Goal: Transaction & Acquisition: Download file/media

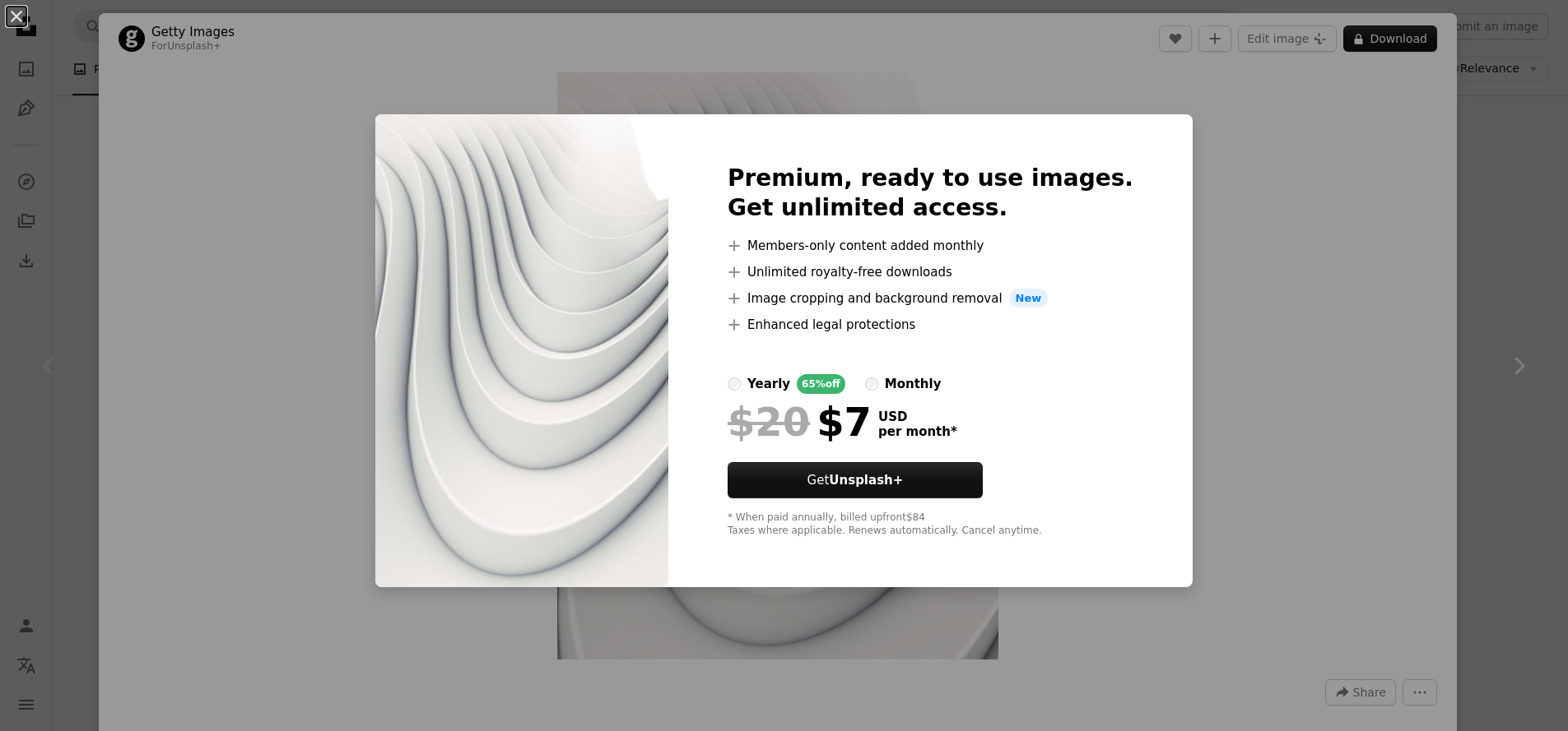
scroll to position [332, 0]
click at [1200, 334] on div "An X shape Premium, ready to use images. Get unlimited access. A plus sign Memb…" at bounding box center [784, 365] width 1568 height 731
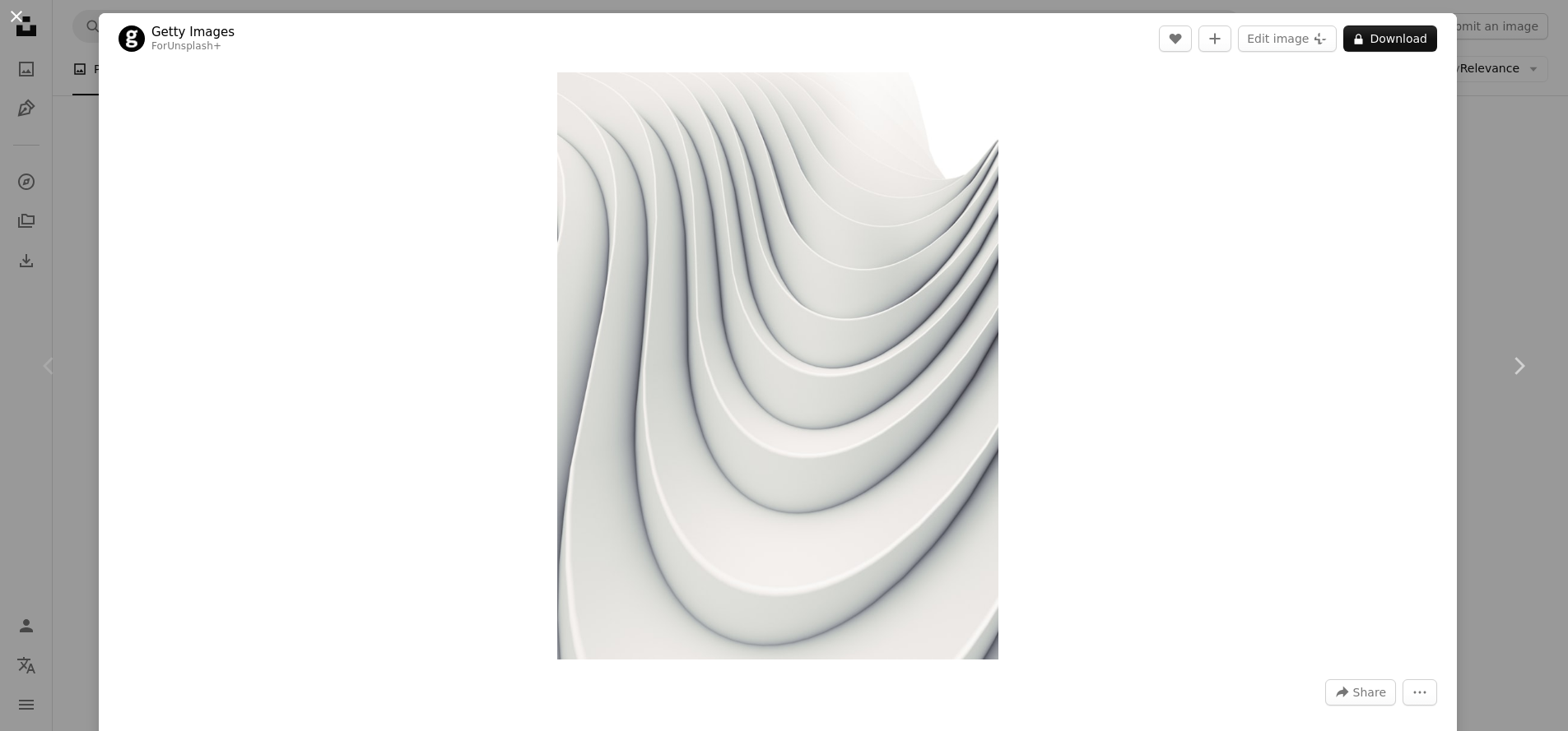
click at [22, 19] on button "An X shape" at bounding box center [16, 16] width 20 height 20
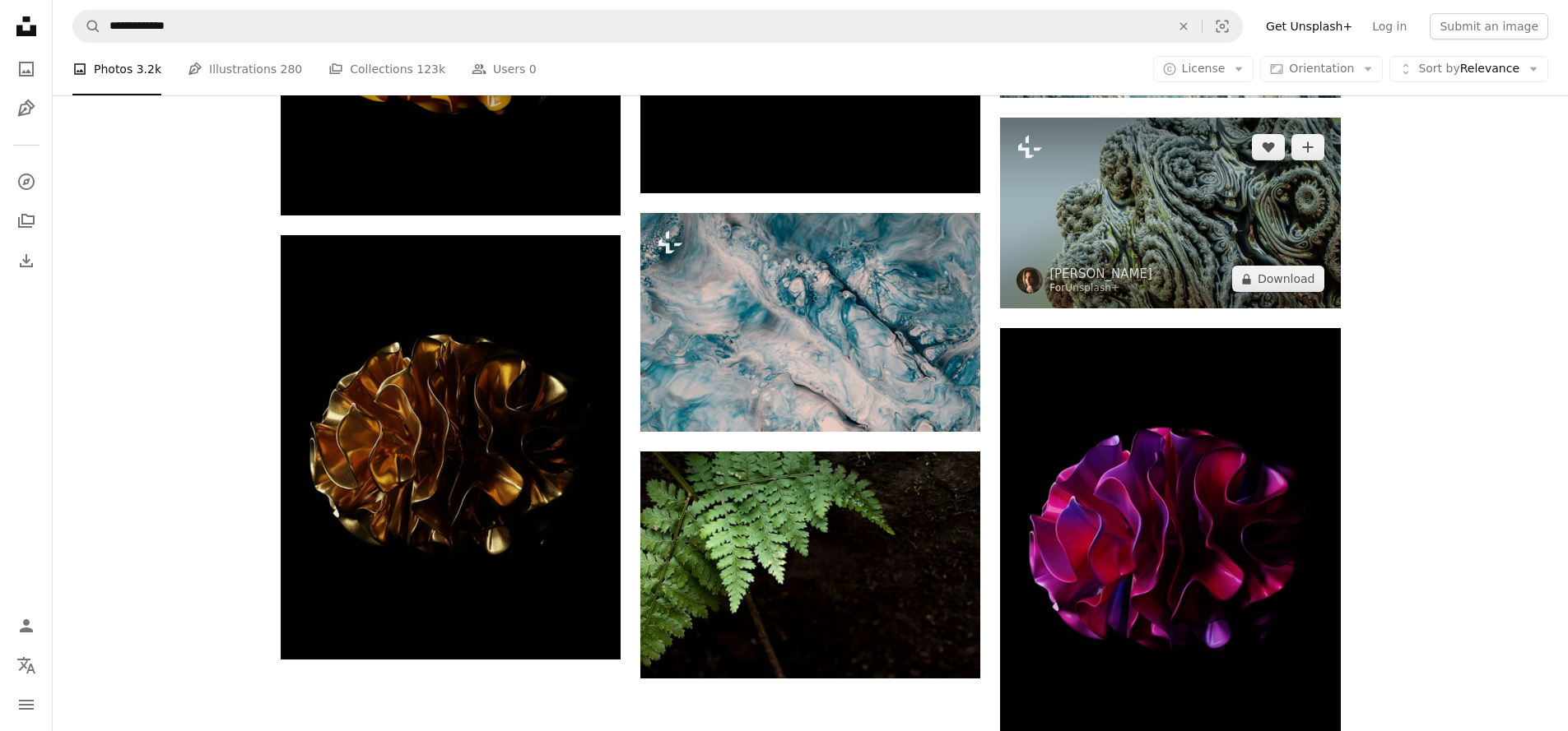
scroll to position [2084, 0]
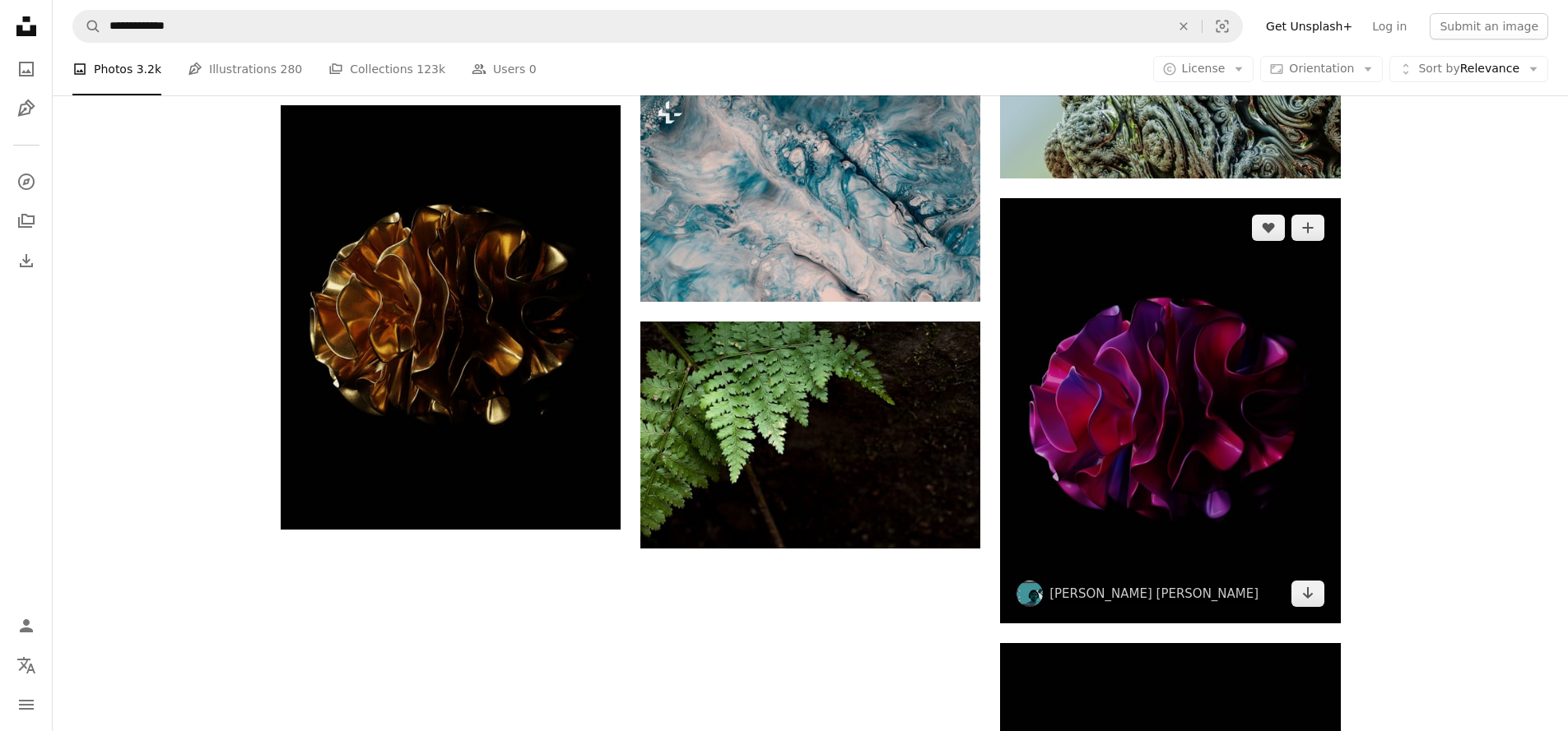
click at [1213, 451] on img at bounding box center [1171, 411] width 340 height 426
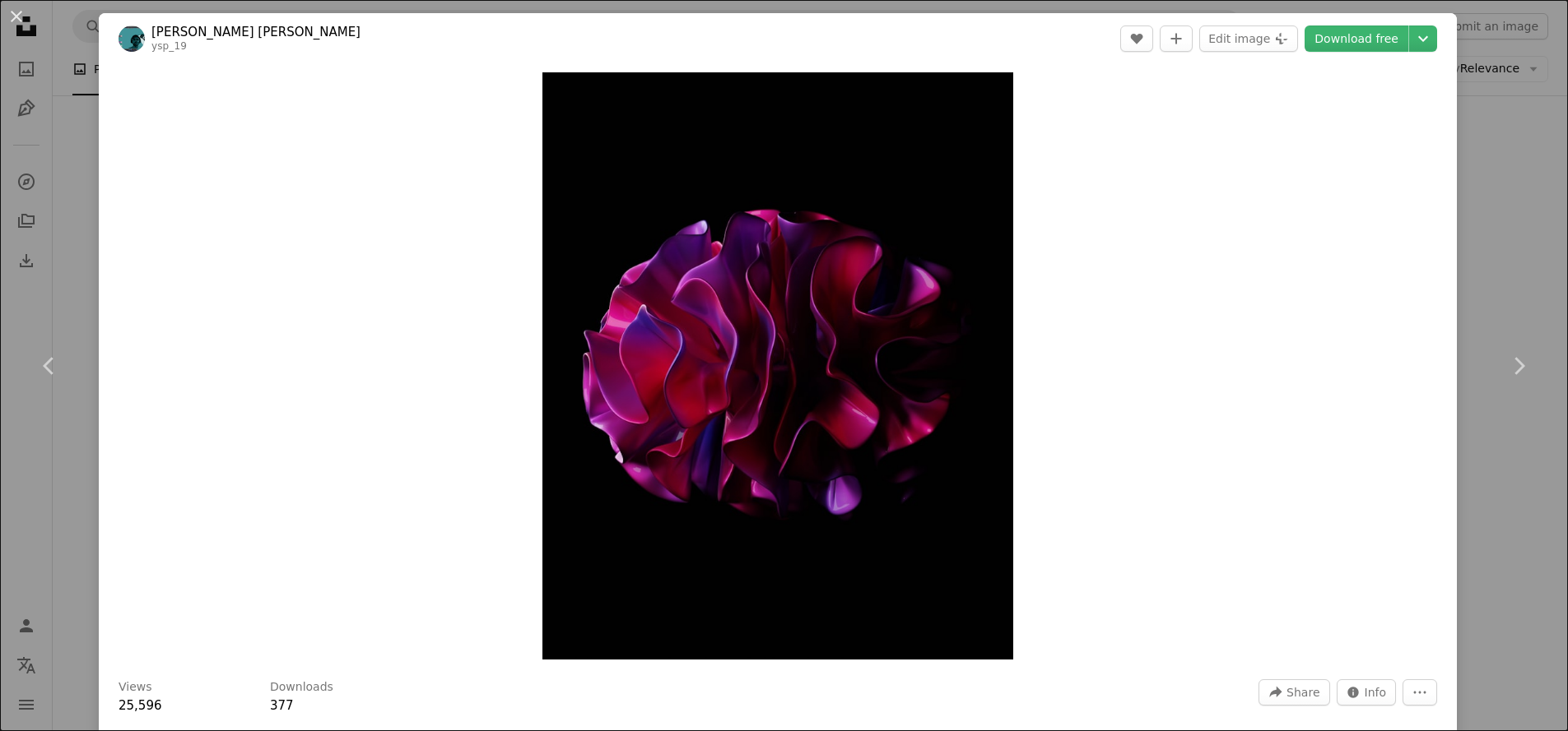
click at [1467, 203] on div "An X shape Chevron left Chevron right [PERSON_NAME] [PERSON_NAME] ysp_19 A hear…" at bounding box center [784, 365] width 1568 height 731
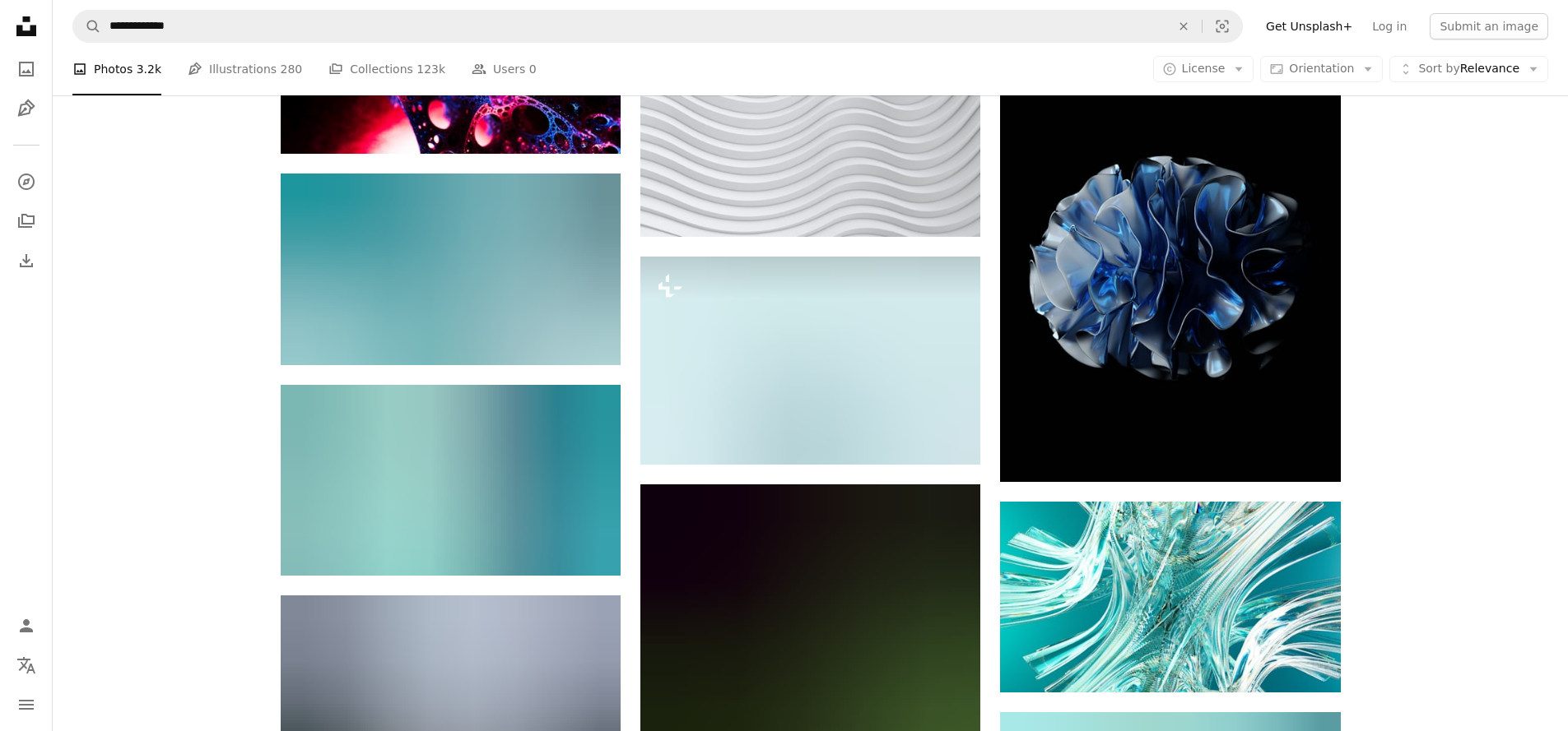
scroll to position [2532, 0]
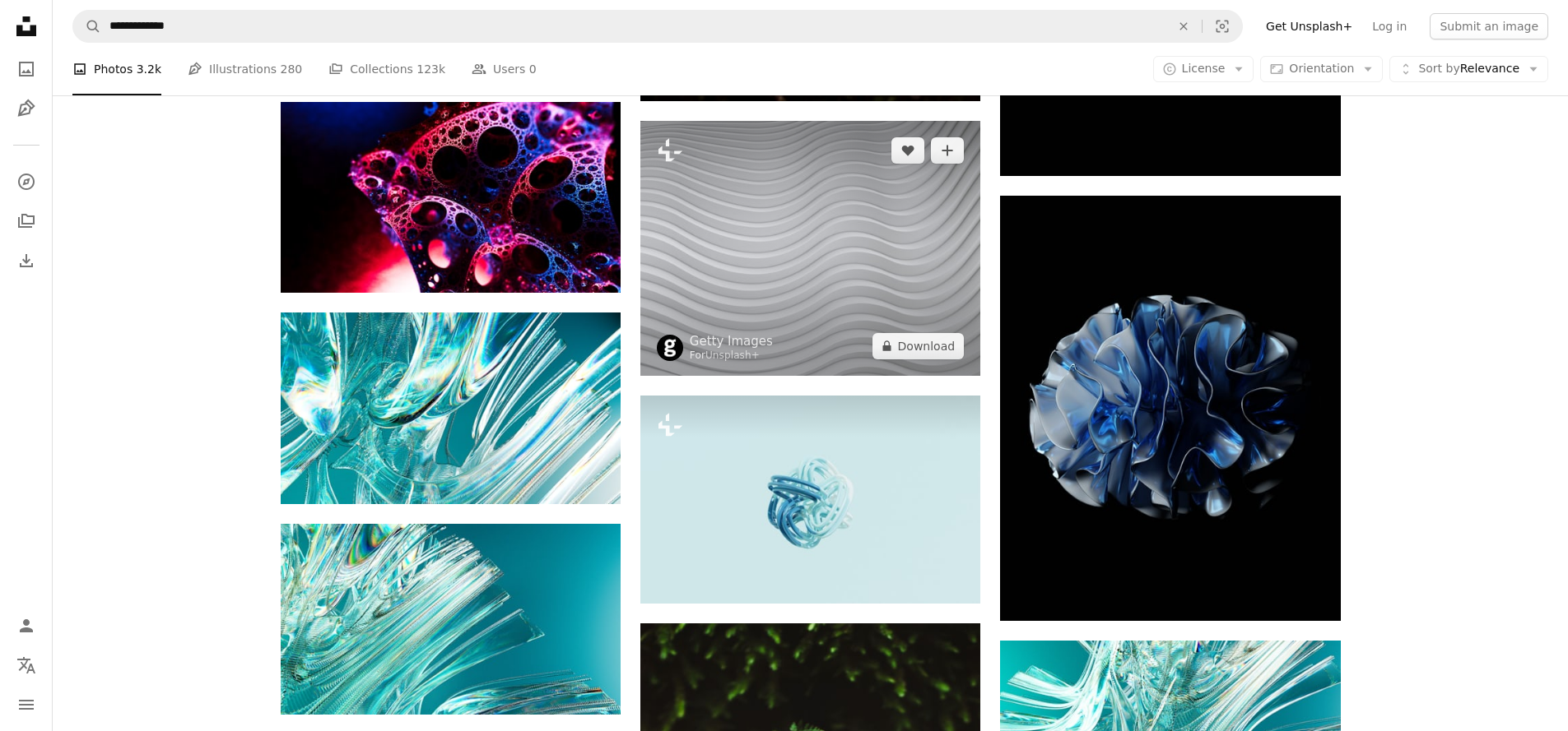
click at [919, 301] on img at bounding box center [811, 248] width 340 height 255
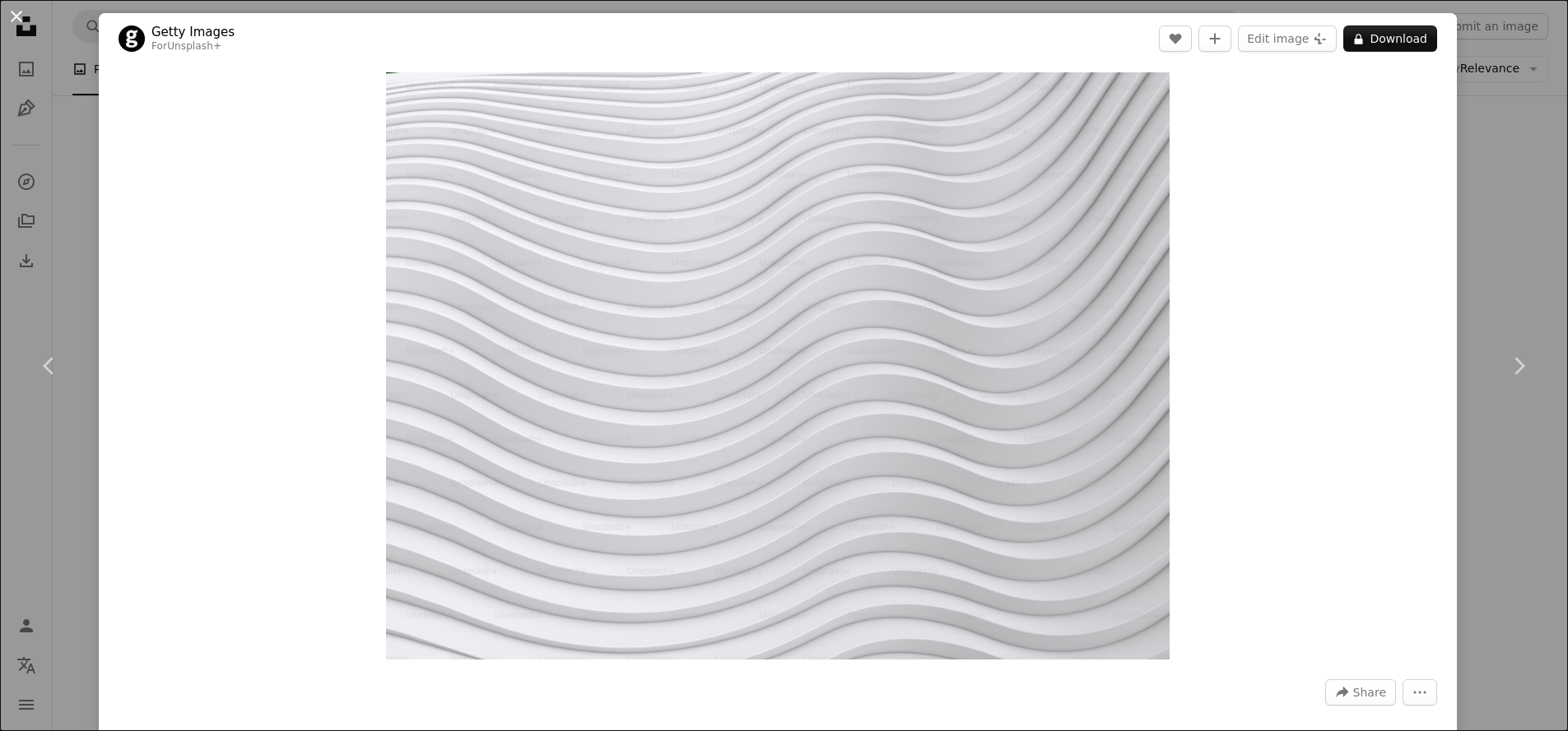
click at [27, 26] on button "An X shape" at bounding box center [16, 16] width 20 height 20
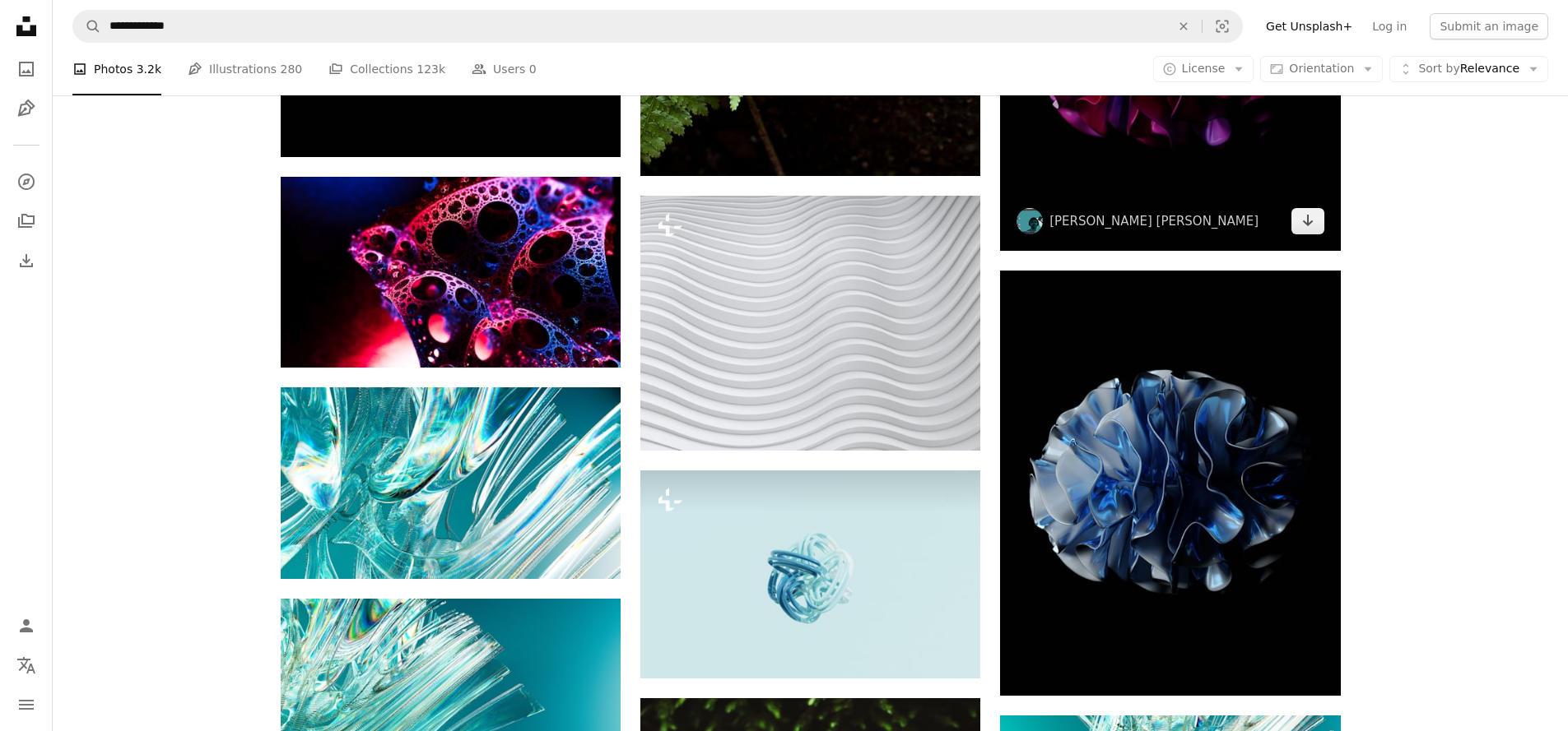
scroll to position [2489, 0]
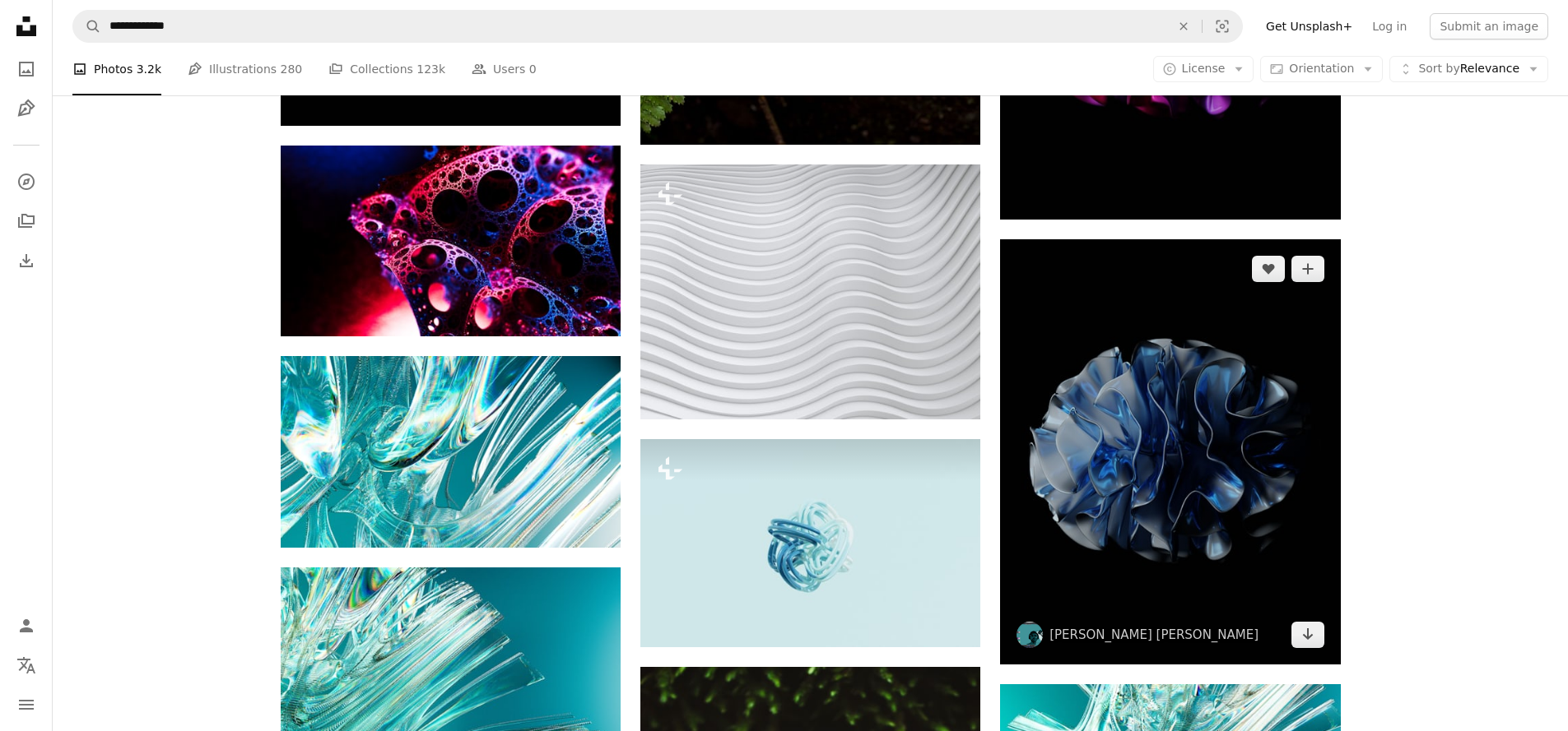
click at [1168, 481] on img at bounding box center [1171, 452] width 340 height 426
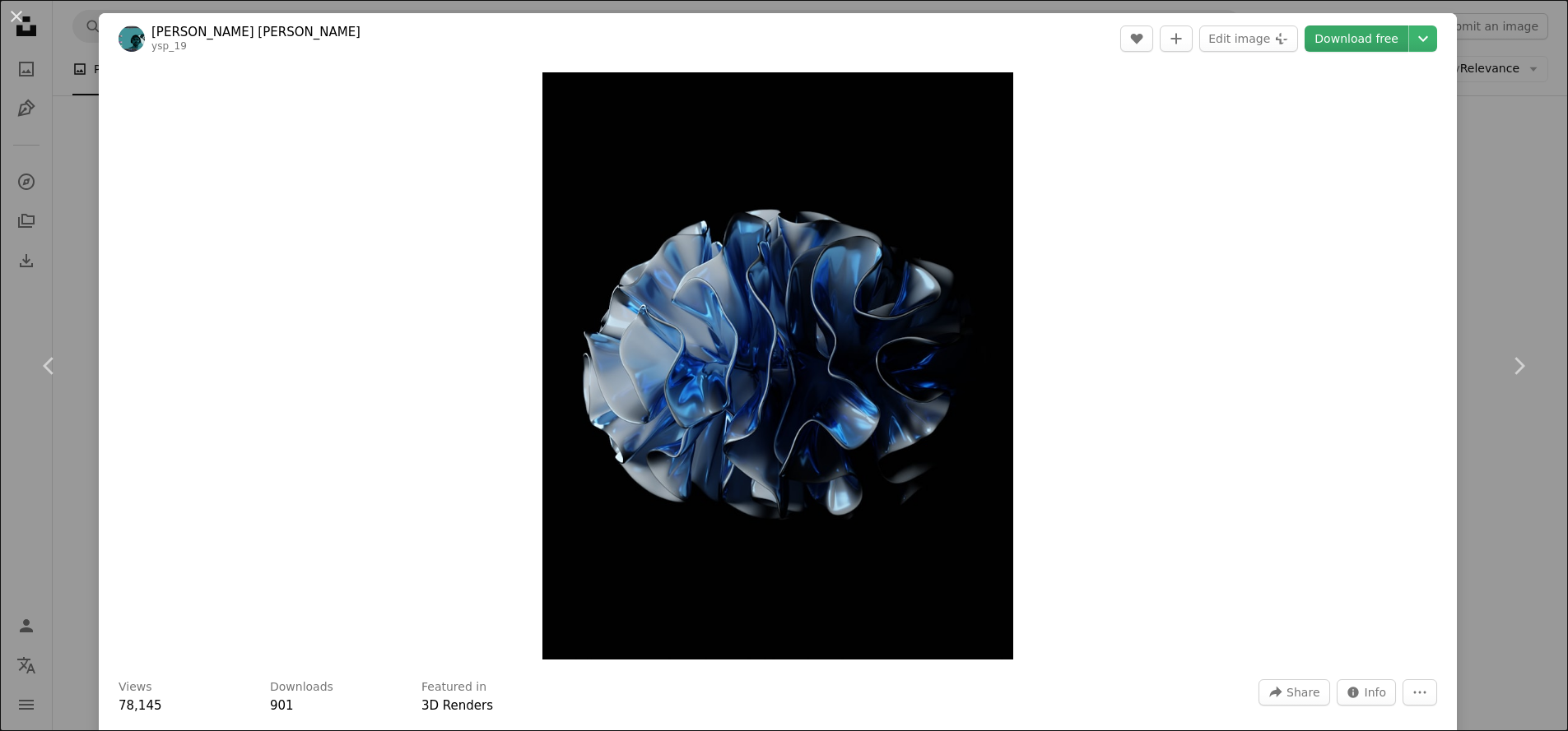
click at [1325, 38] on link "Download free" at bounding box center [1357, 39] width 103 height 27
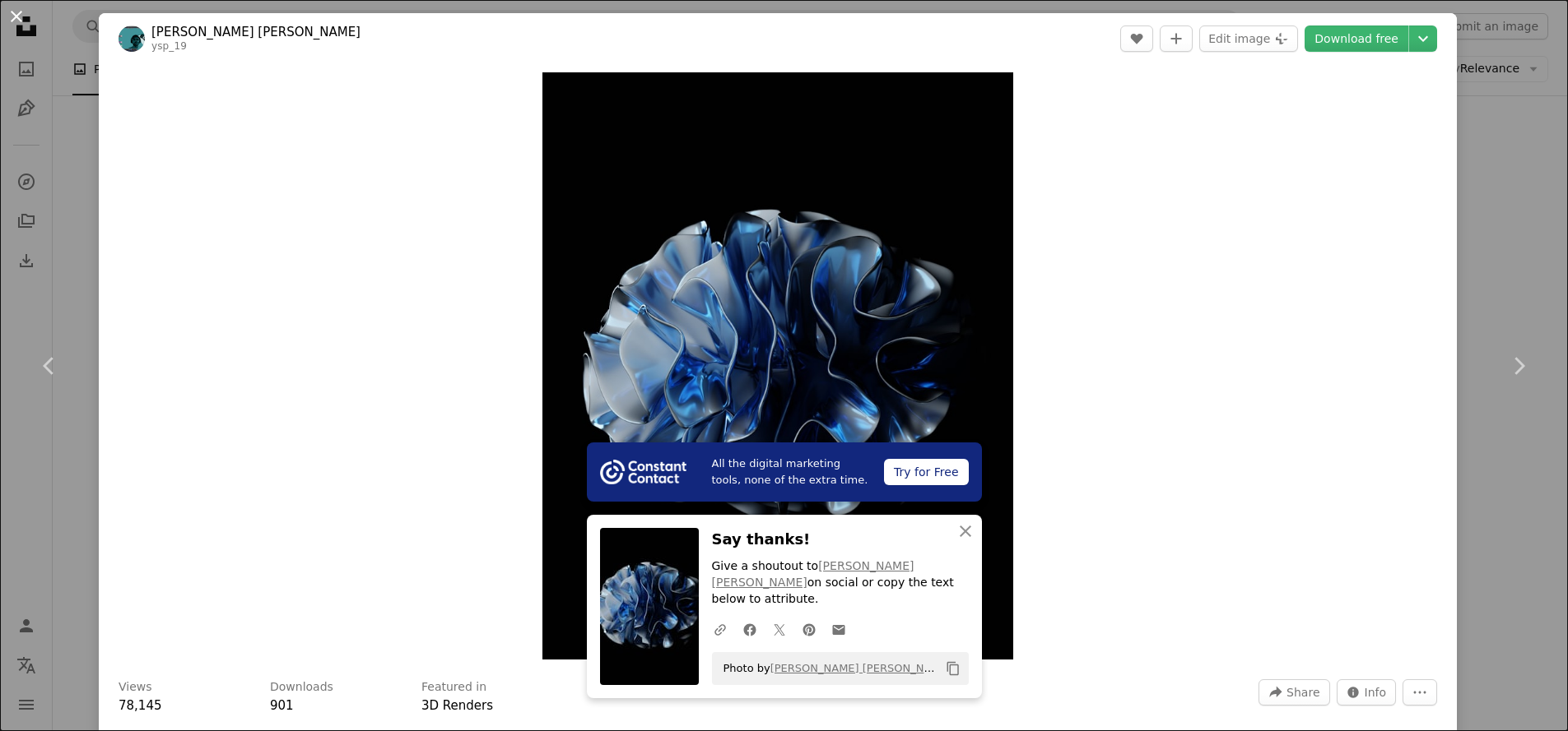
click at [24, 16] on button "An X shape" at bounding box center [16, 16] width 20 height 20
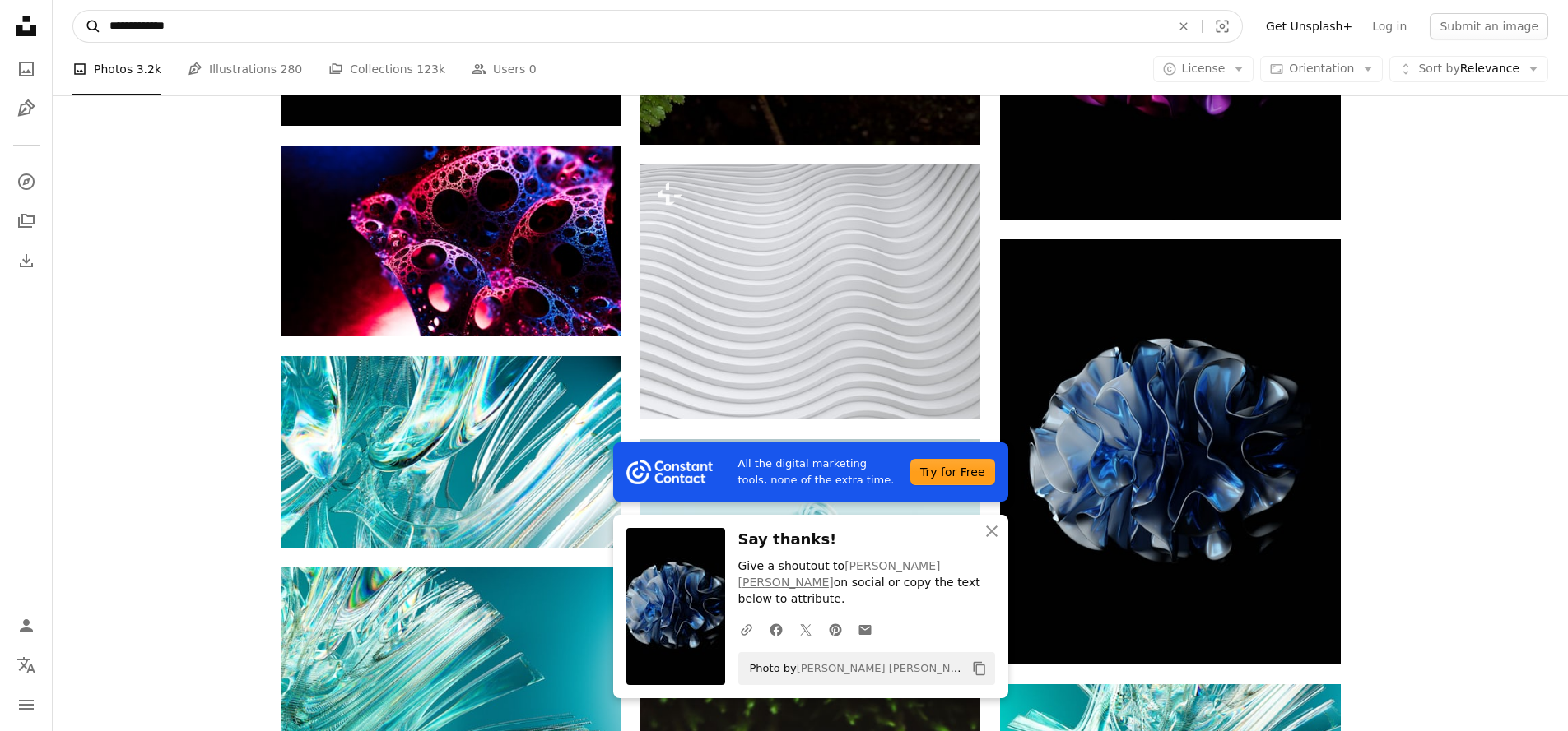
drag, startPoint x: 220, startPoint y: 29, endPoint x: 73, endPoint y: 22, distance: 147.2
click at [73, 22] on form "**********" at bounding box center [657, 26] width 1171 height 33
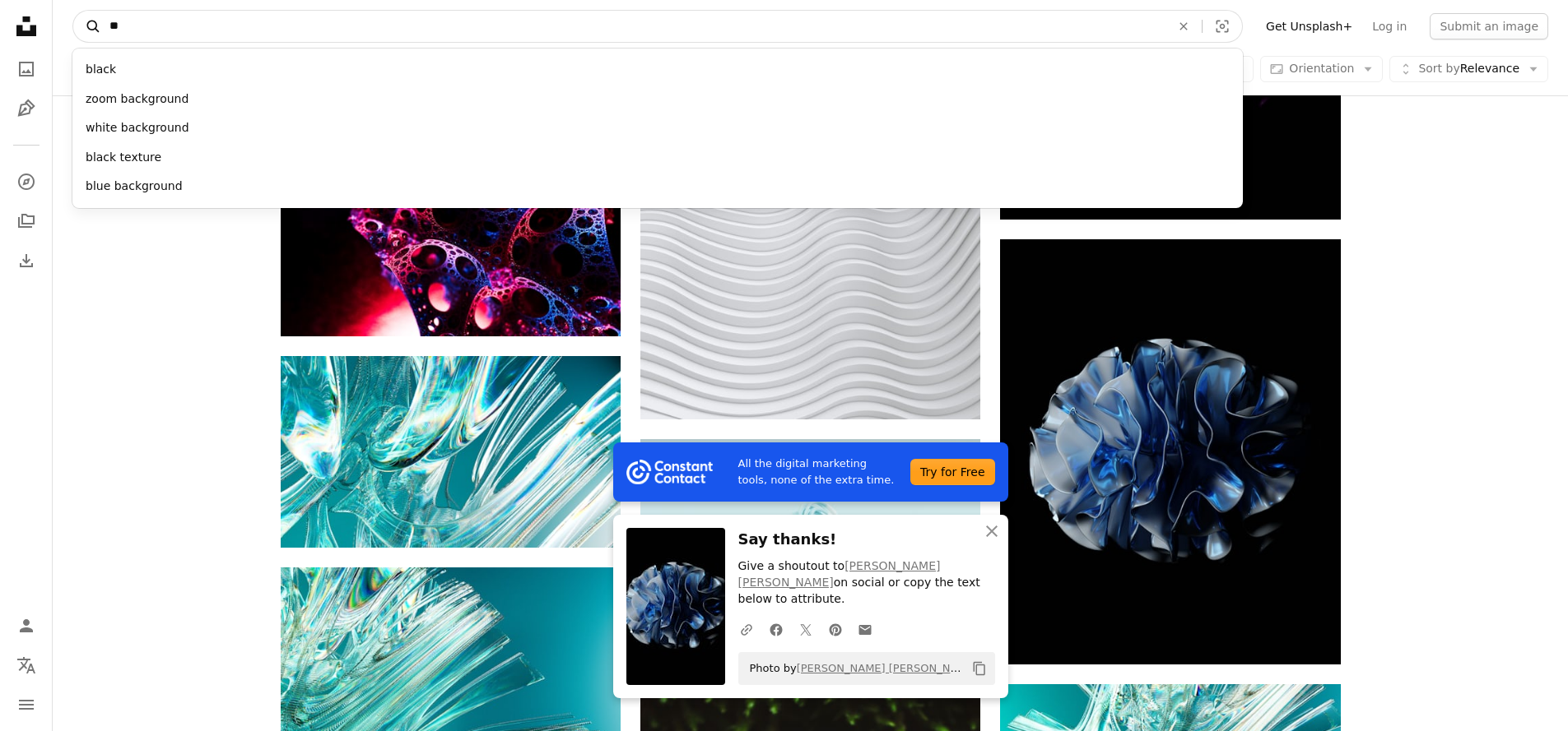
type input "*"
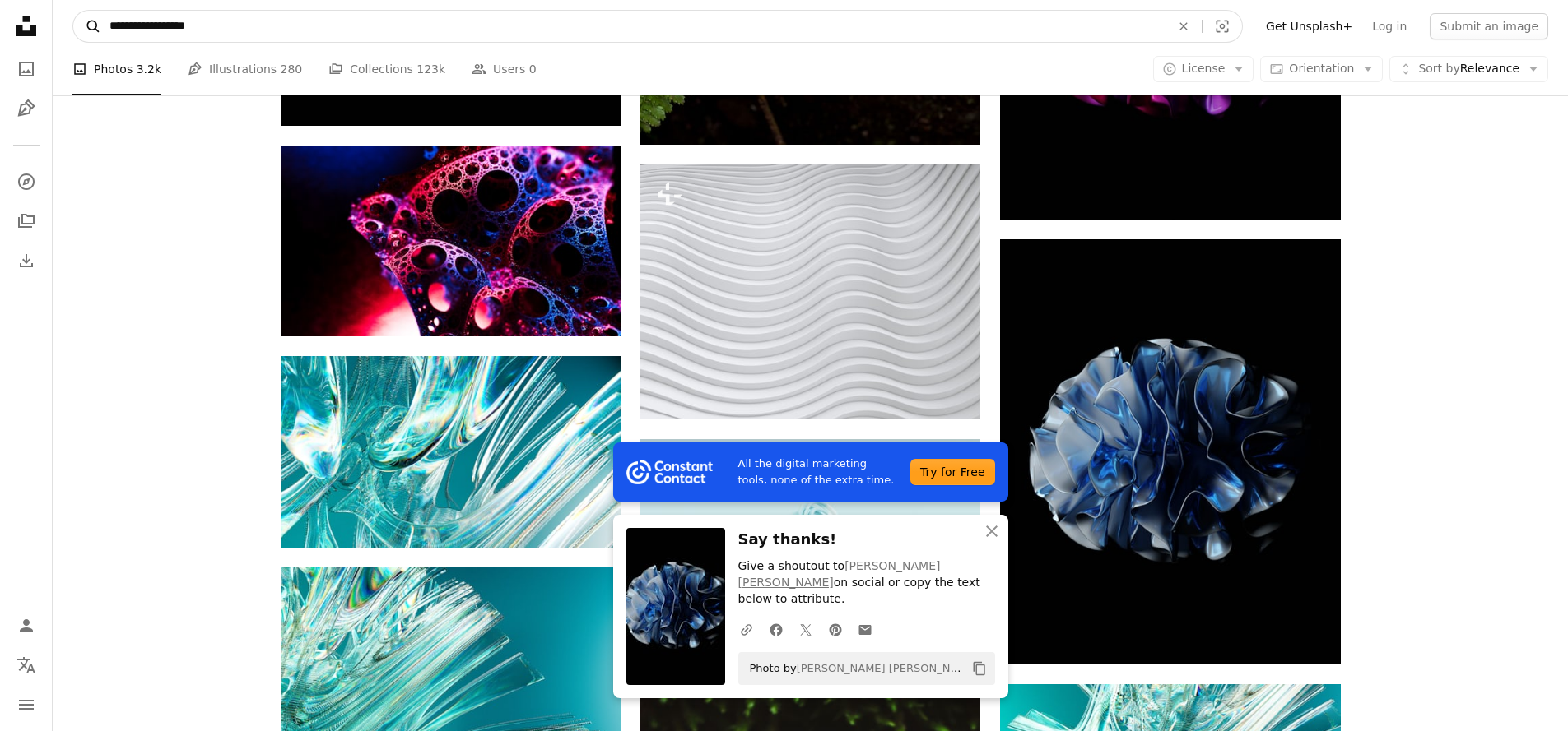
type input "**********"
click at [87, 27] on button "A magnifying glass" at bounding box center [86, 26] width 28 height 31
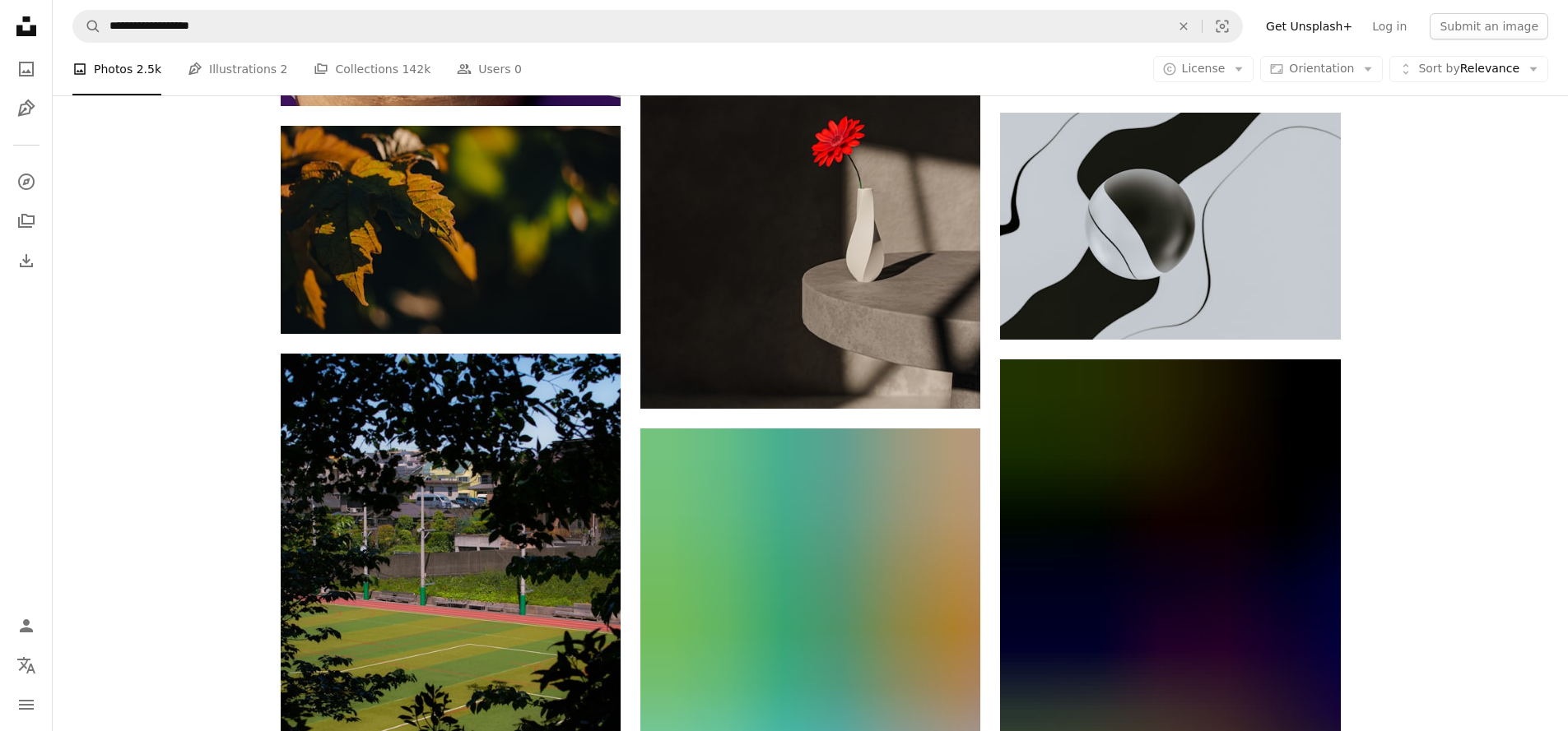
scroll to position [817, 0]
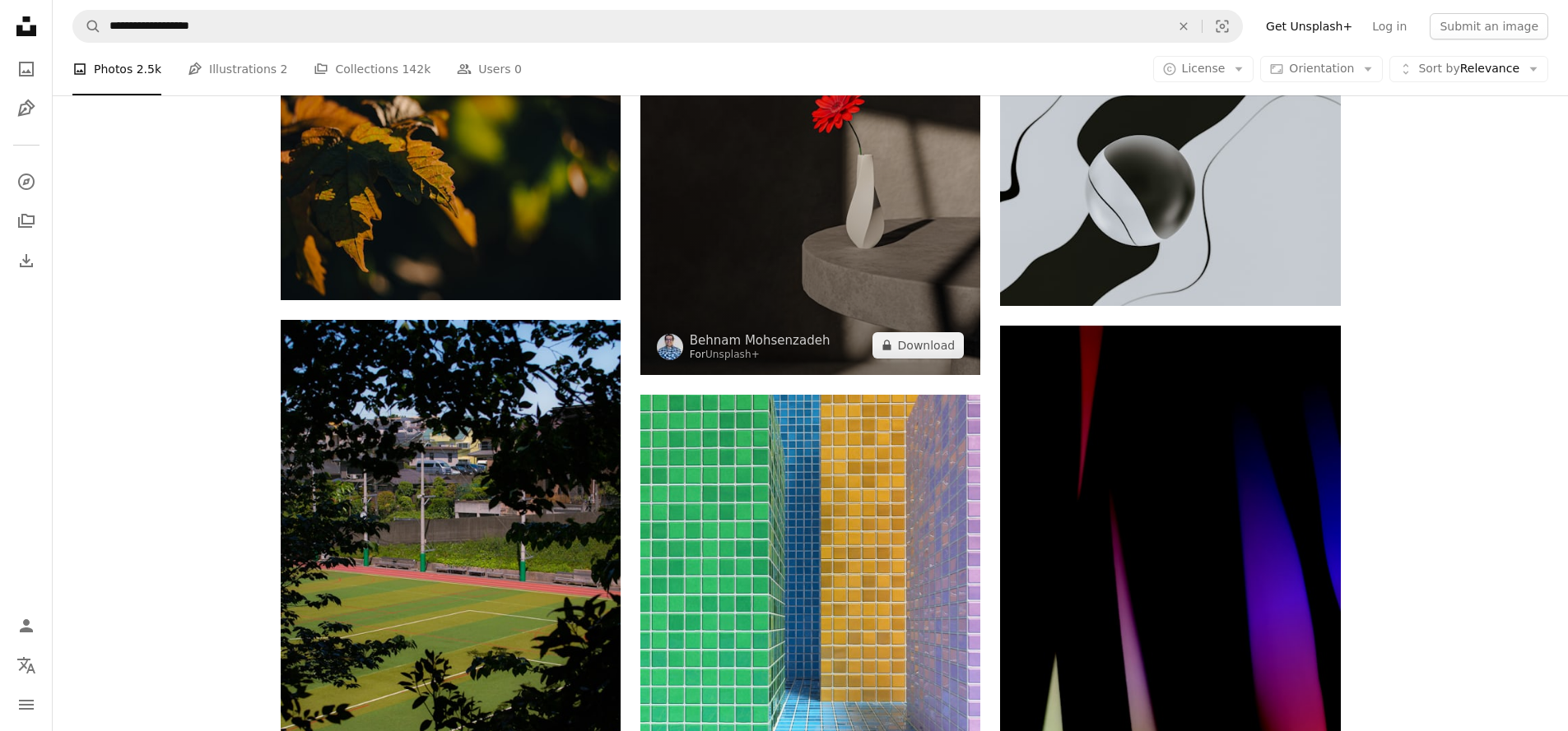
click at [792, 293] on img at bounding box center [811, 119] width 340 height 510
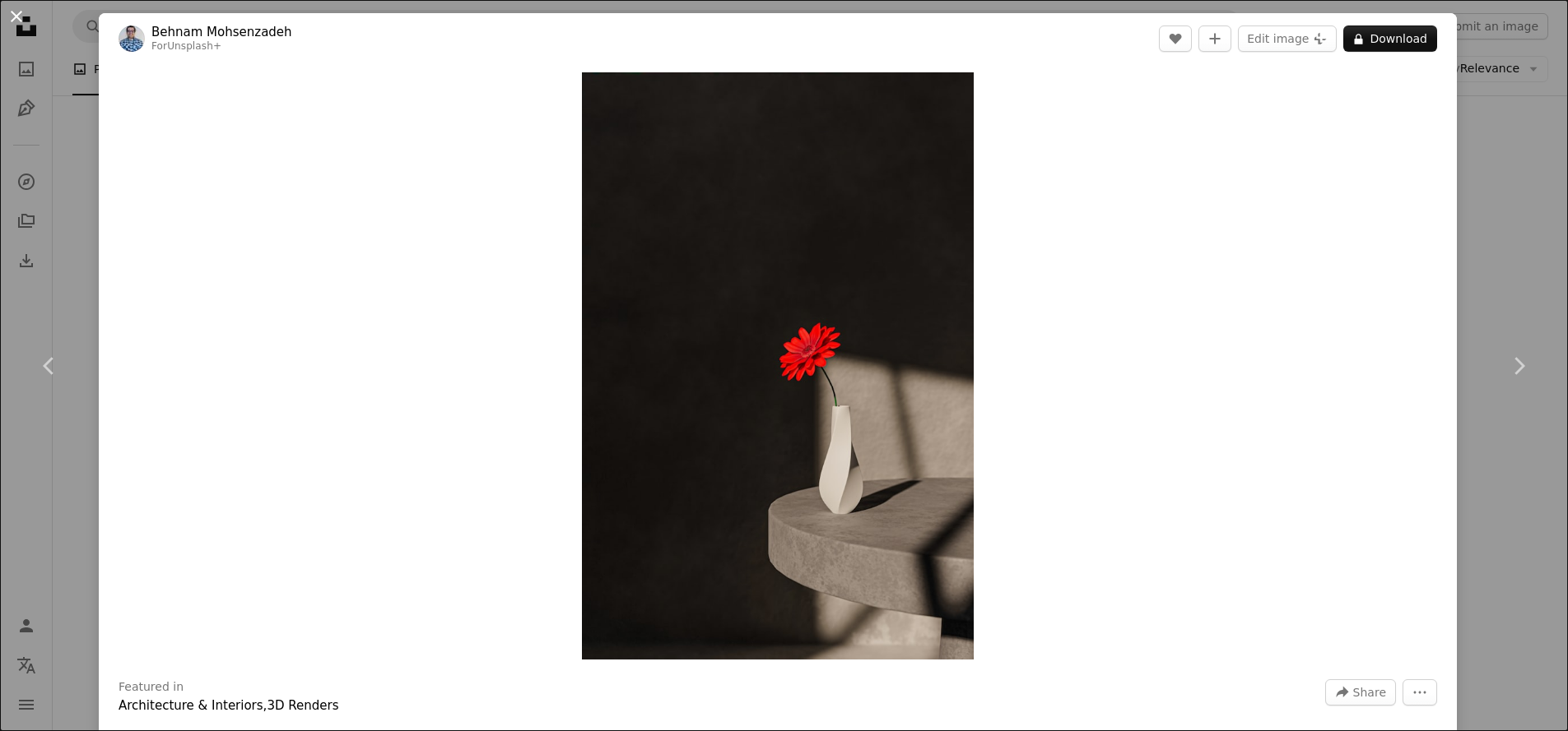
click at [9, 16] on button "An X shape" at bounding box center [16, 16] width 20 height 20
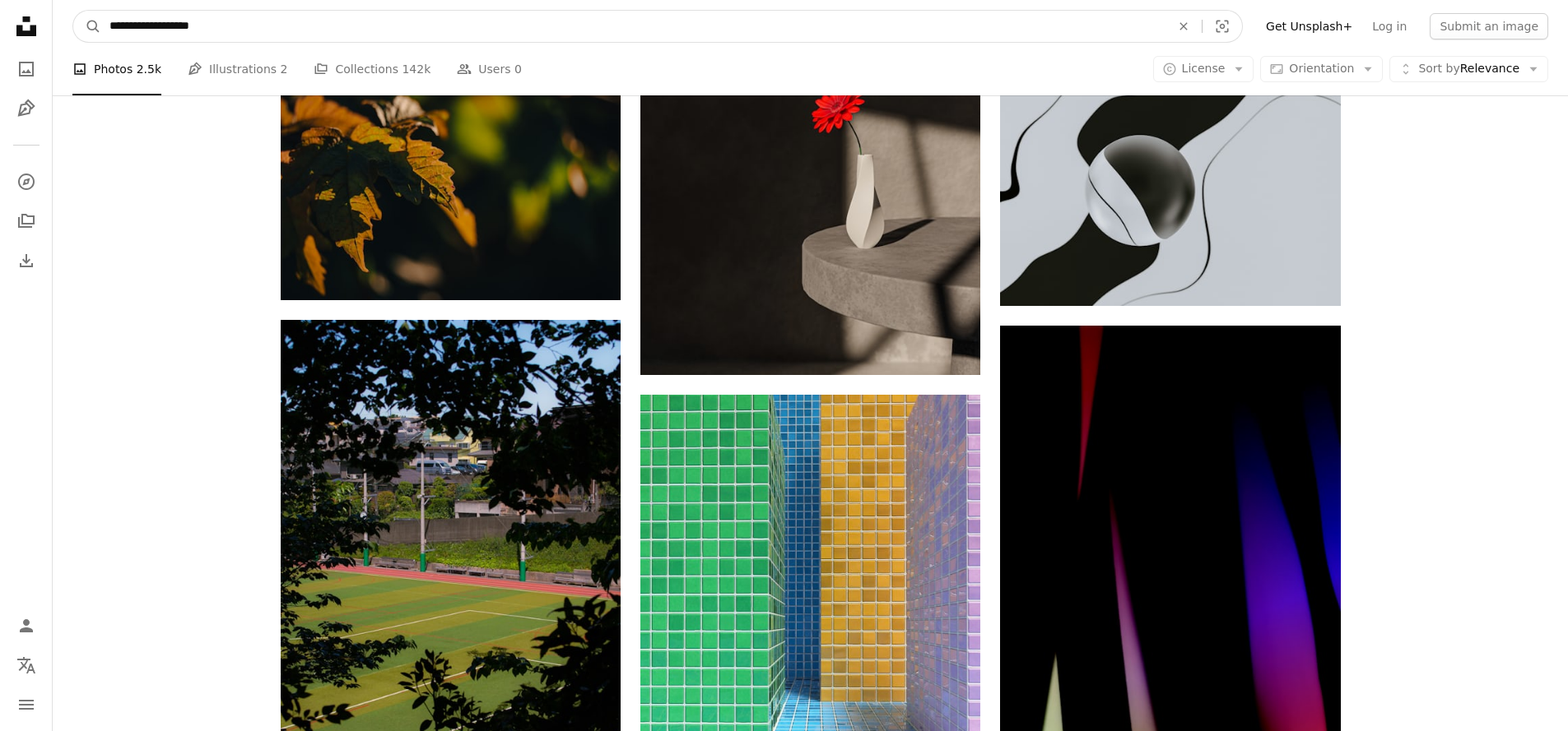
drag, startPoint x: 186, startPoint y: 21, endPoint x: 3, endPoint y: 20, distance: 183.0
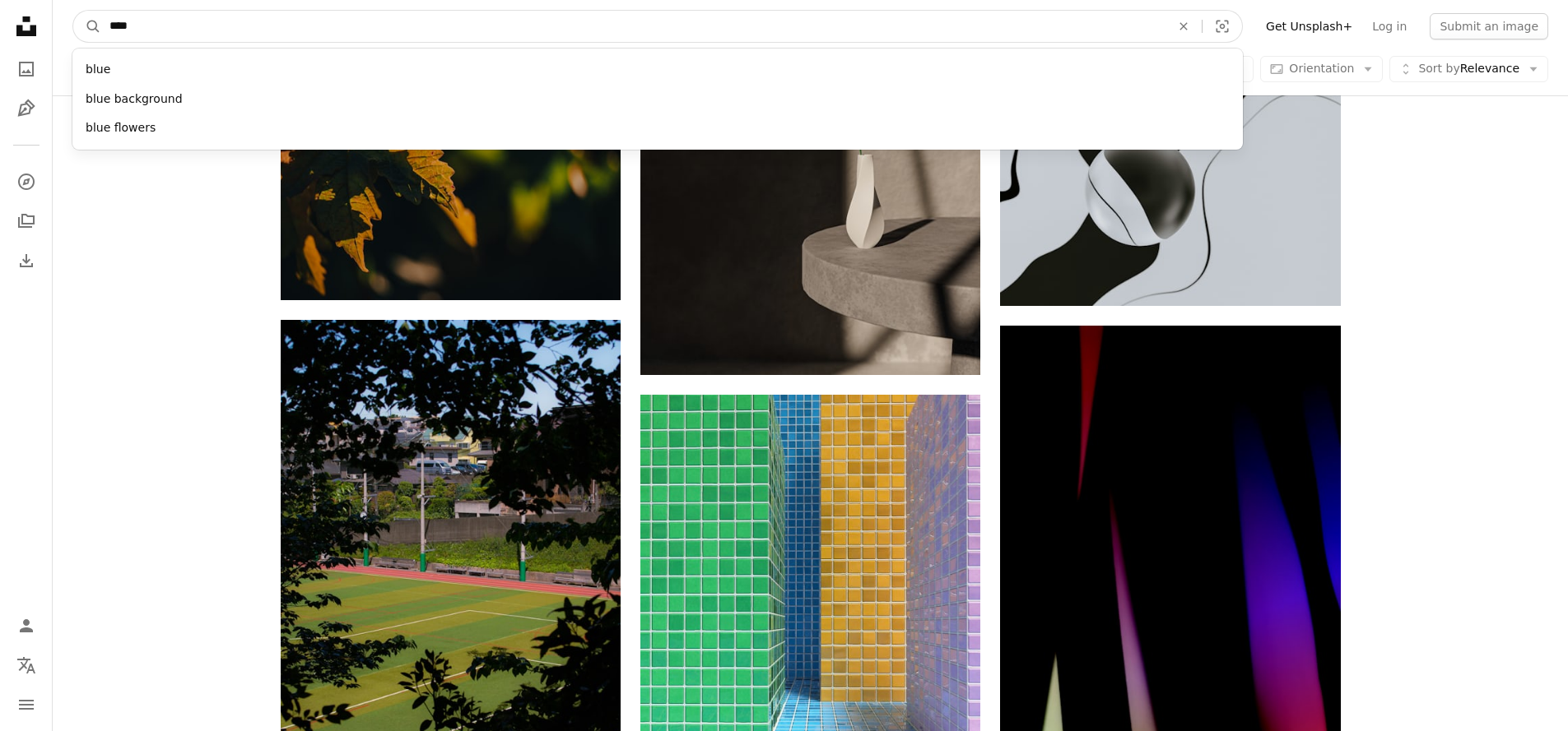
type input "*****"
click at [87, 27] on button "A magnifying glass" at bounding box center [86, 26] width 28 height 31
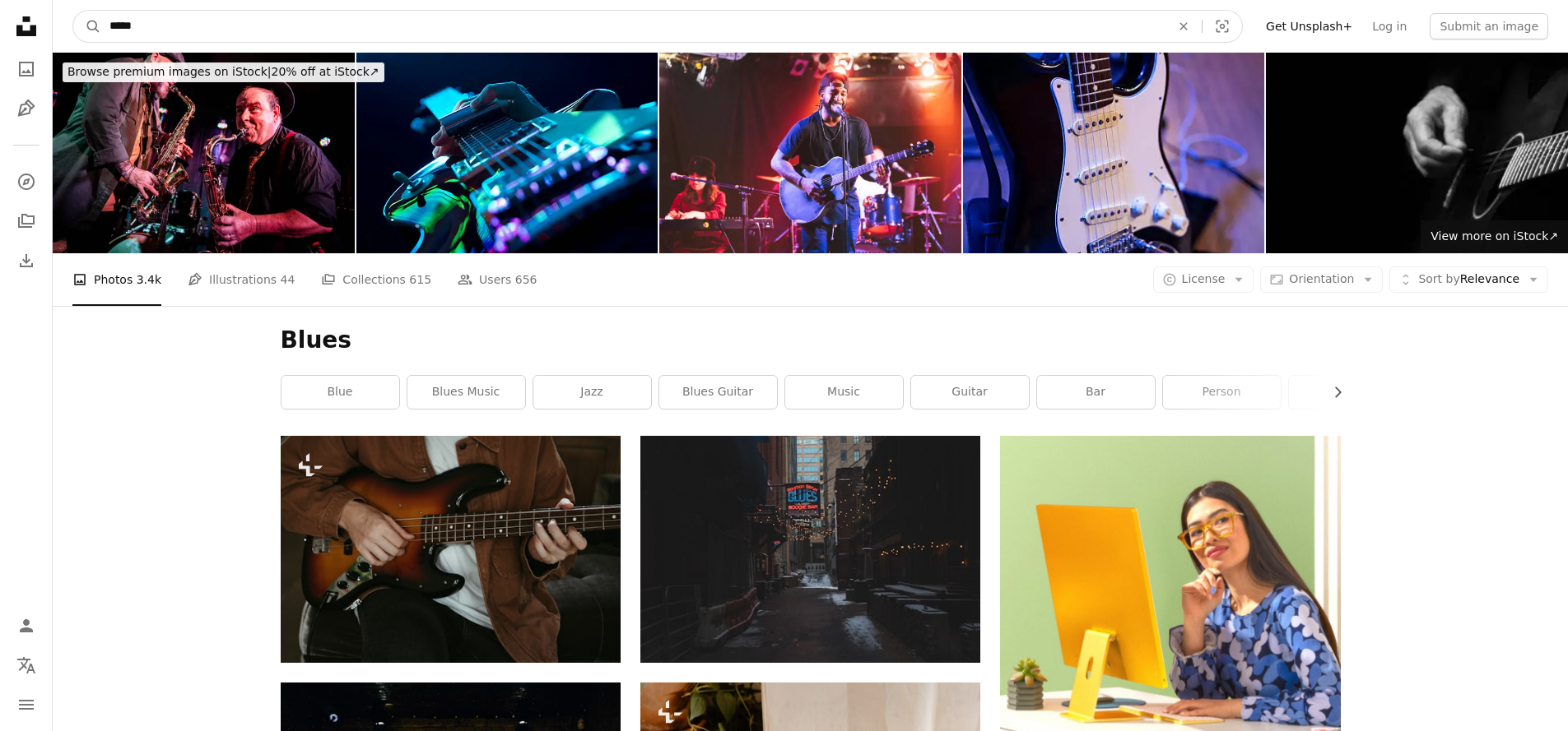
click at [361, 39] on input "*****" at bounding box center [633, 26] width 1065 height 31
type input "*"
type input "**********"
click at [87, 27] on button "A magnifying glass" at bounding box center [86, 26] width 28 height 31
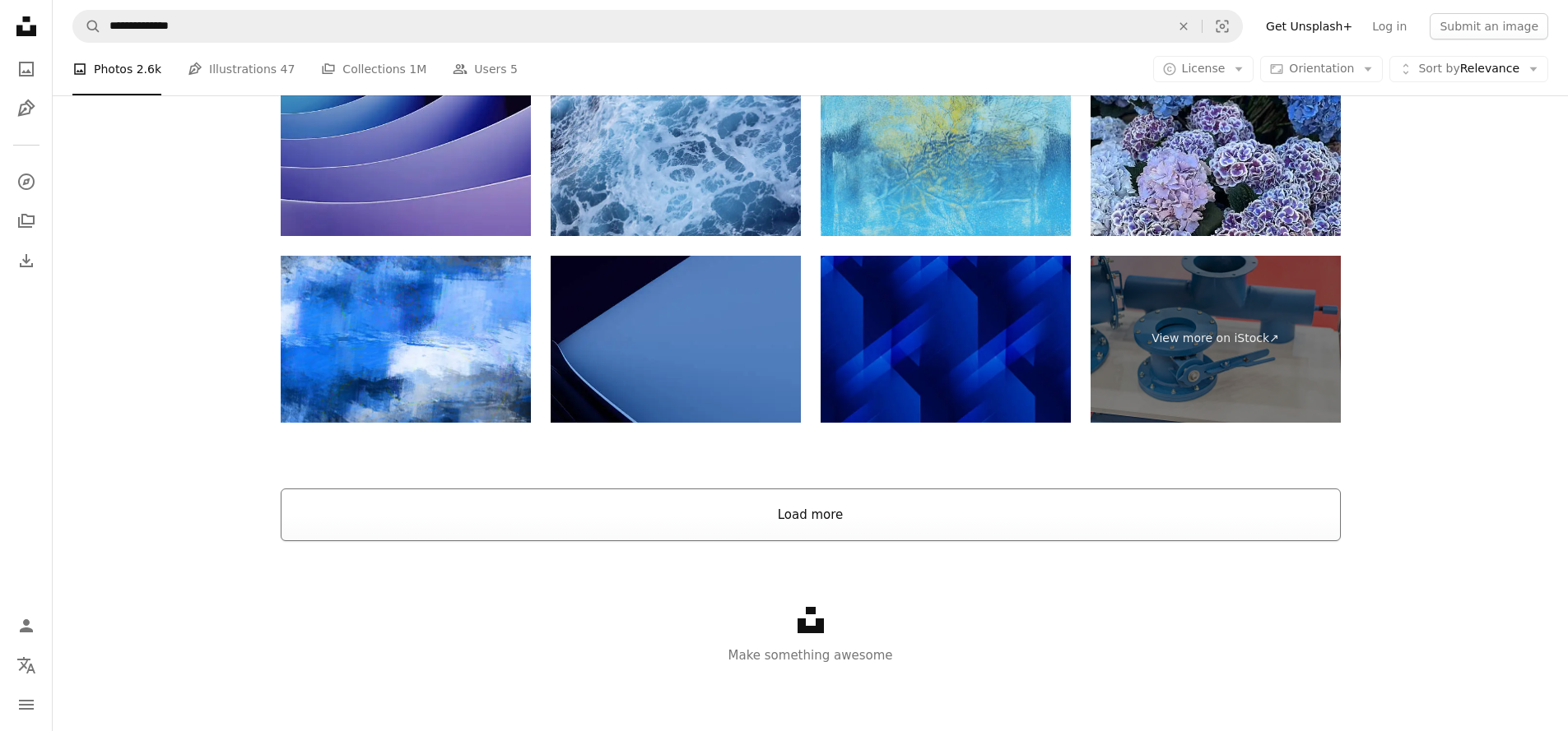
click at [757, 500] on button "Load more" at bounding box center [811, 515] width 1060 height 53
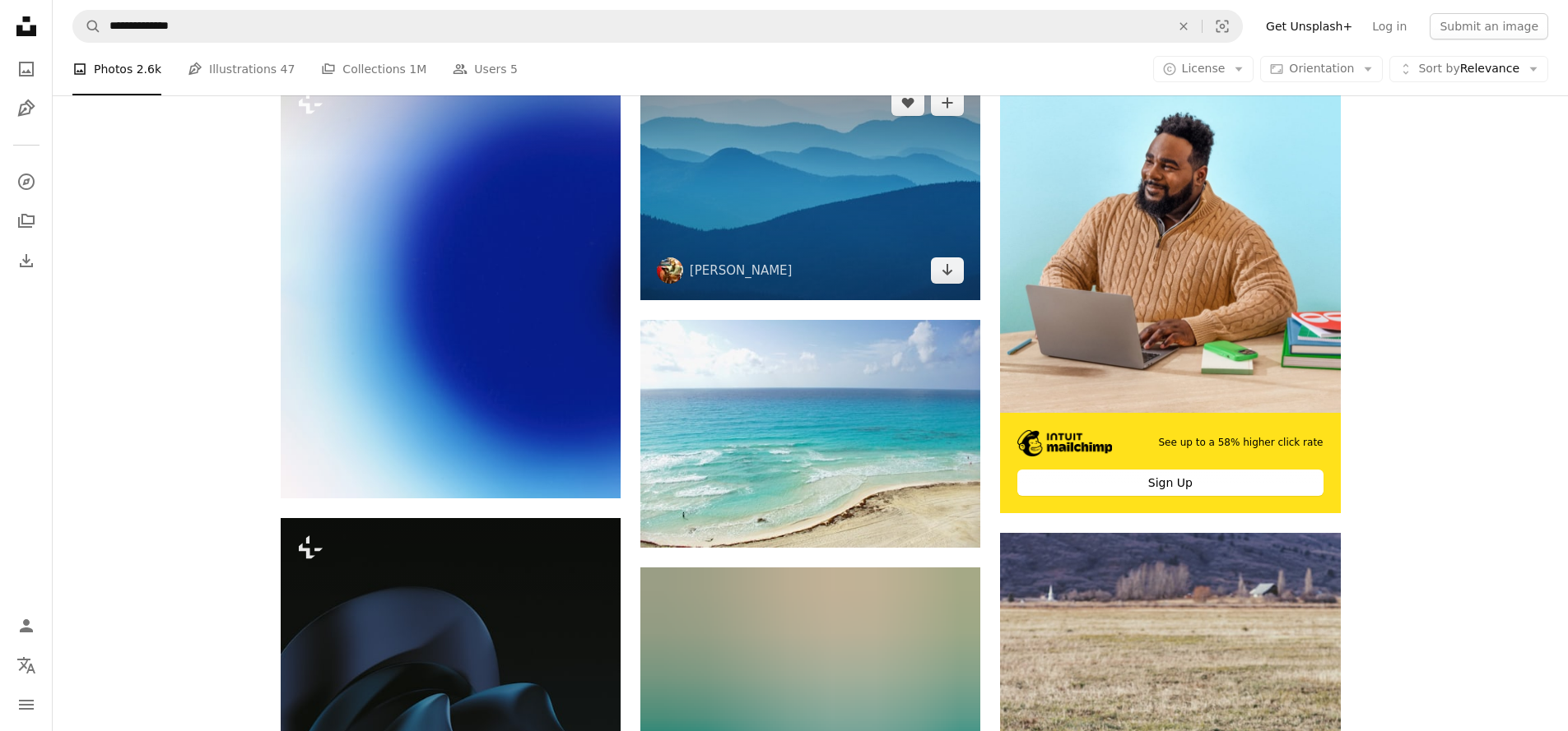
scroll to position [360, 0]
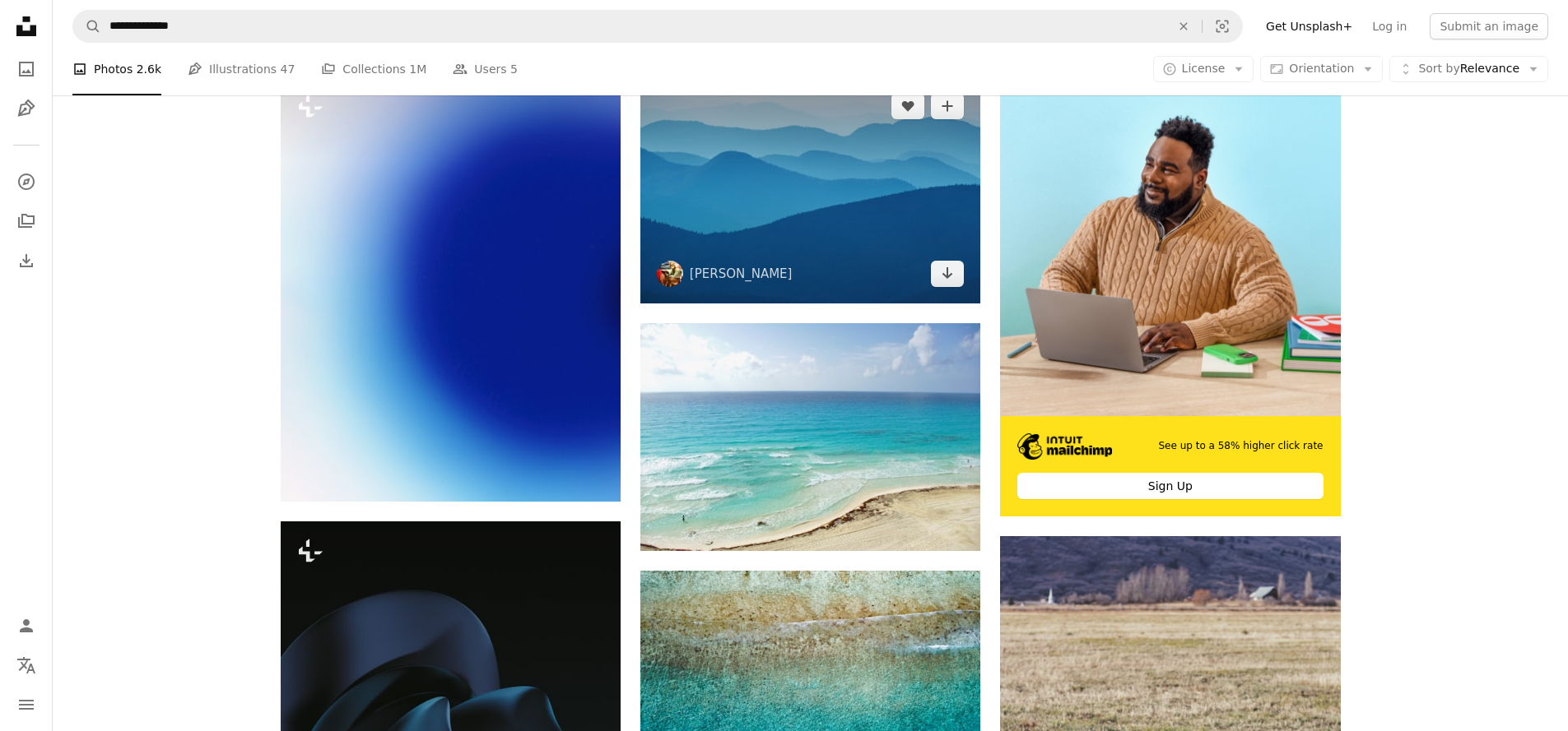
click at [780, 293] on img at bounding box center [811, 190] width 340 height 227
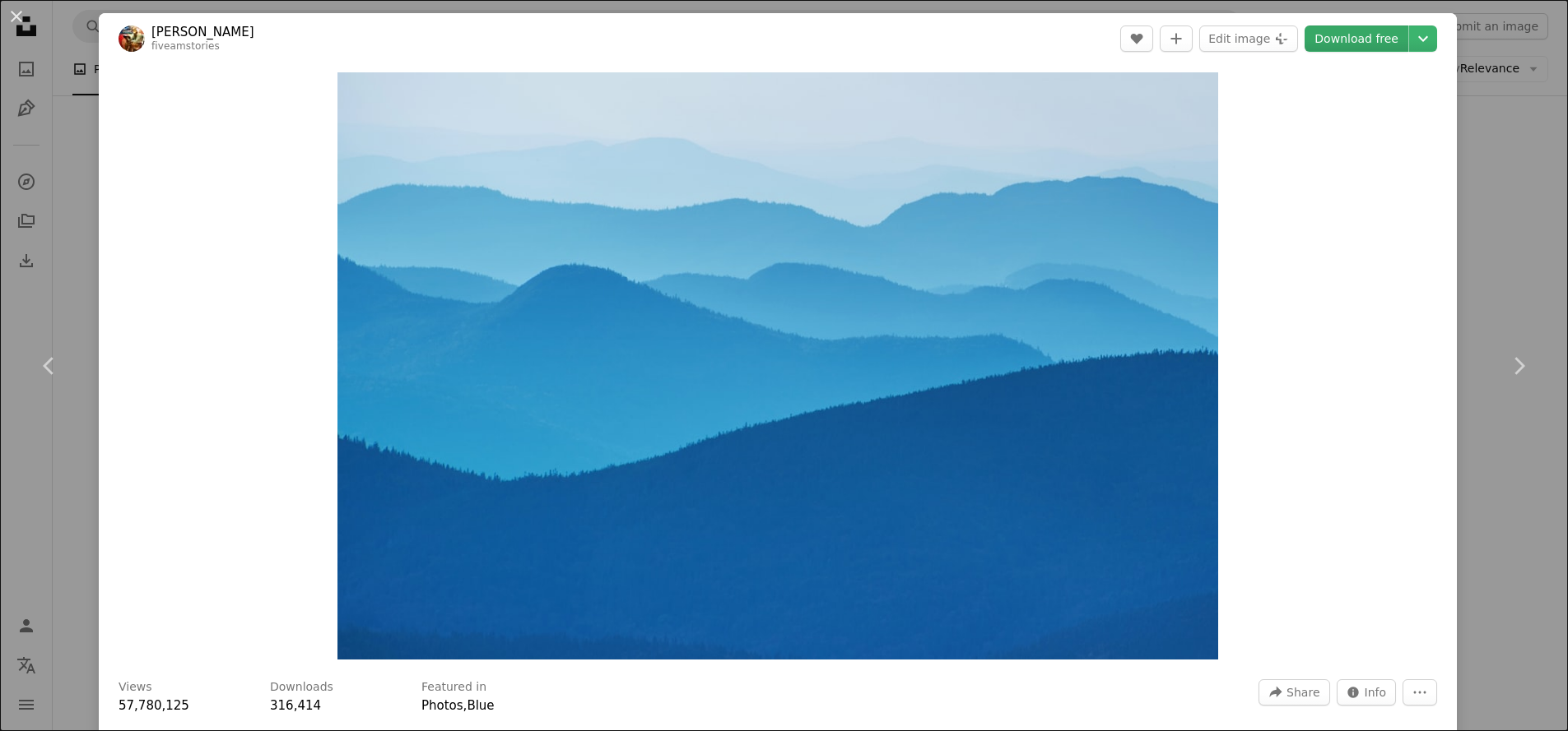
click at [1382, 35] on link "Download free" at bounding box center [1357, 39] width 103 height 27
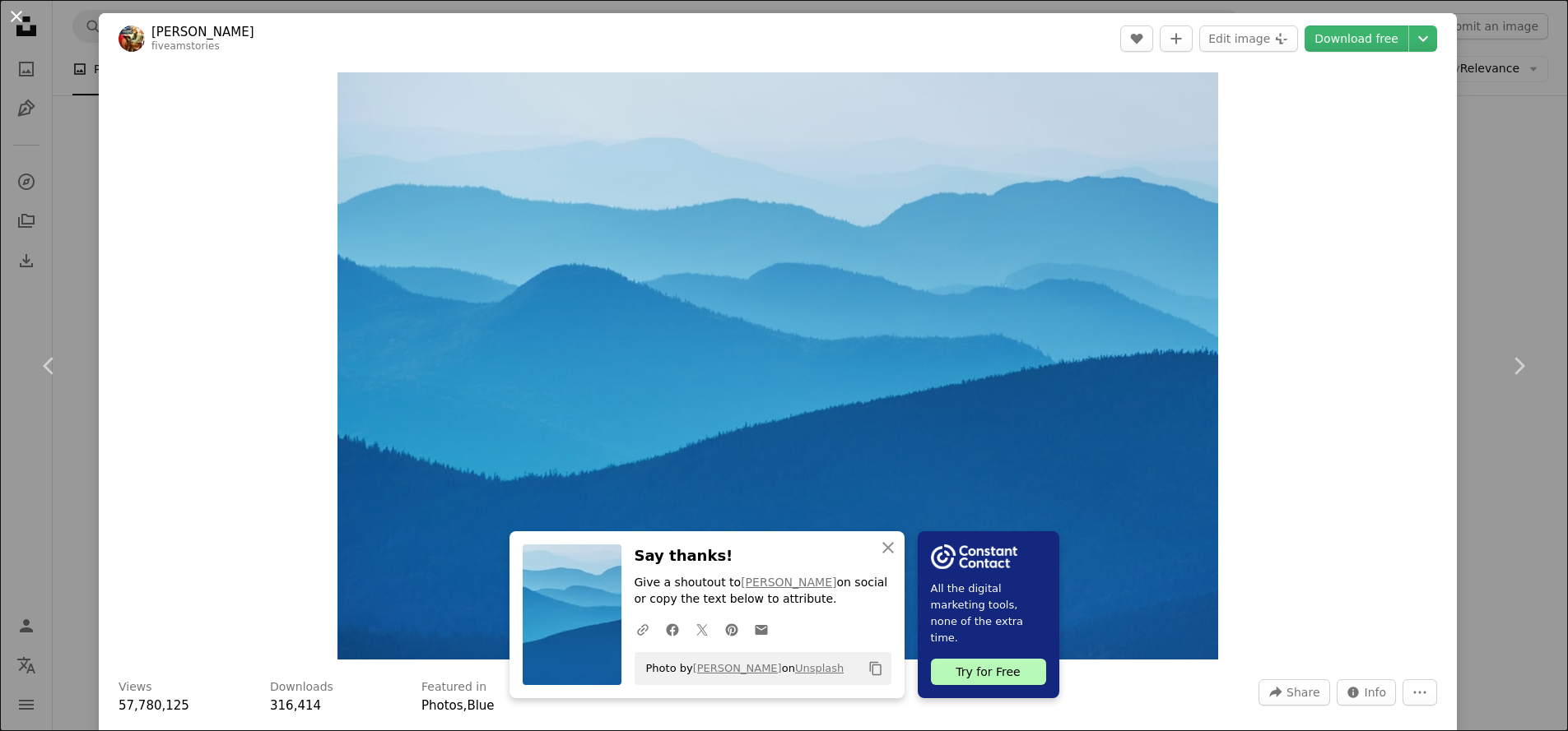
click at [20, 16] on button "An X shape" at bounding box center [16, 16] width 20 height 20
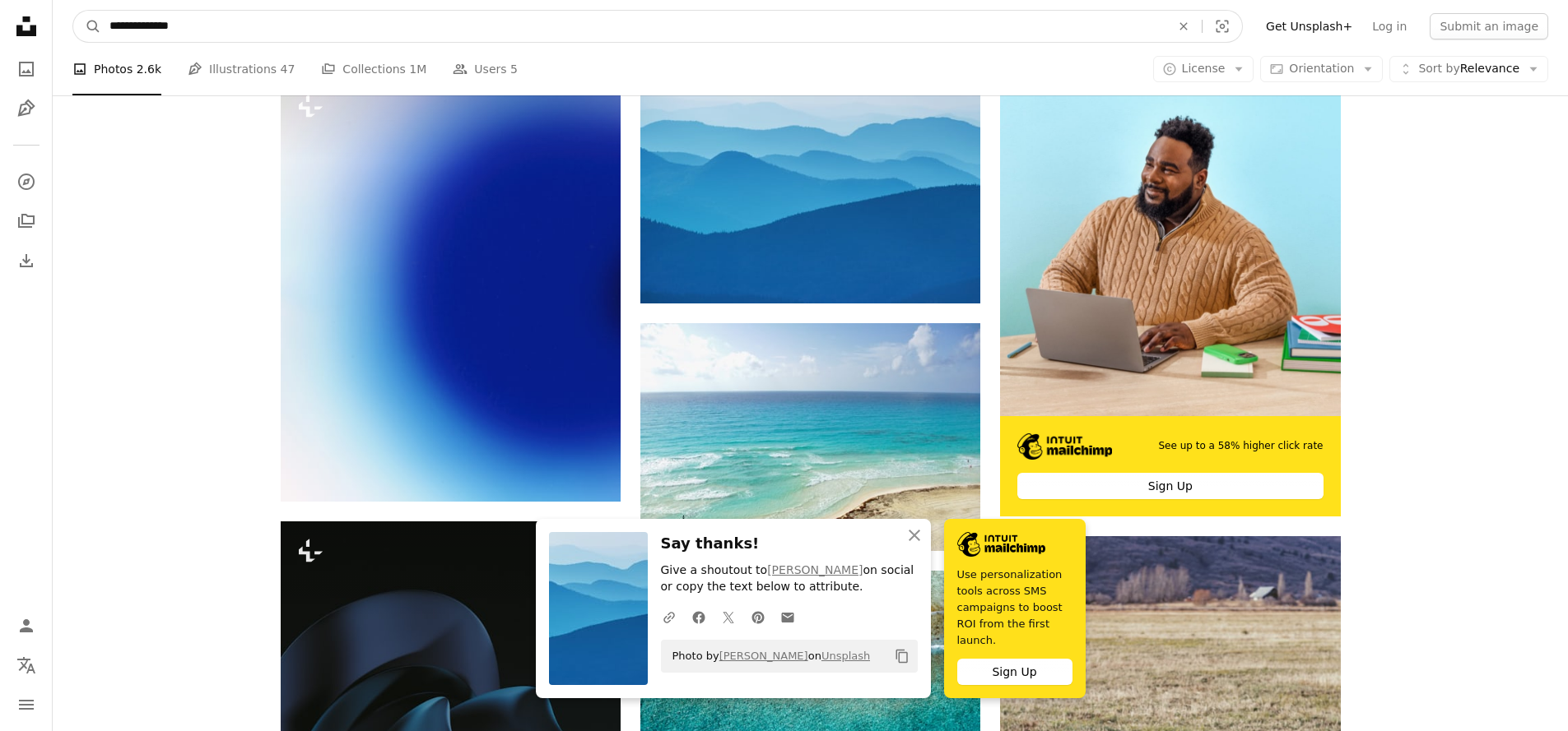
drag, startPoint x: 214, startPoint y: 30, endPoint x: -1, endPoint y: 33, distance: 215.0
type input "*"
type input "**********"
click at [87, 27] on button "A magnifying glass" at bounding box center [86, 26] width 28 height 31
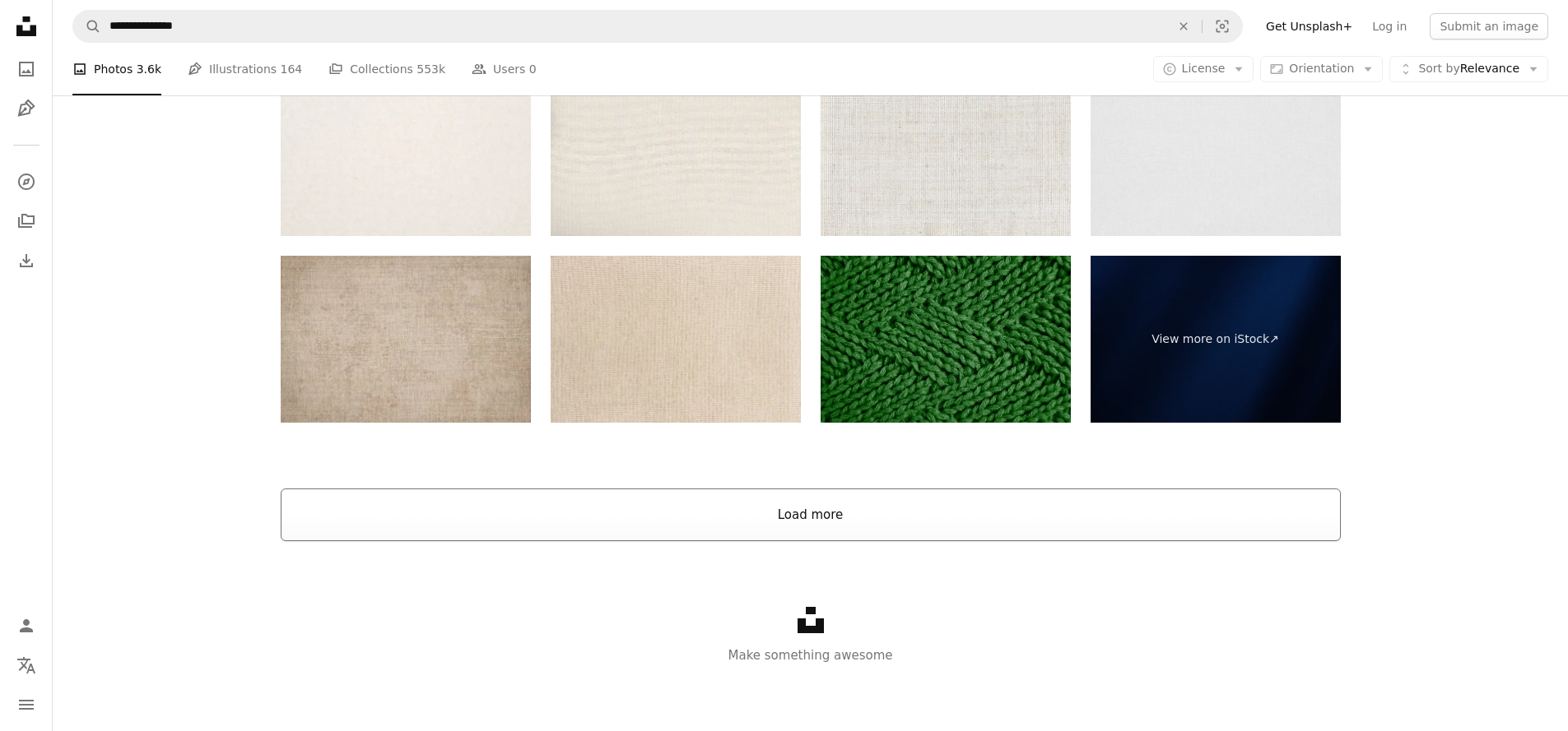
click at [858, 530] on button "Load more" at bounding box center [811, 515] width 1060 height 53
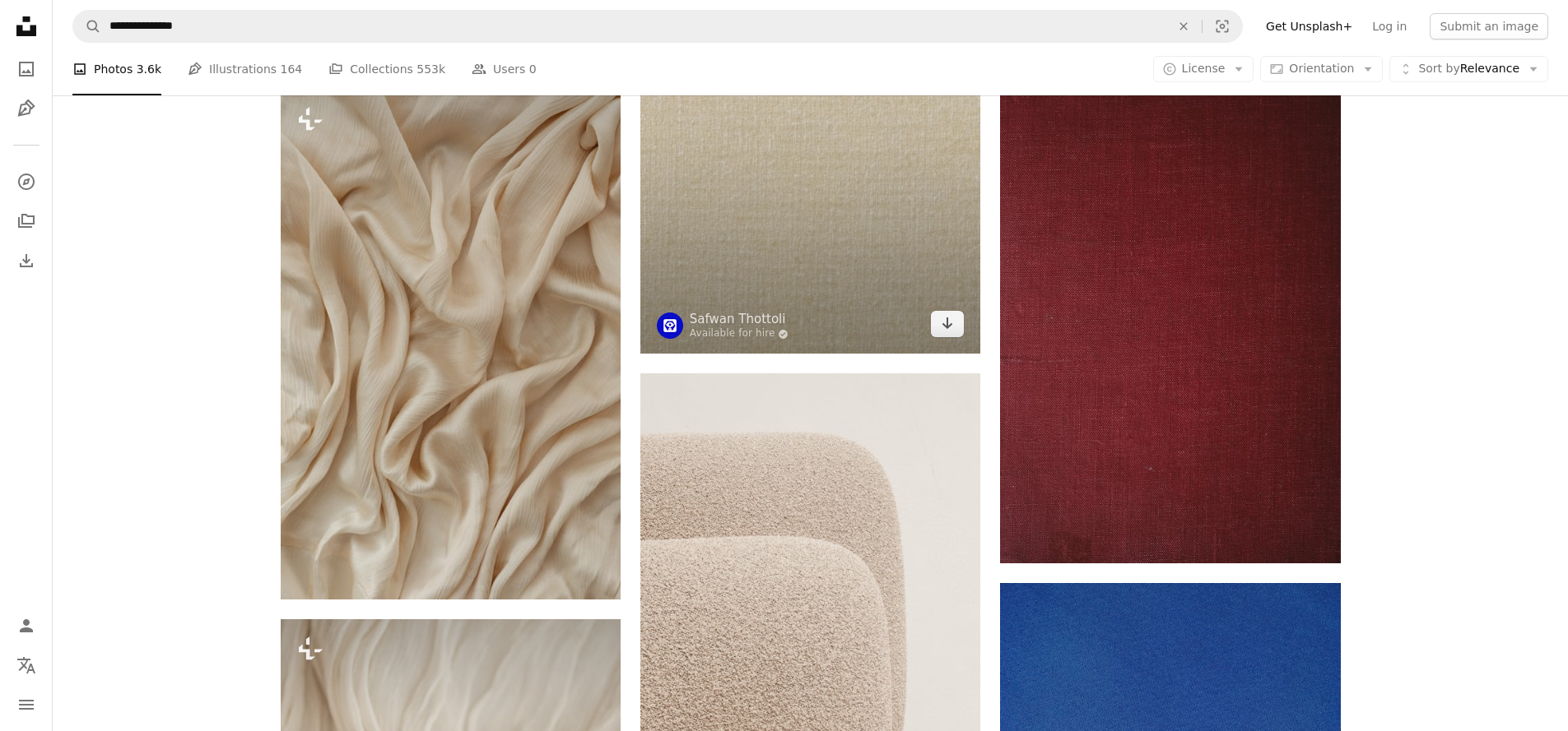
scroll to position [1197, 0]
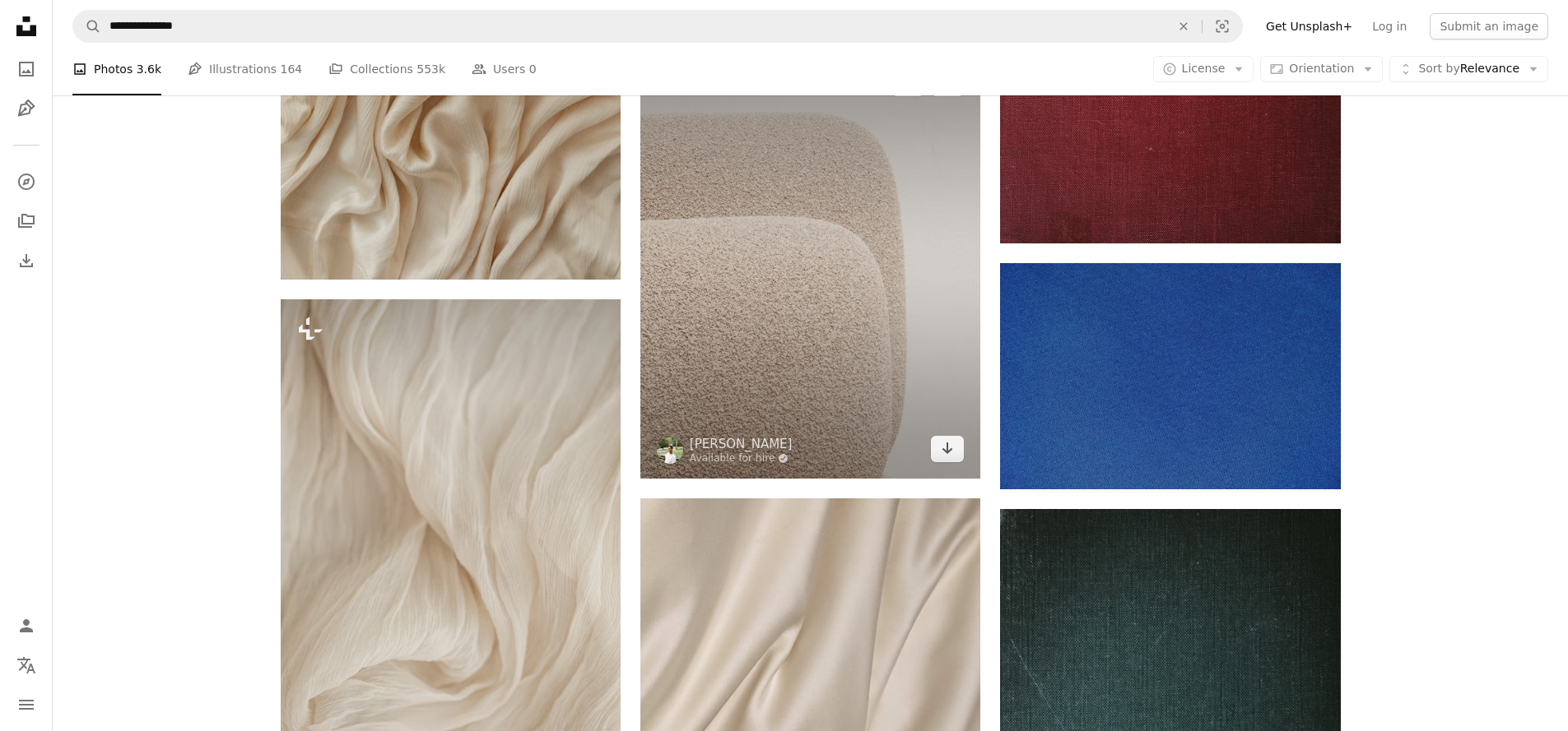
click at [742, 355] on img at bounding box center [811, 266] width 340 height 426
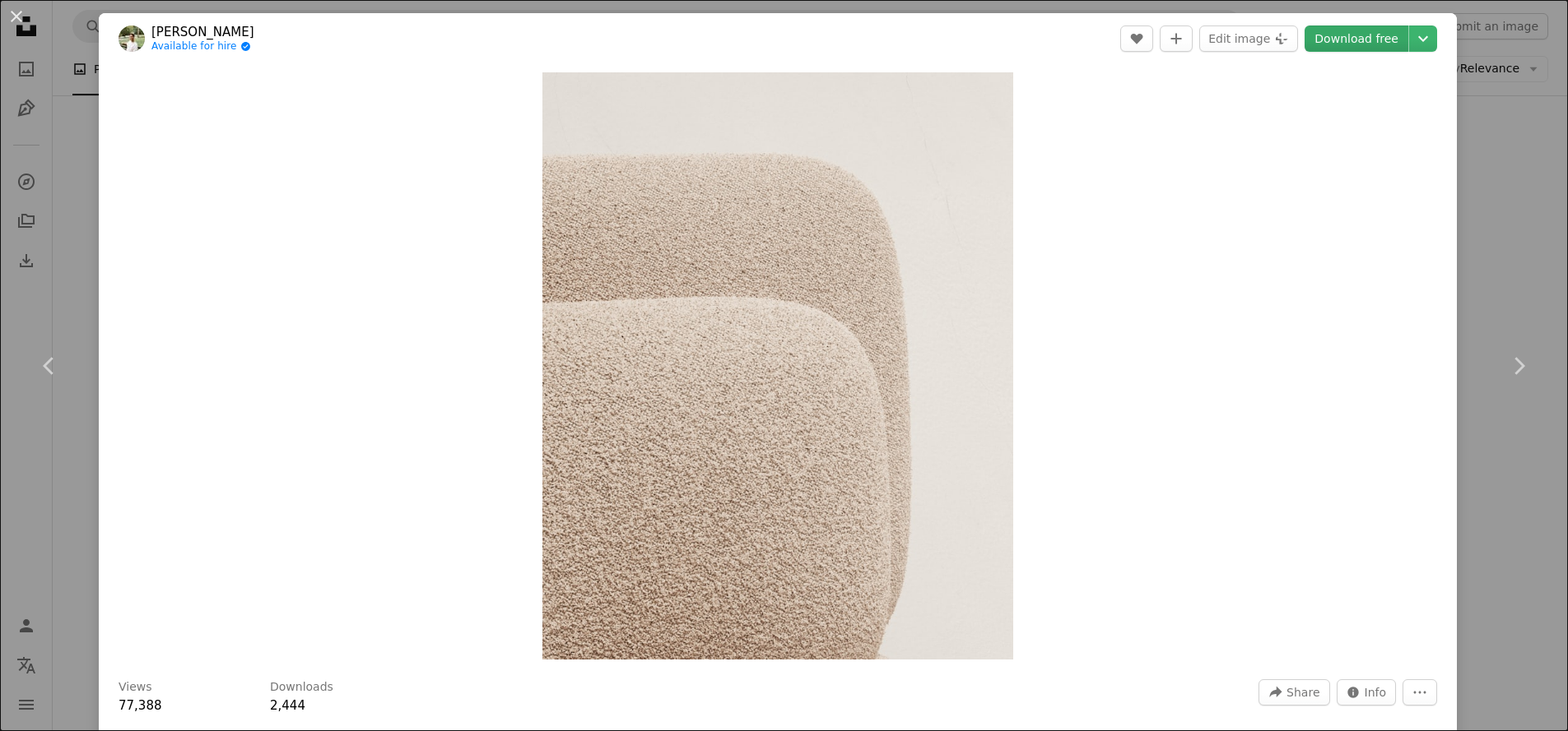
click at [1359, 37] on link "Download free" at bounding box center [1357, 39] width 103 height 27
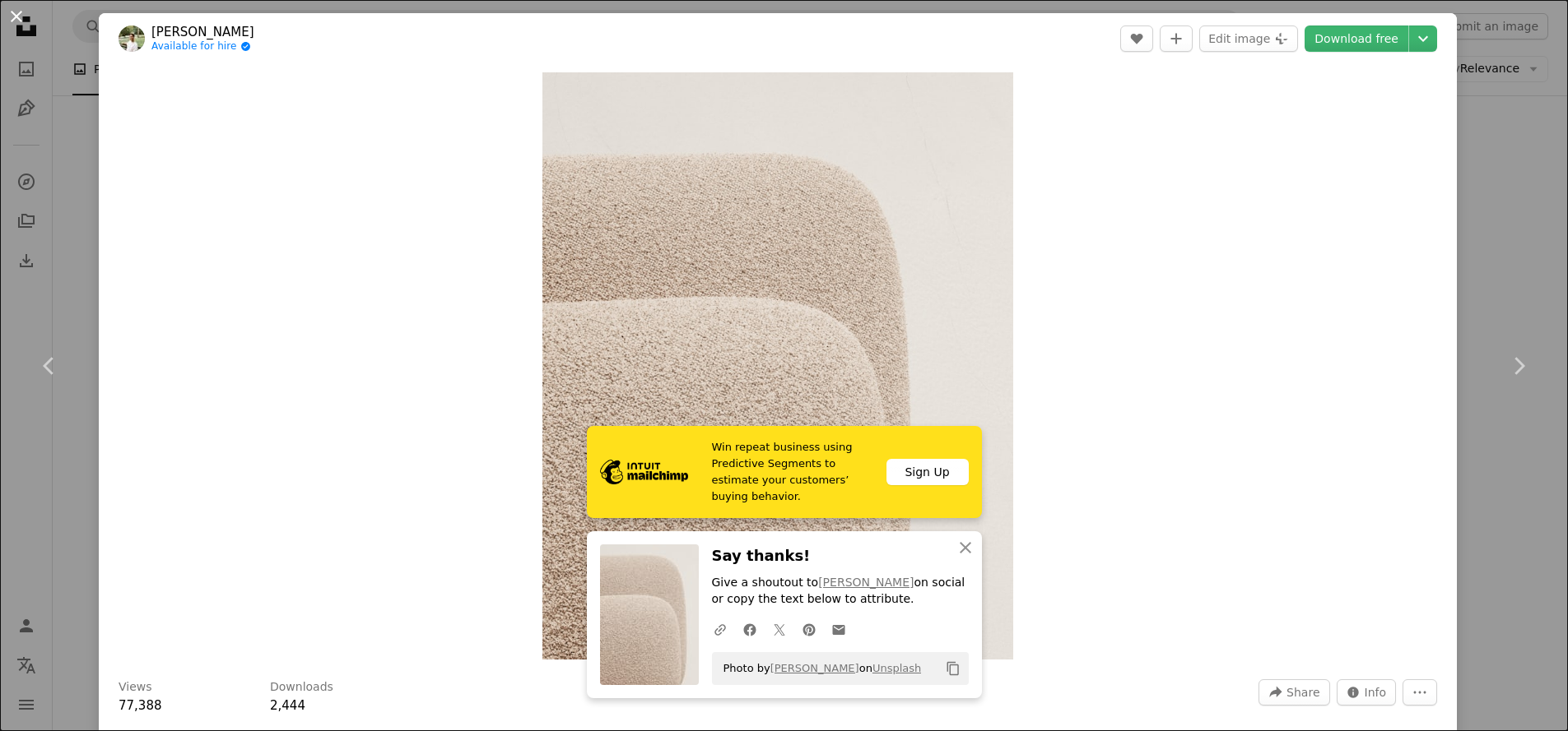
click at [8, 11] on button "An X shape" at bounding box center [16, 16] width 20 height 20
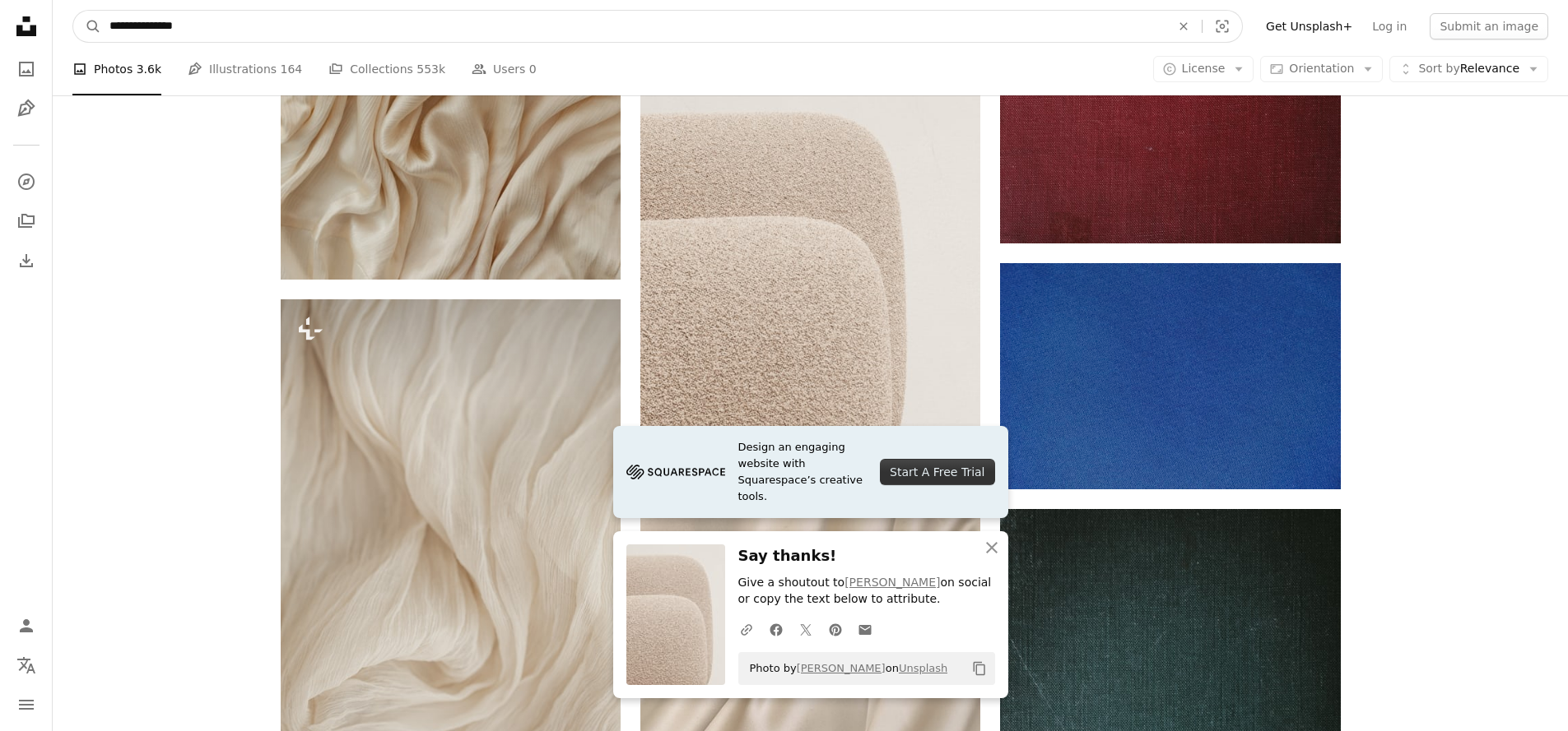
drag, startPoint x: 209, startPoint y: 26, endPoint x: 20, endPoint y: 26, distance: 189.0
type input "**********"
click at [87, 27] on button "A magnifying glass" at bounding box center [86, 26] width 28 height 31
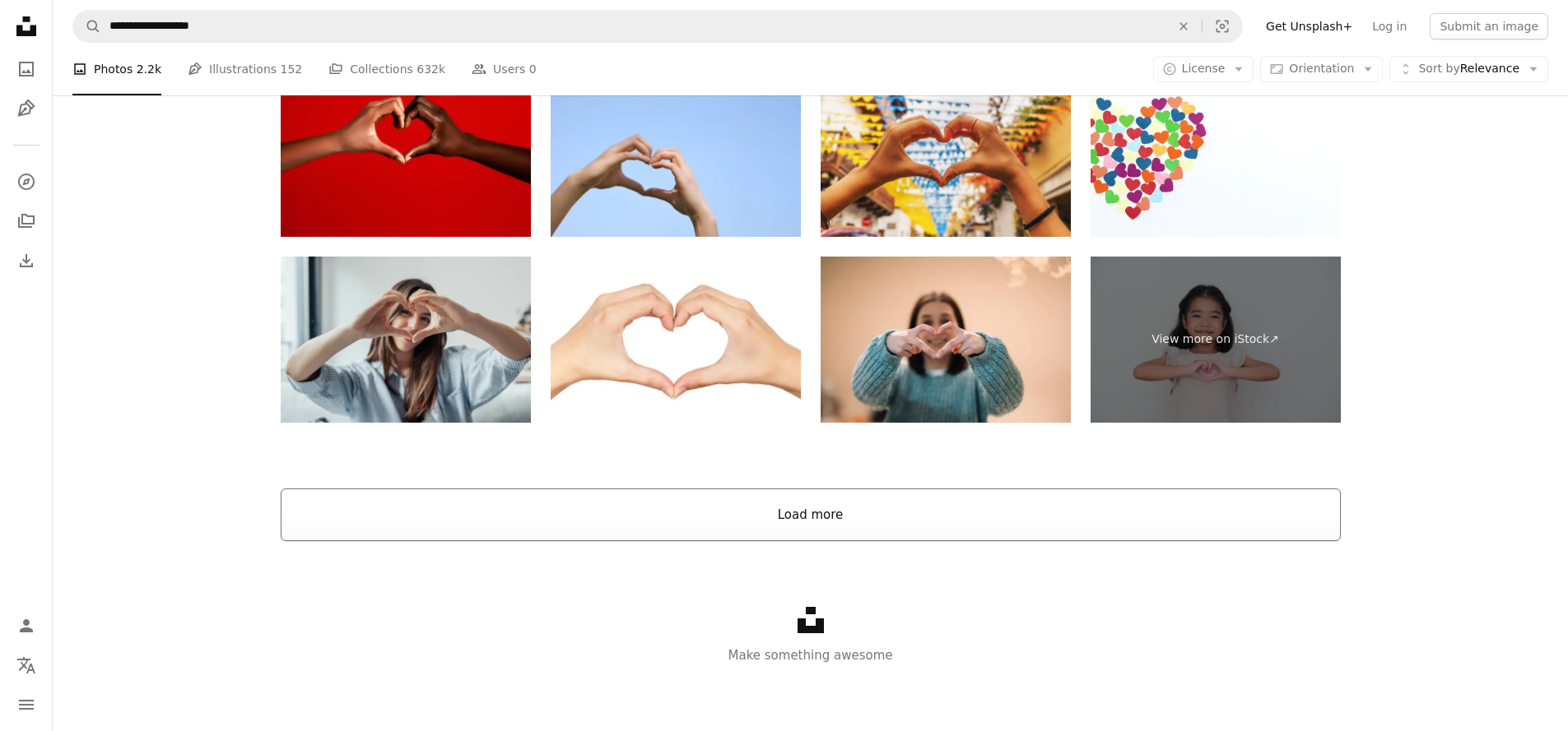
click at [1115, 541] on button "Load more" at bounding box center [811, 515] width 1060 height 53
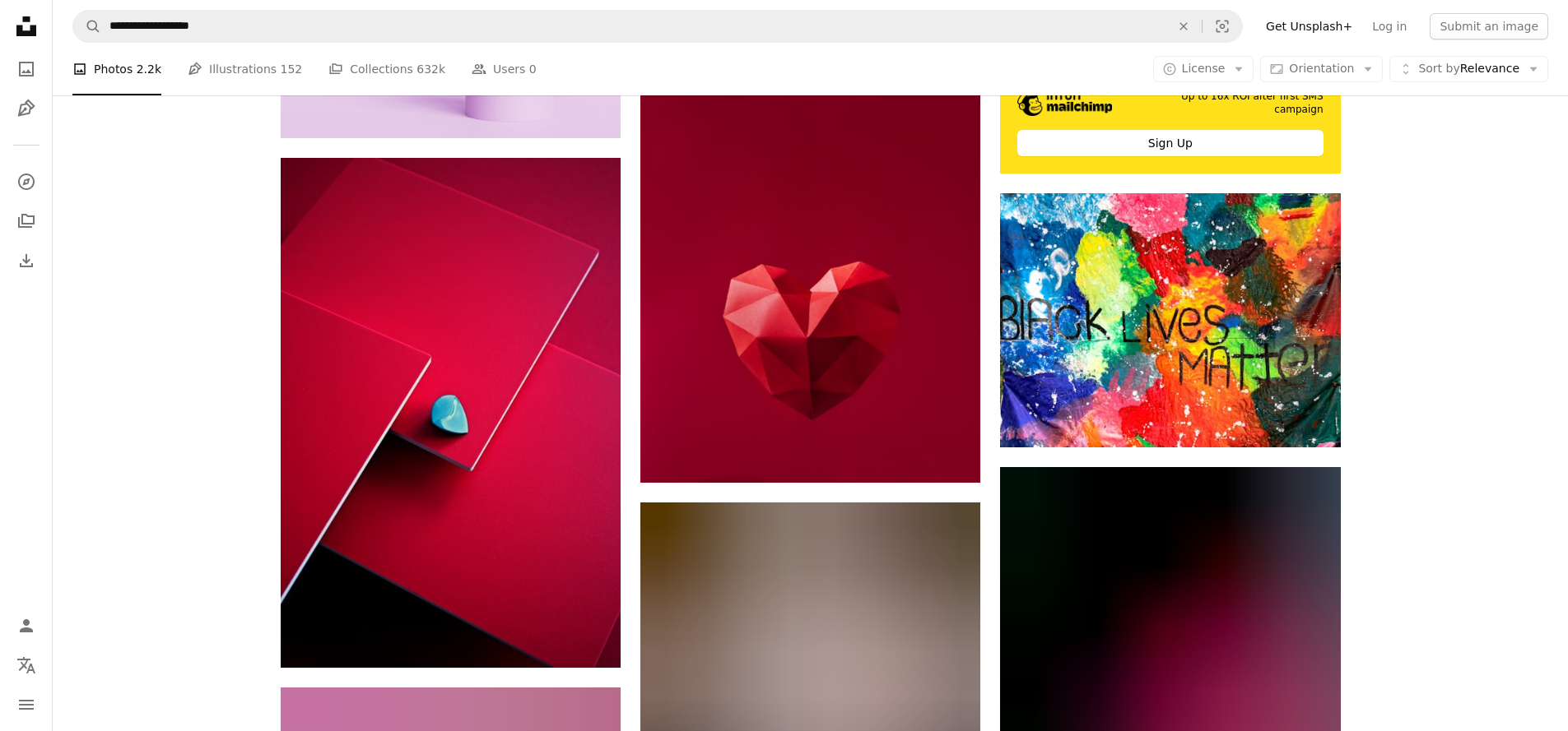
scroll to position [7319, 0]
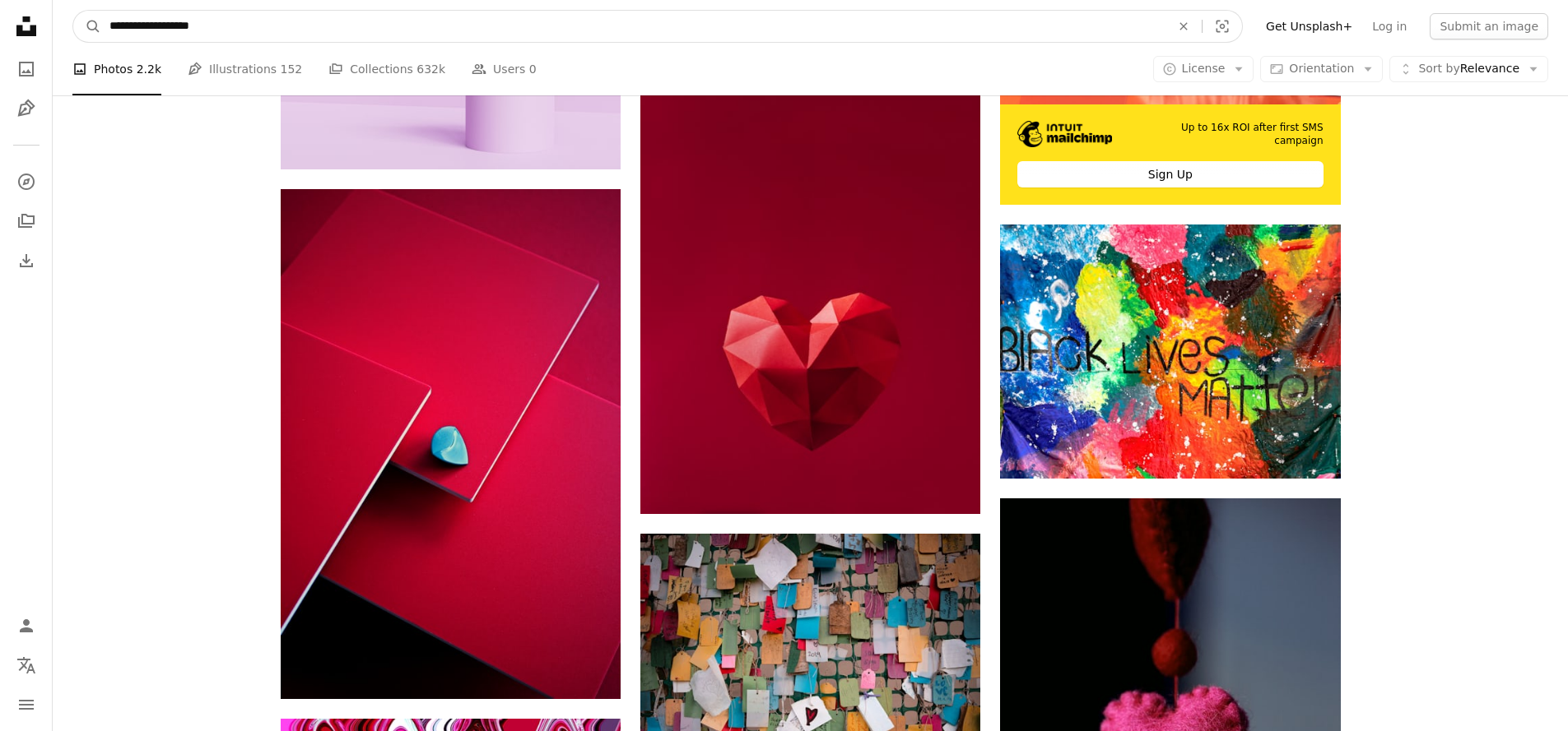
drag, startPoint x: 326, startPoint y: 25, endPoint x: 53, endPoint y: 28, distance: 273.0
type input "**********"
click at [87, 27] on button "A magnifying glass" at bounding box center [86, 26] width 28 height 31
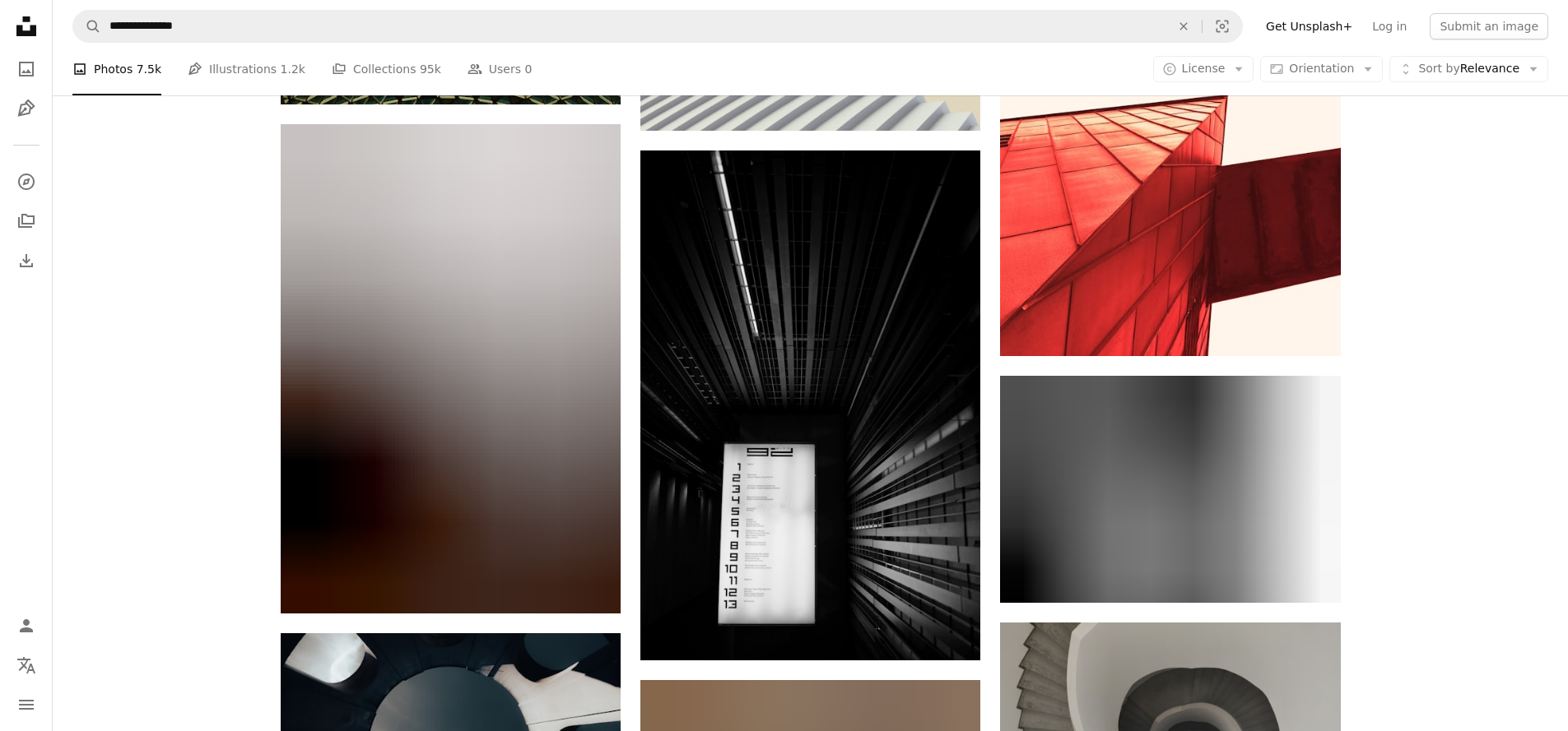
scroll to position [9225, 0]
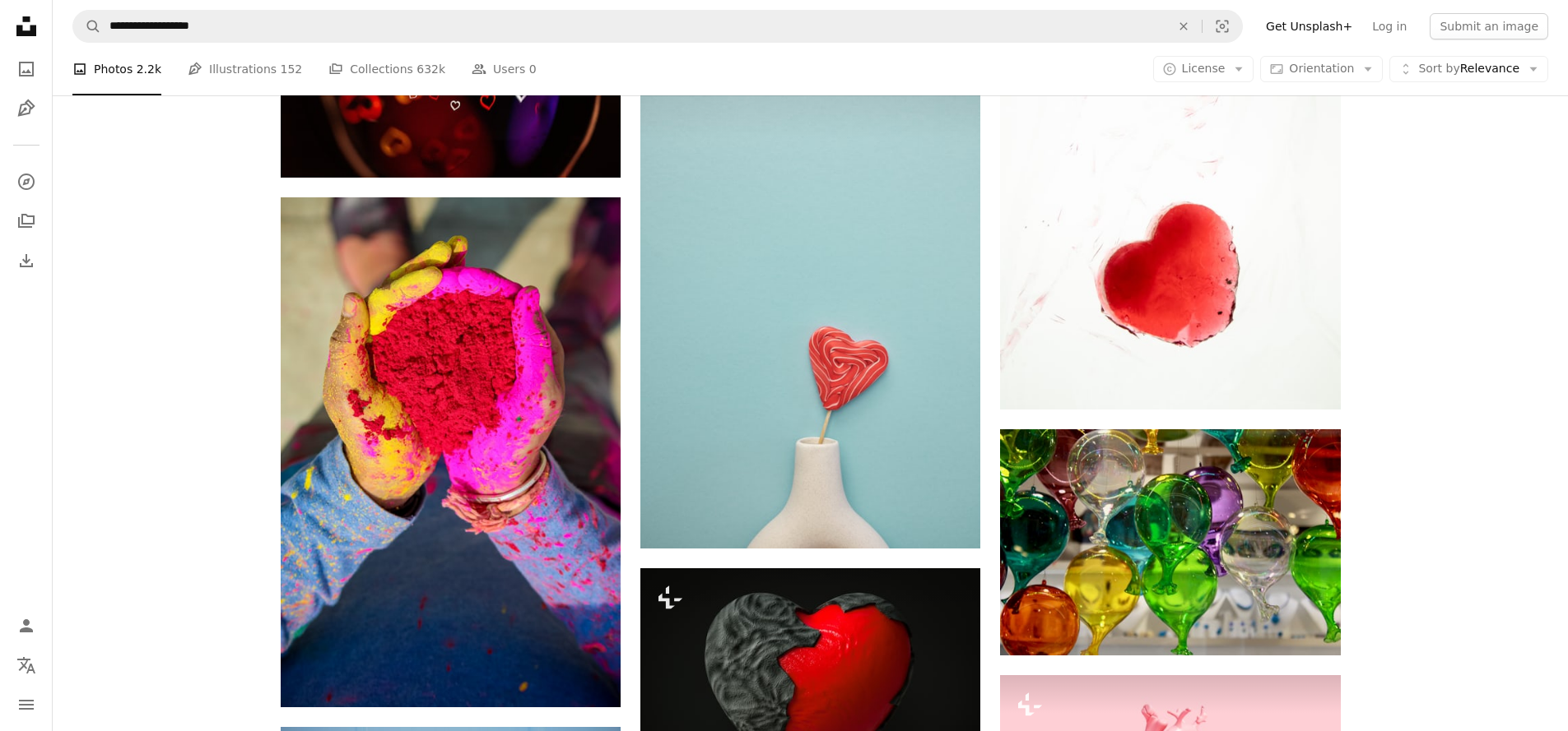
scroll to position [7319, 0]
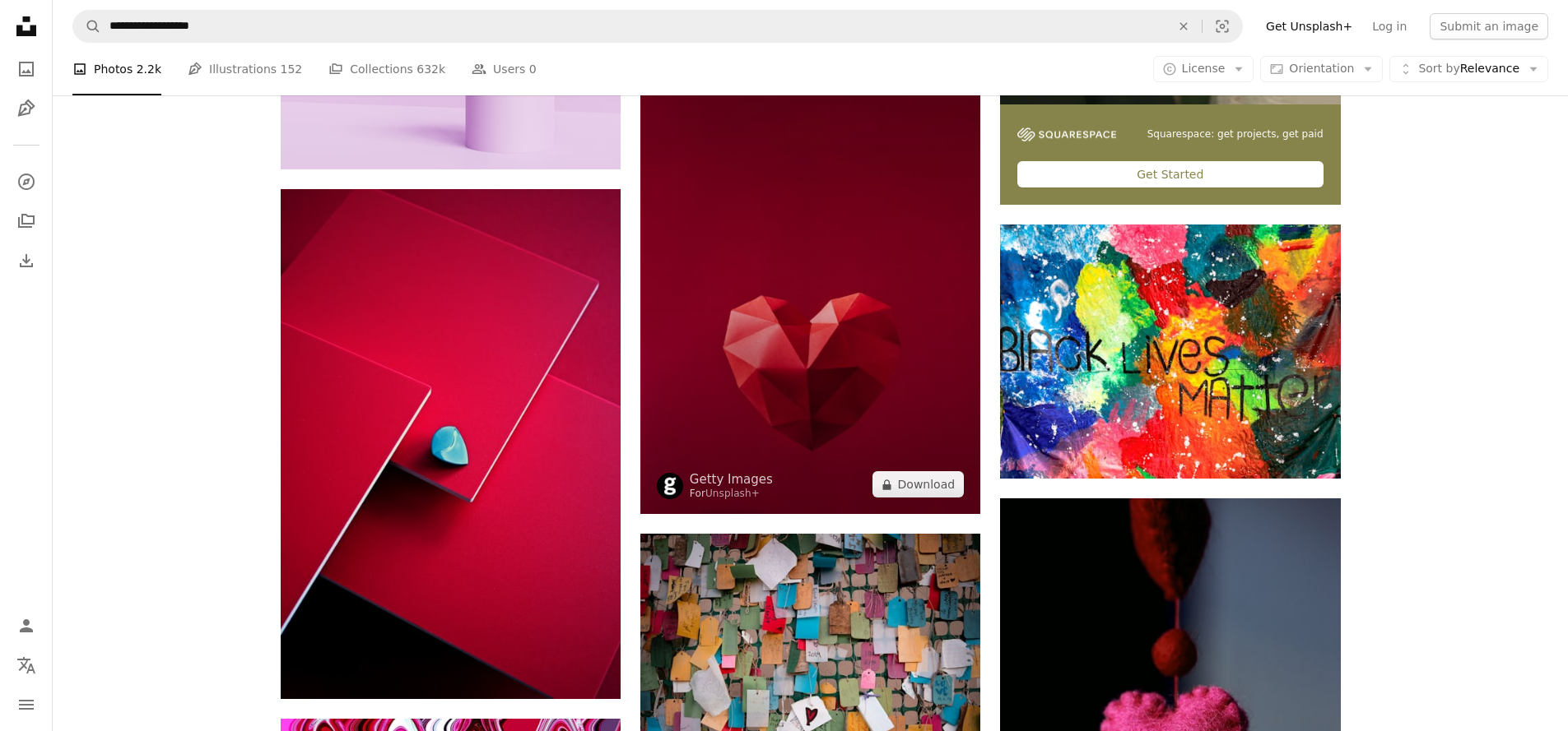
click at [812, 301] on img at bounding box center [811, 258] width 340 height 512
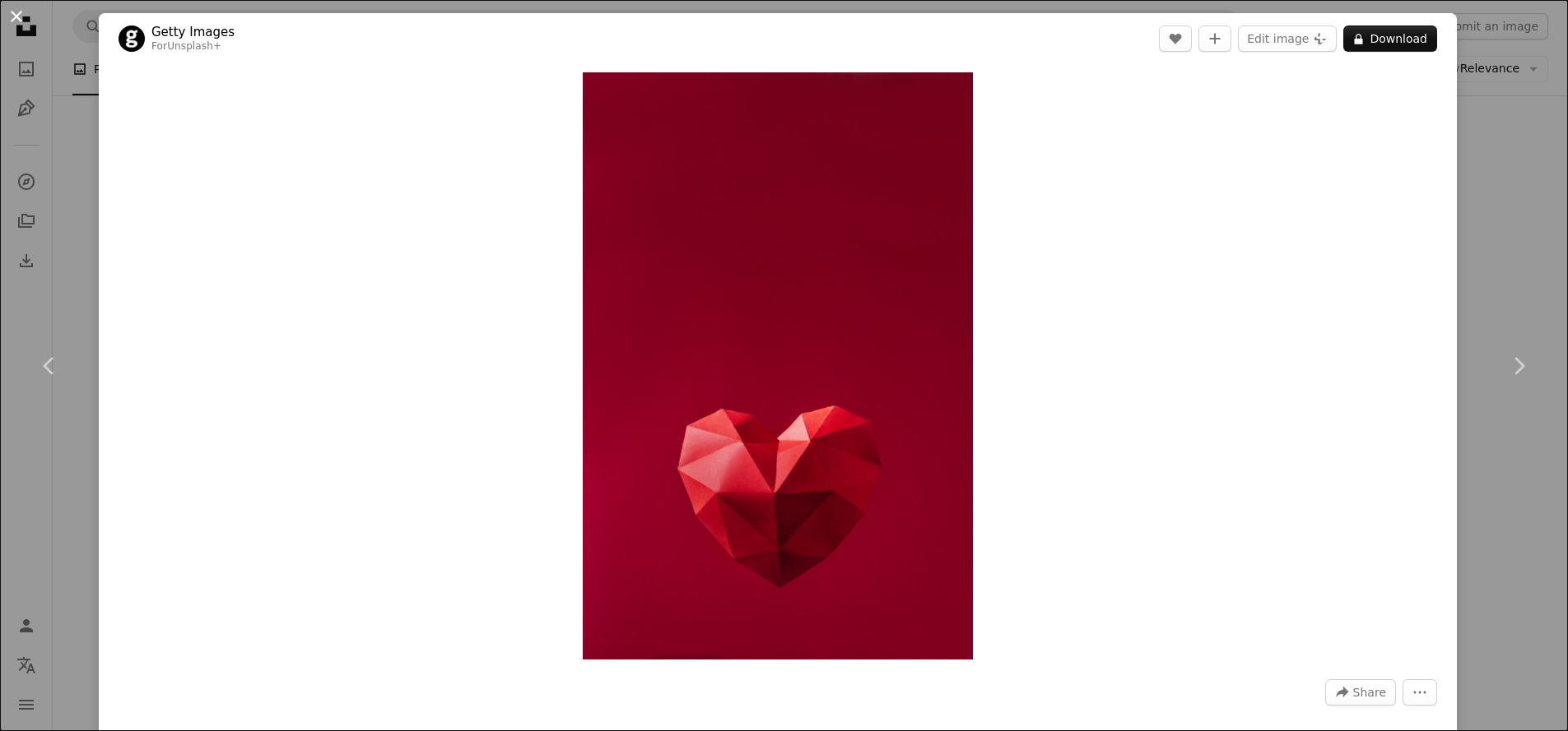
click at [17, 24] on button "An X shape" at bounding box center [16, 16] width 20 height 20
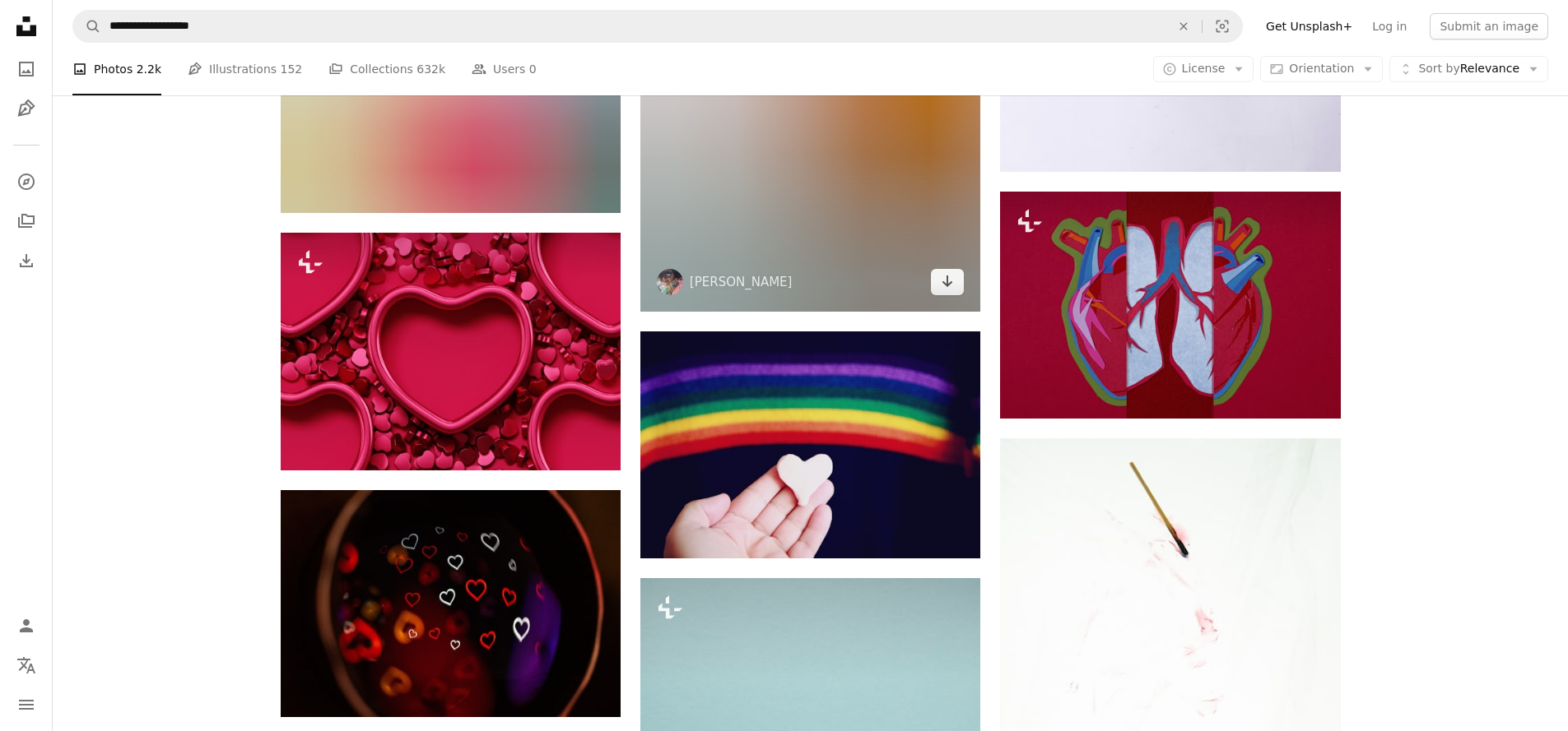
scroll to position [8682, 0]
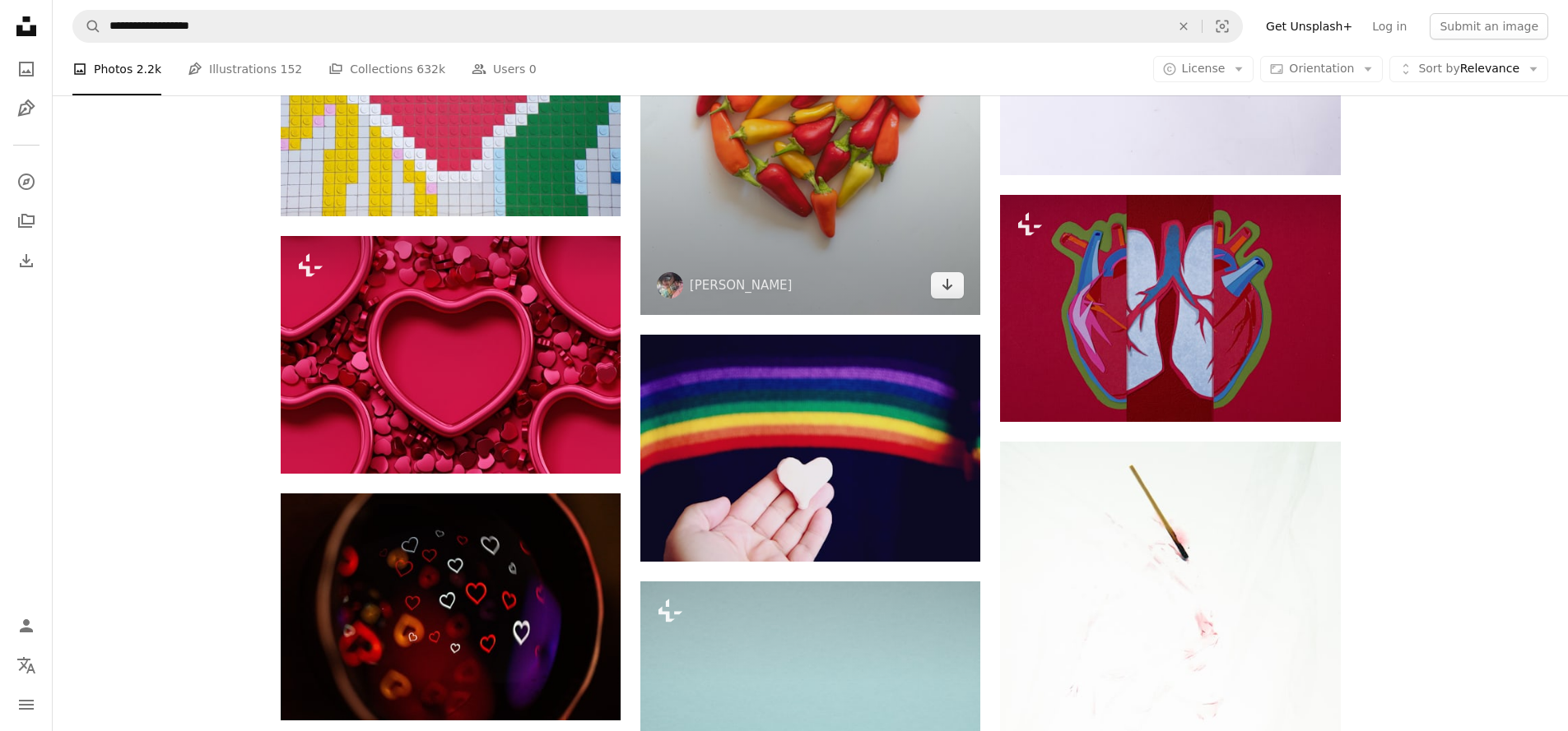
click at [863, 315] on img at bounding box center [811, 60] width 340 height 510
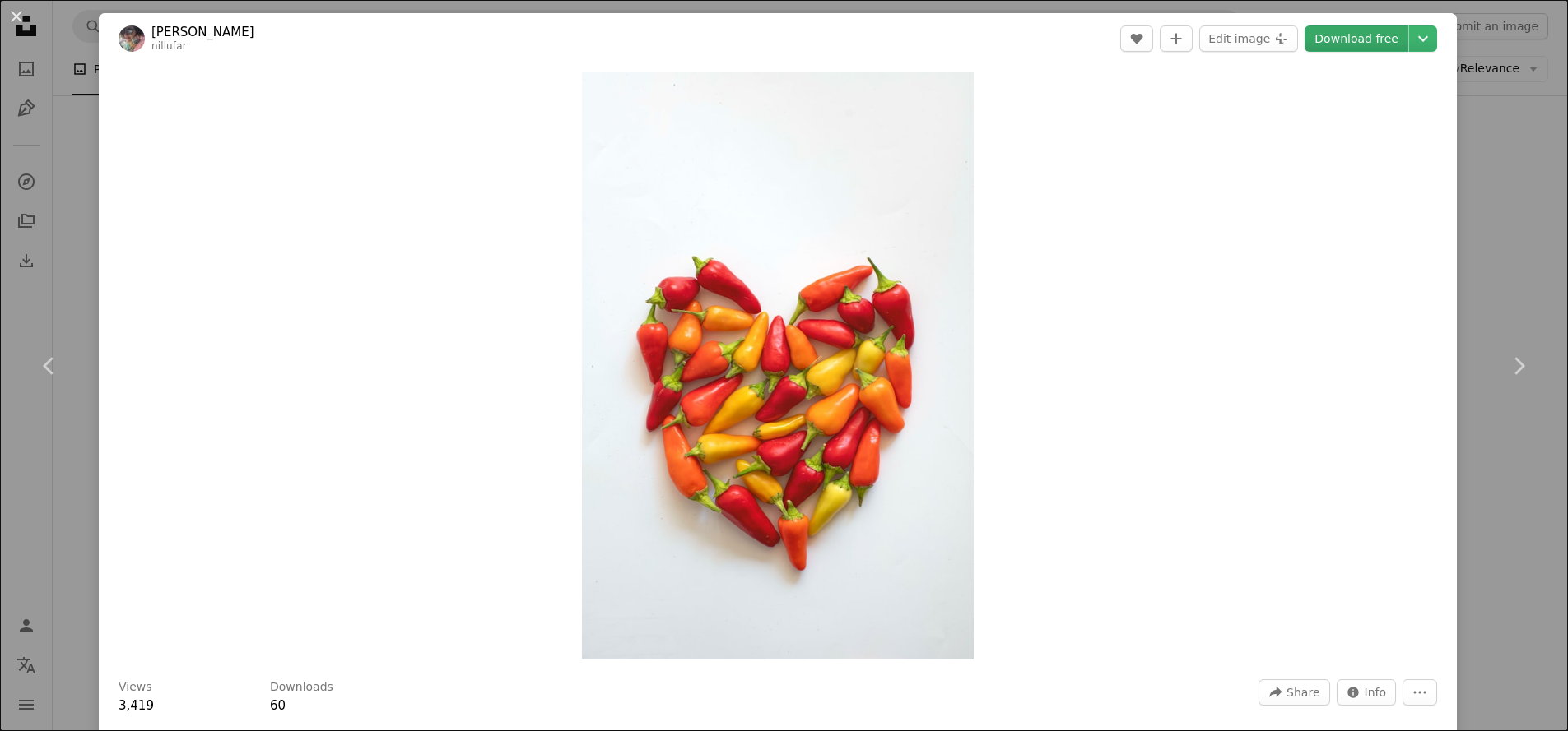
click at [1356, 46] on link "Download free" at bounding box center [1357, 39] width 103 height 27
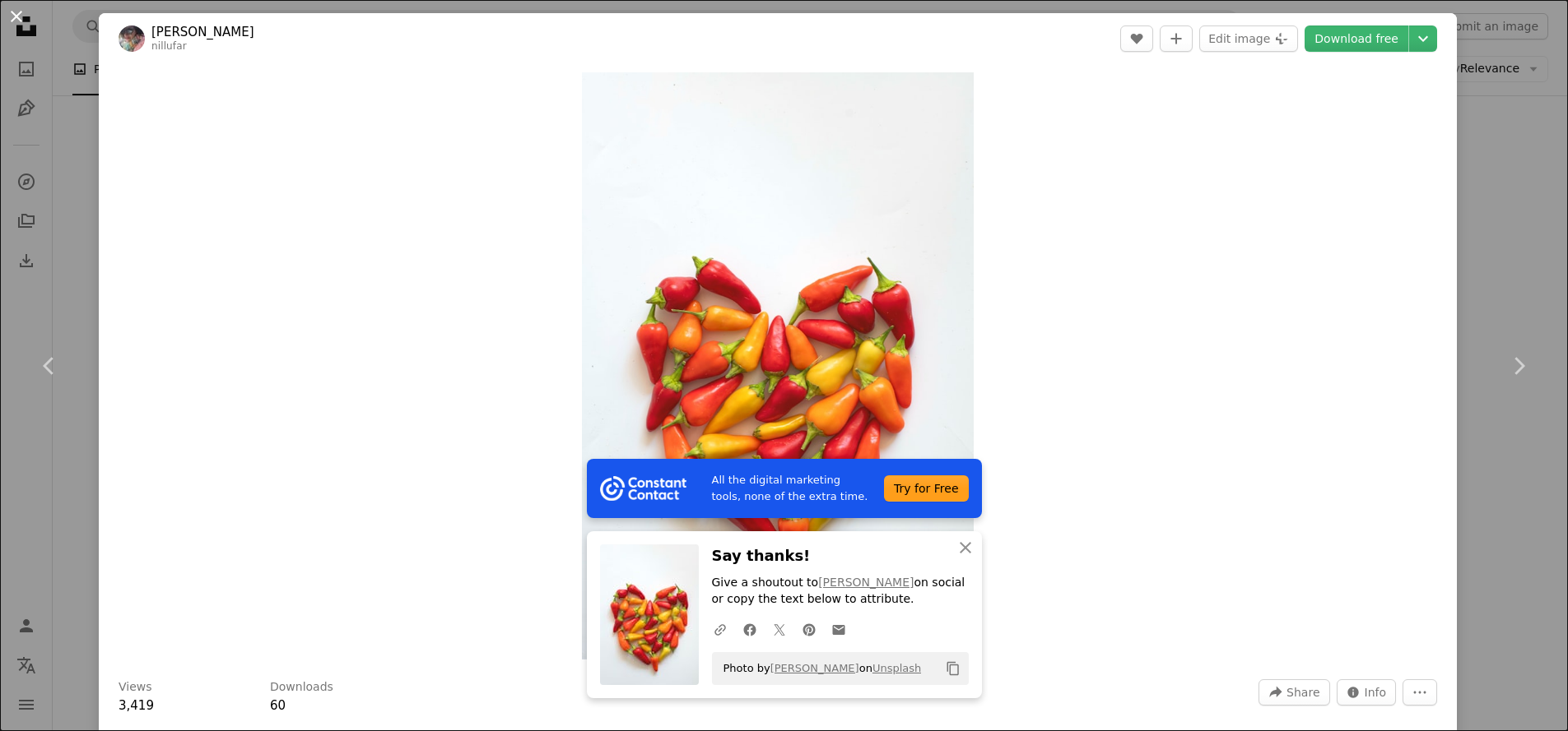
click at [11, 12] on button "An X shape" at bounding box center [16, 16] width 20 height 20
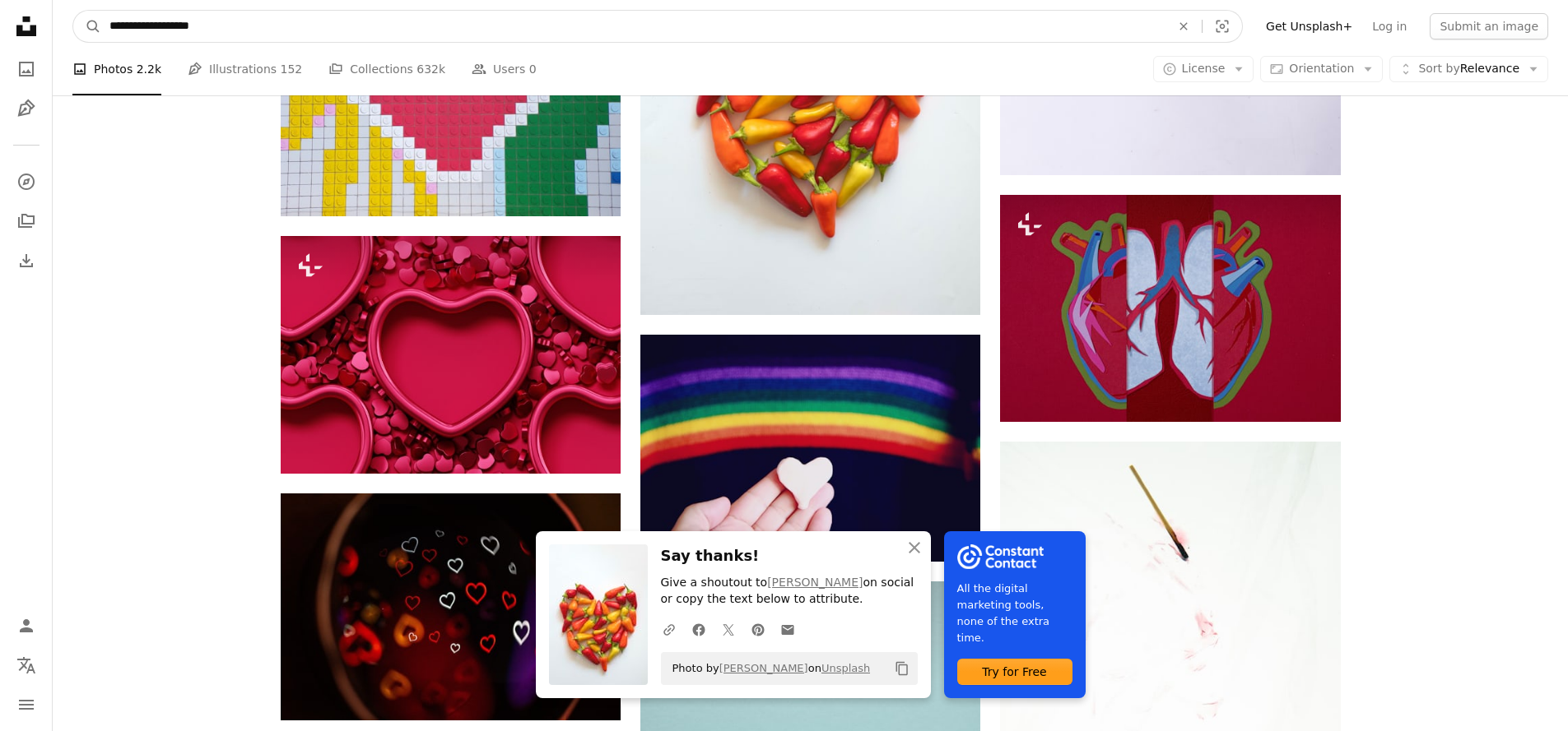
drag, startPoint x: 296, startPoint y: 32, endPoint x: -1, endPoint y: 38, distance: 297.1
type input "*"
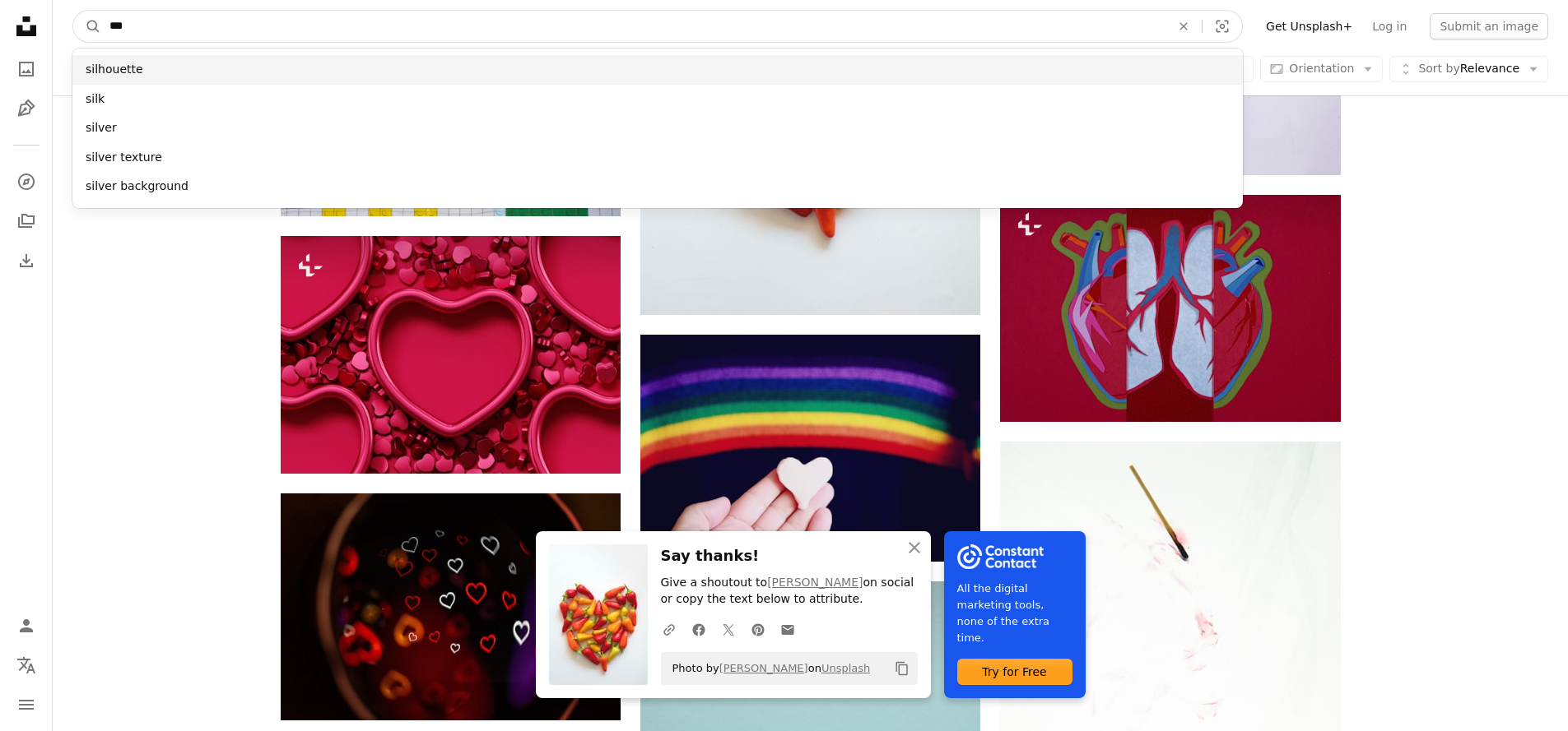
type input "***"
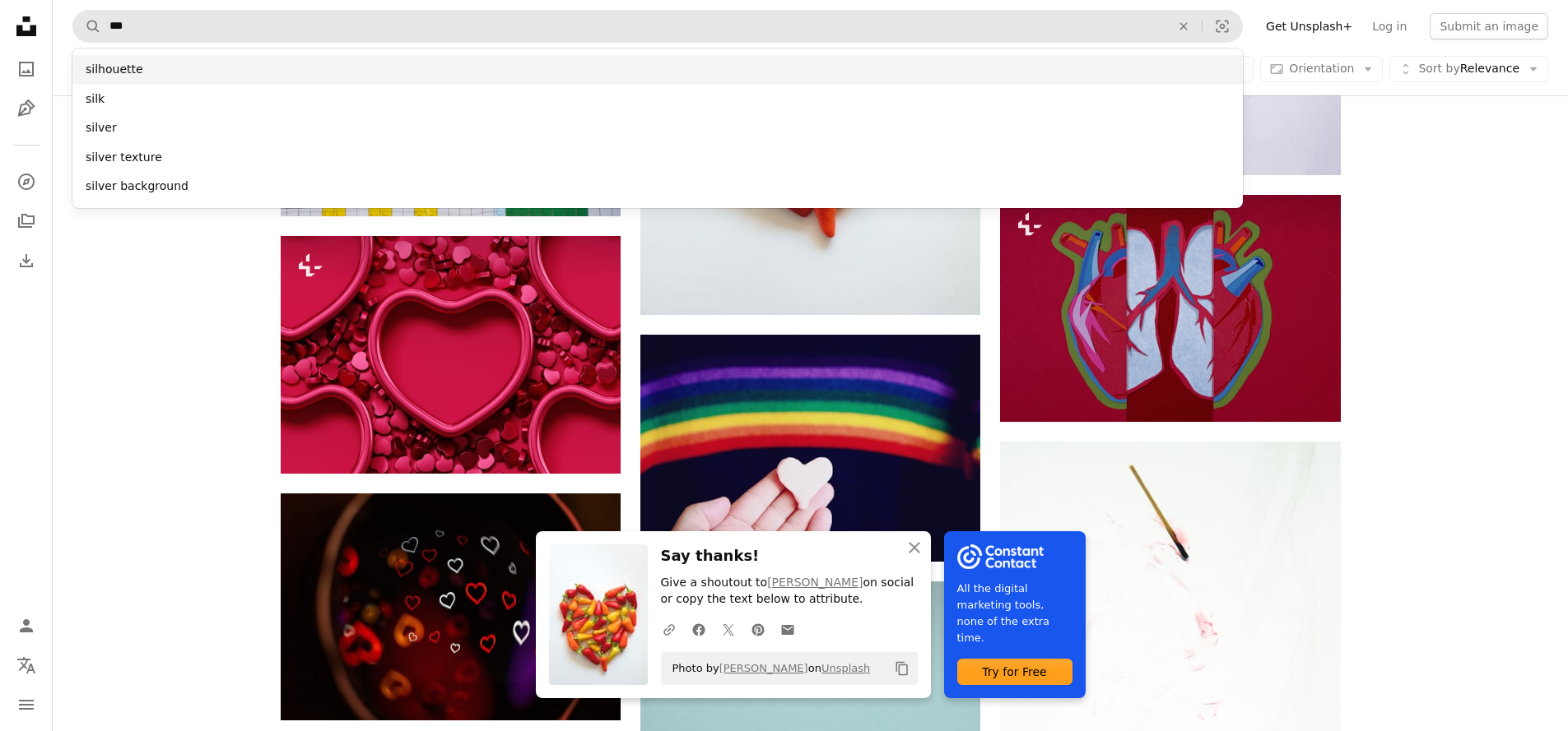
click at [109, 60] on div "silhouette" at bounding box center [657, 69] width 1171 height 29
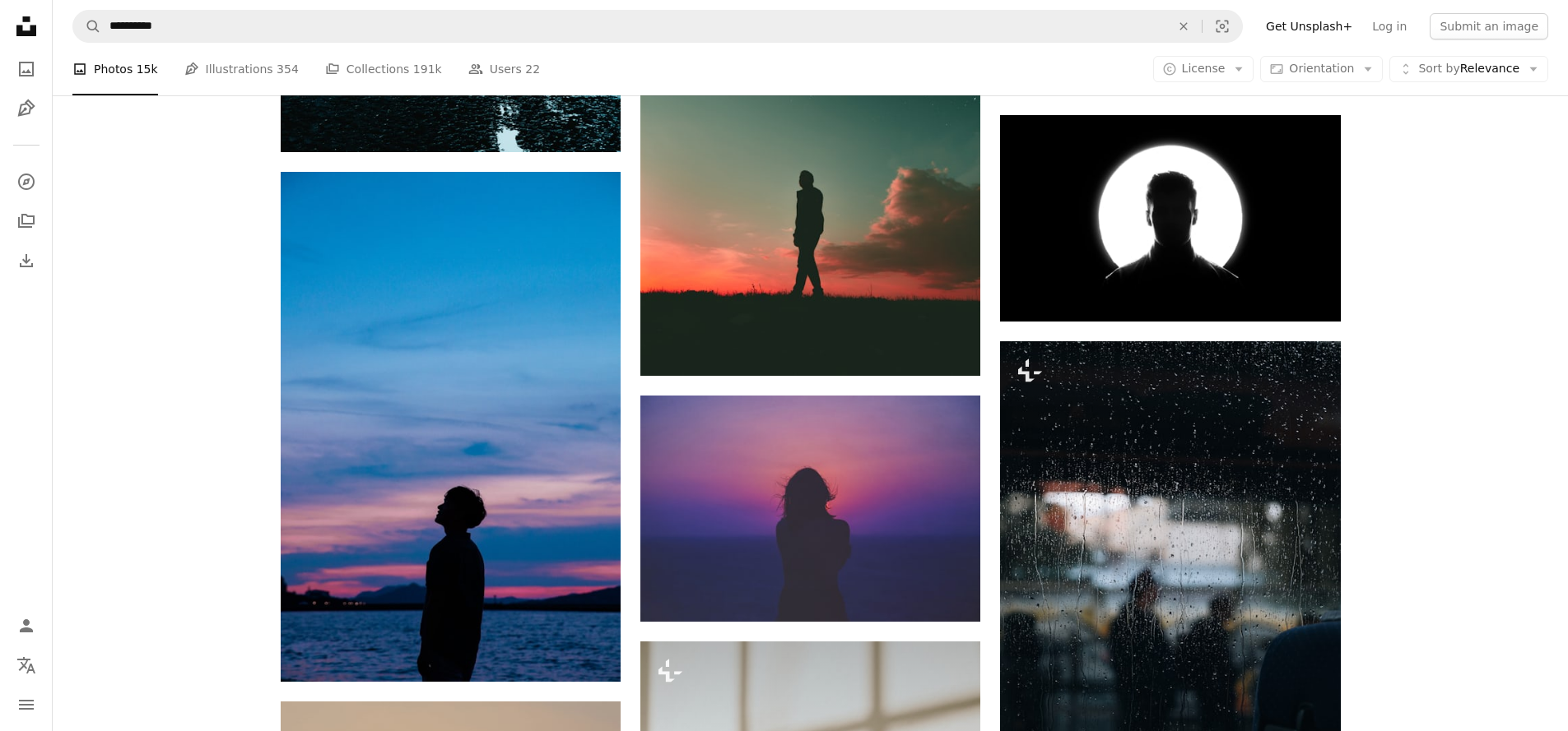
scroll to position [813, 0]
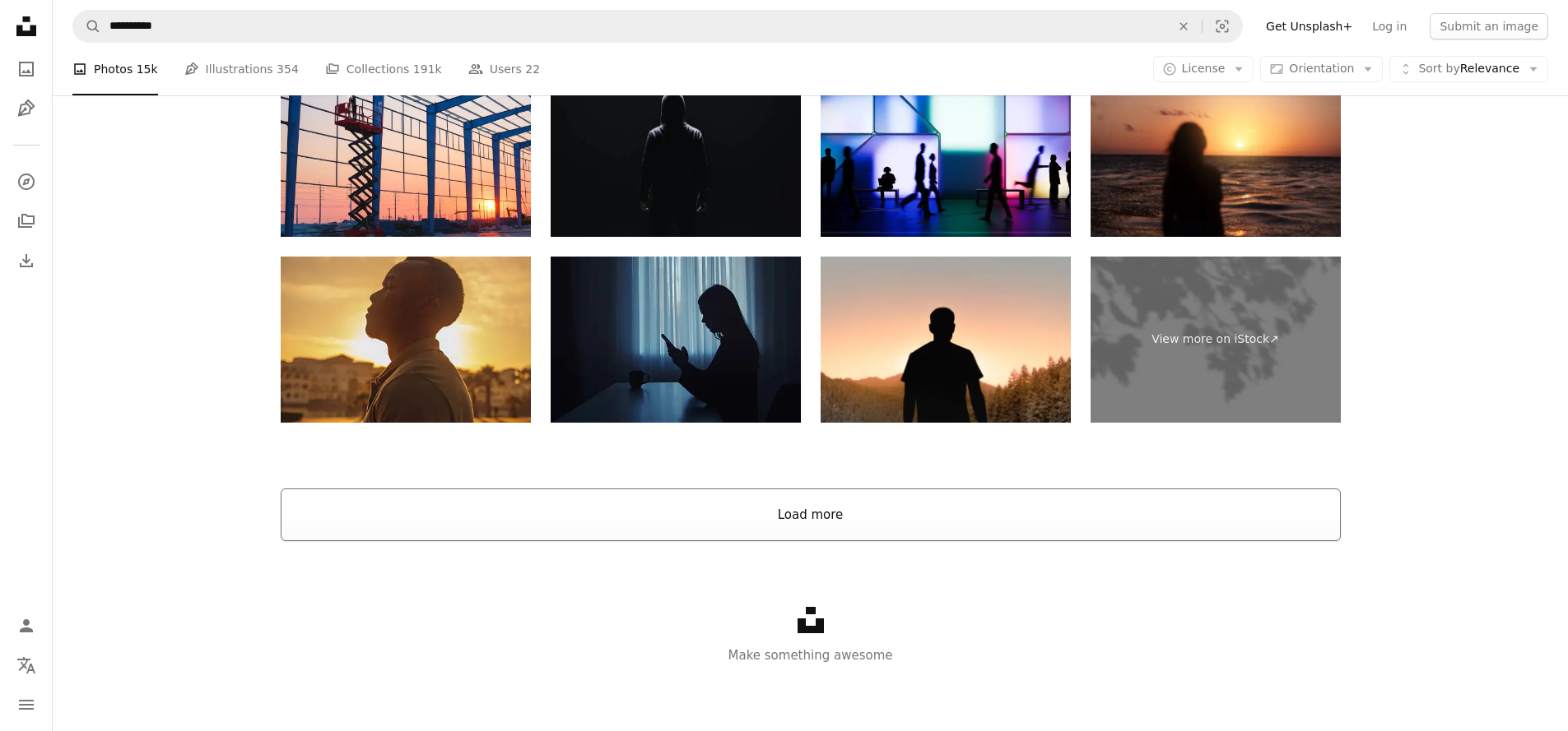
click at [1197, 511] on button "Load more" at bounding box center [811, 515] width 1060 height 53
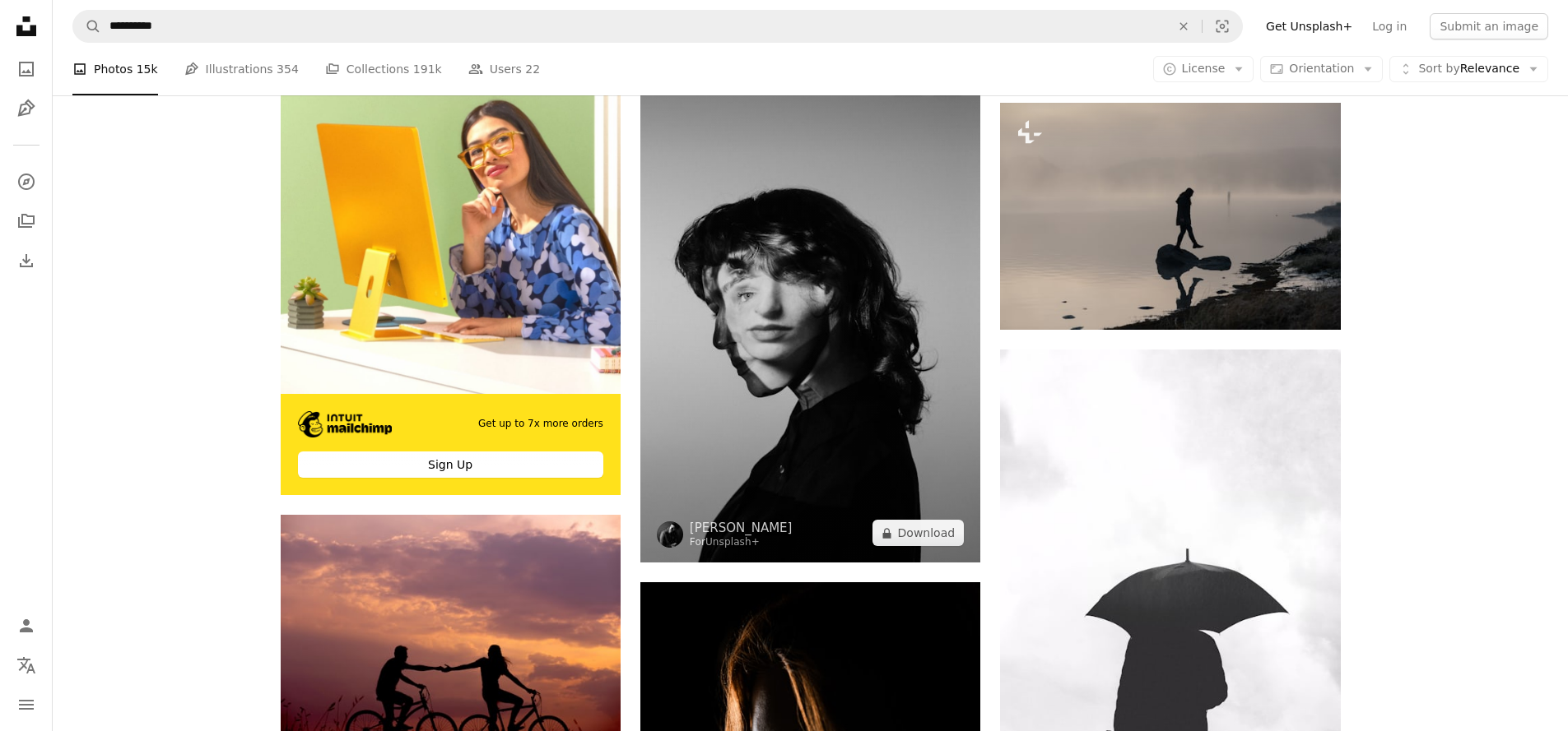
scroll to position [5369, 0]
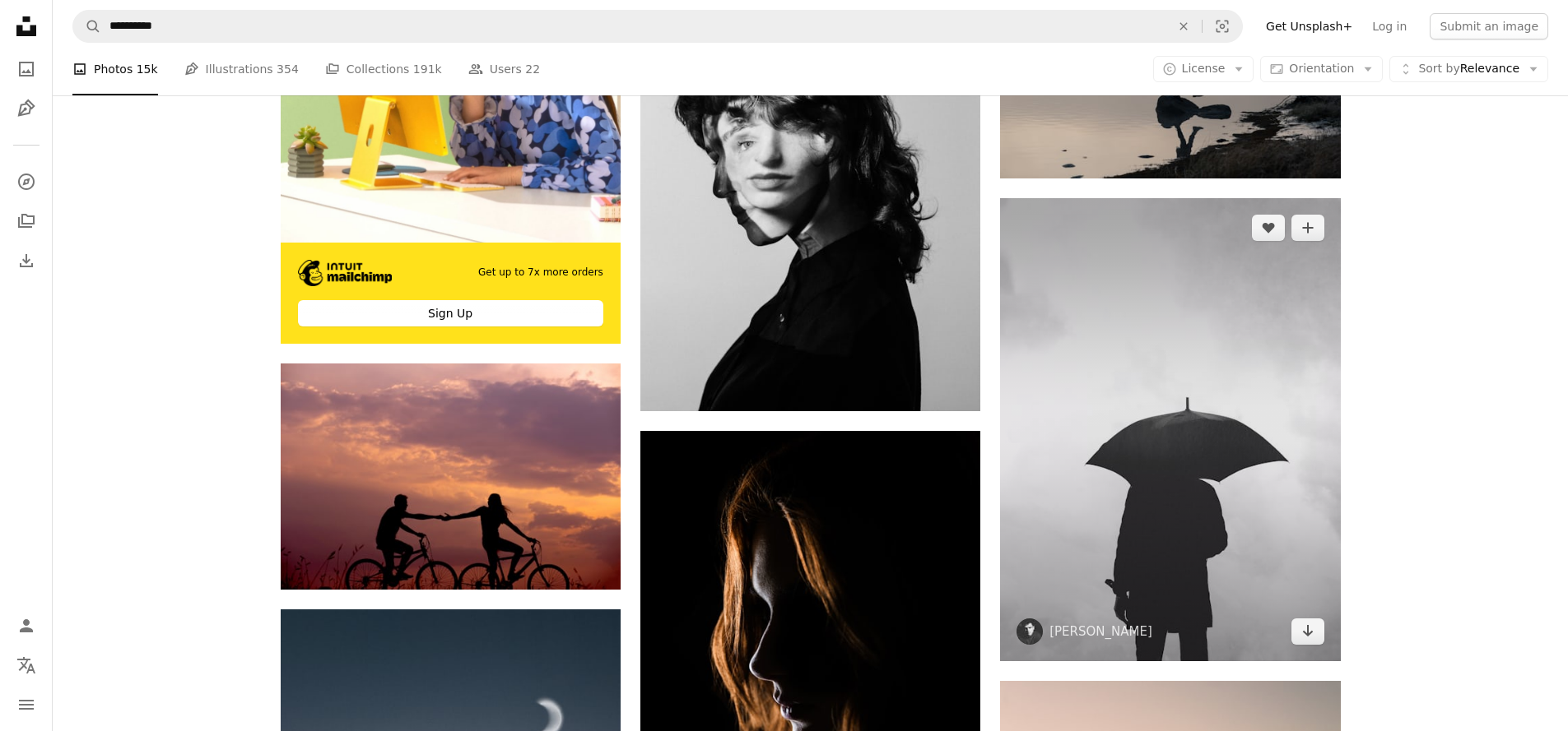
click at [1243, 462] on img at bounding box center [1171, 430] width 340 height 463
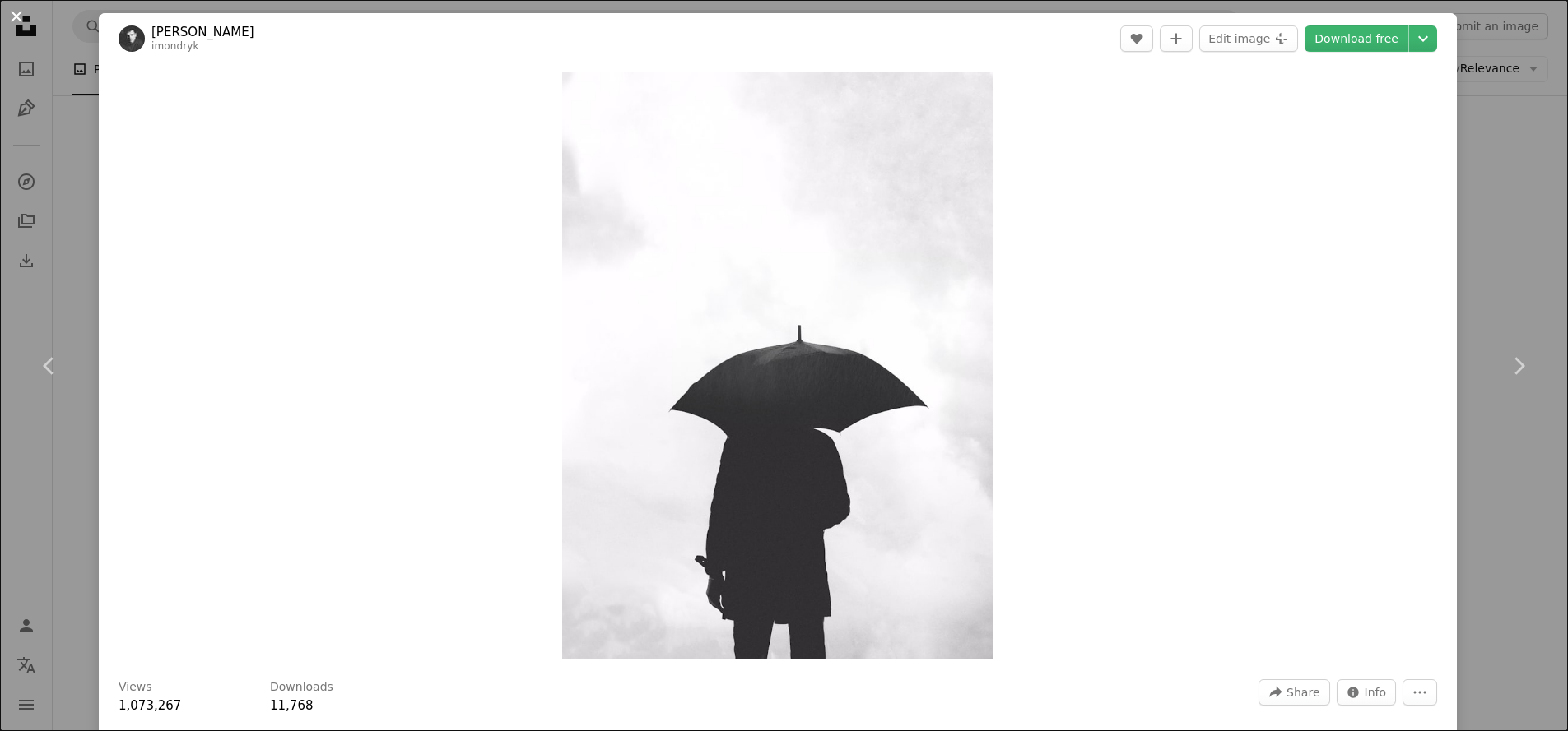
click at [14, 17] on button "An X shape" at bounding box center [16, 16] width 20 height 20
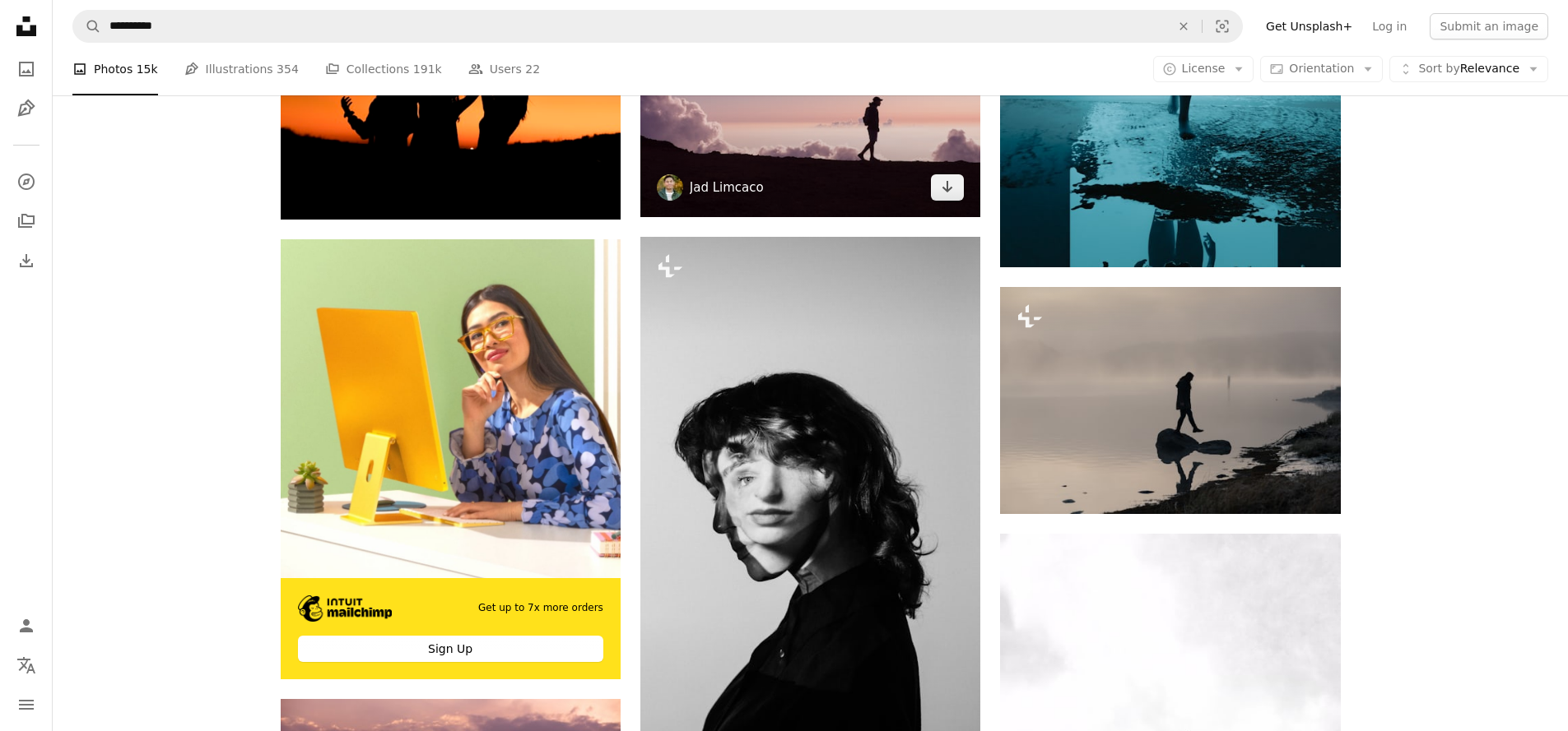
scroll to position [4875, 0]
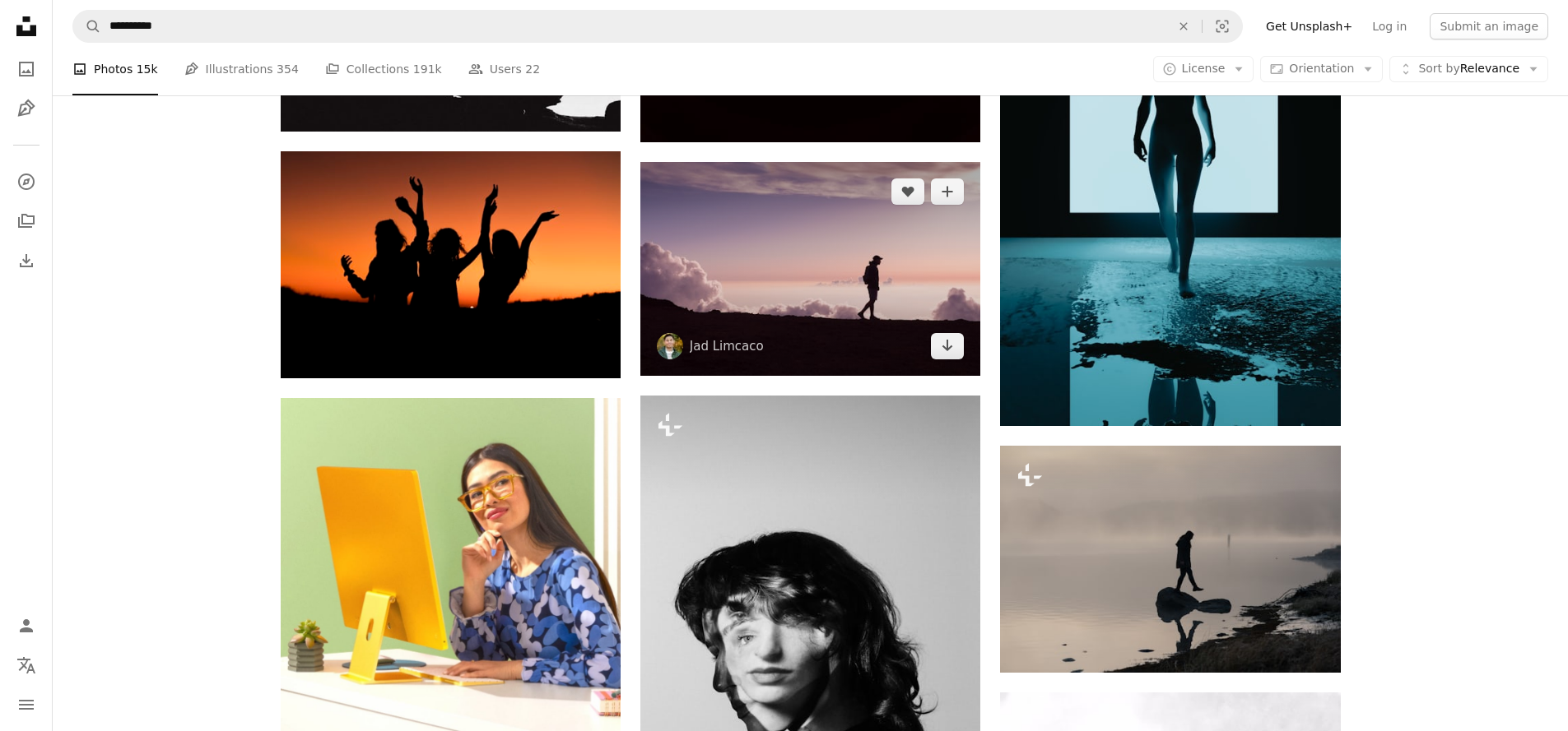
click at [753, 348] on img at bounding box center [811, 269] width 340 height 214
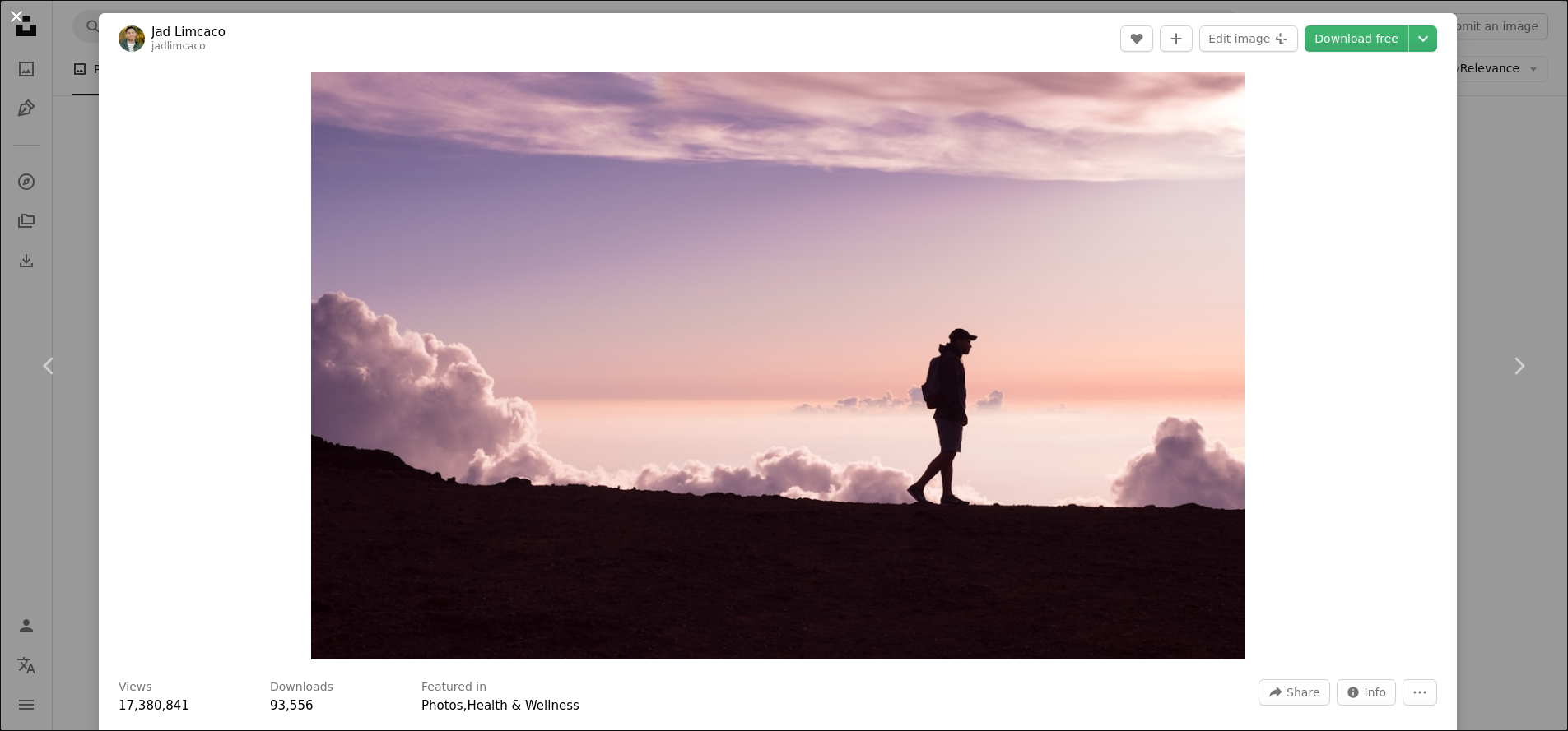
click at [7, 17] on button "An X shape" at bounding box center [16, 16] width 20 height 20
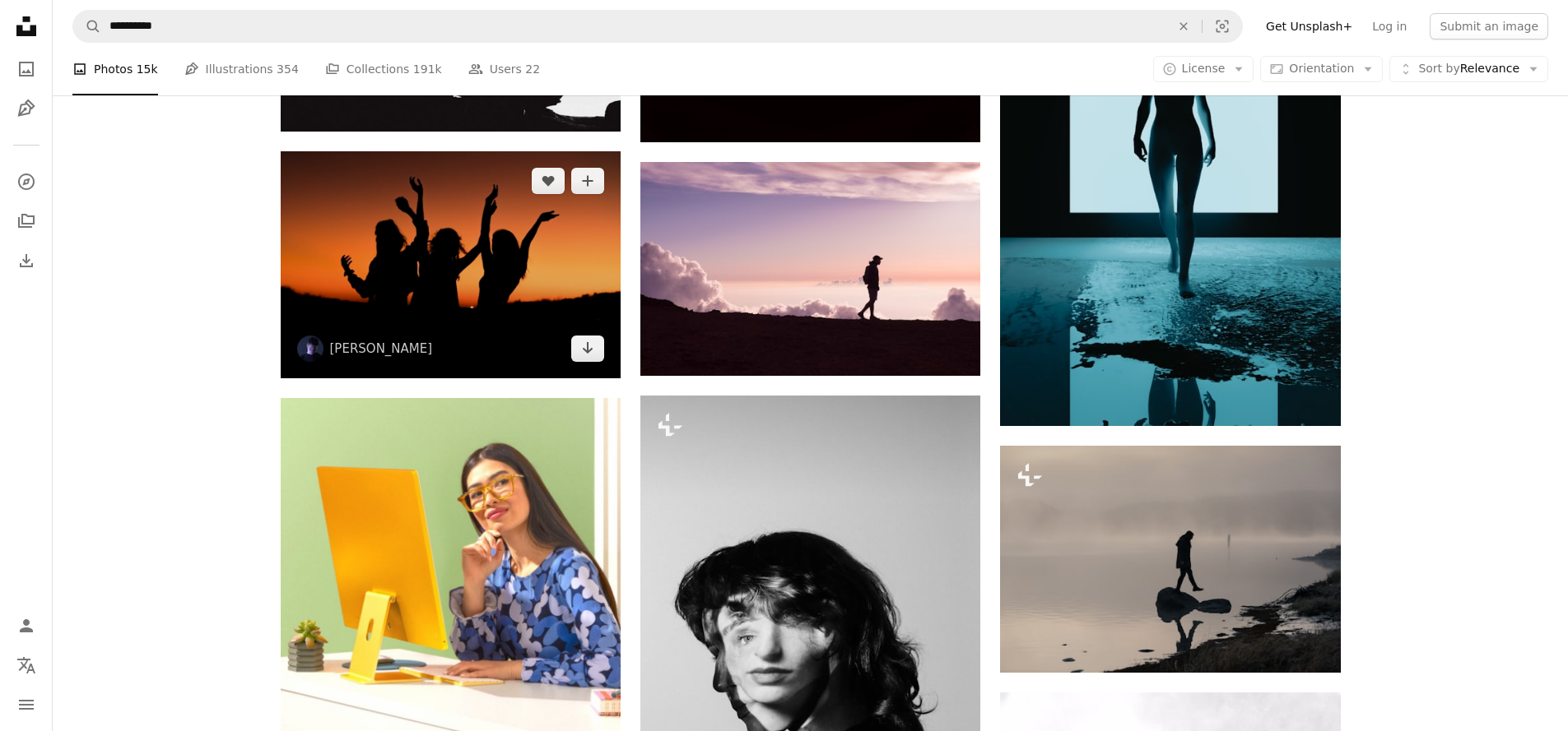
click at [400, 334] on img at bounding box center [451, 264] width 340 height 226
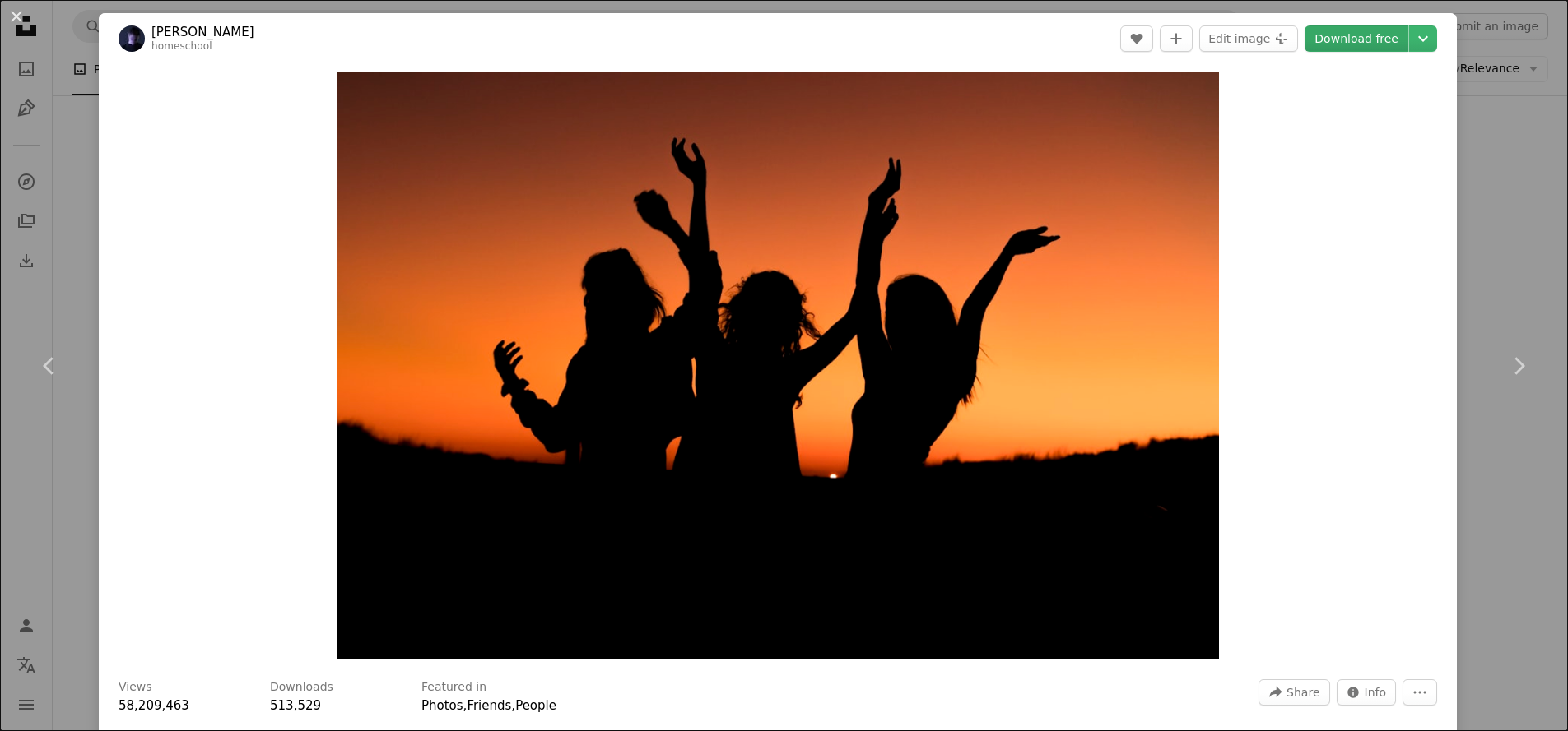
click at [1366, 49] on link "Download free" at bounding box center [1357, 39] width 103 height 27
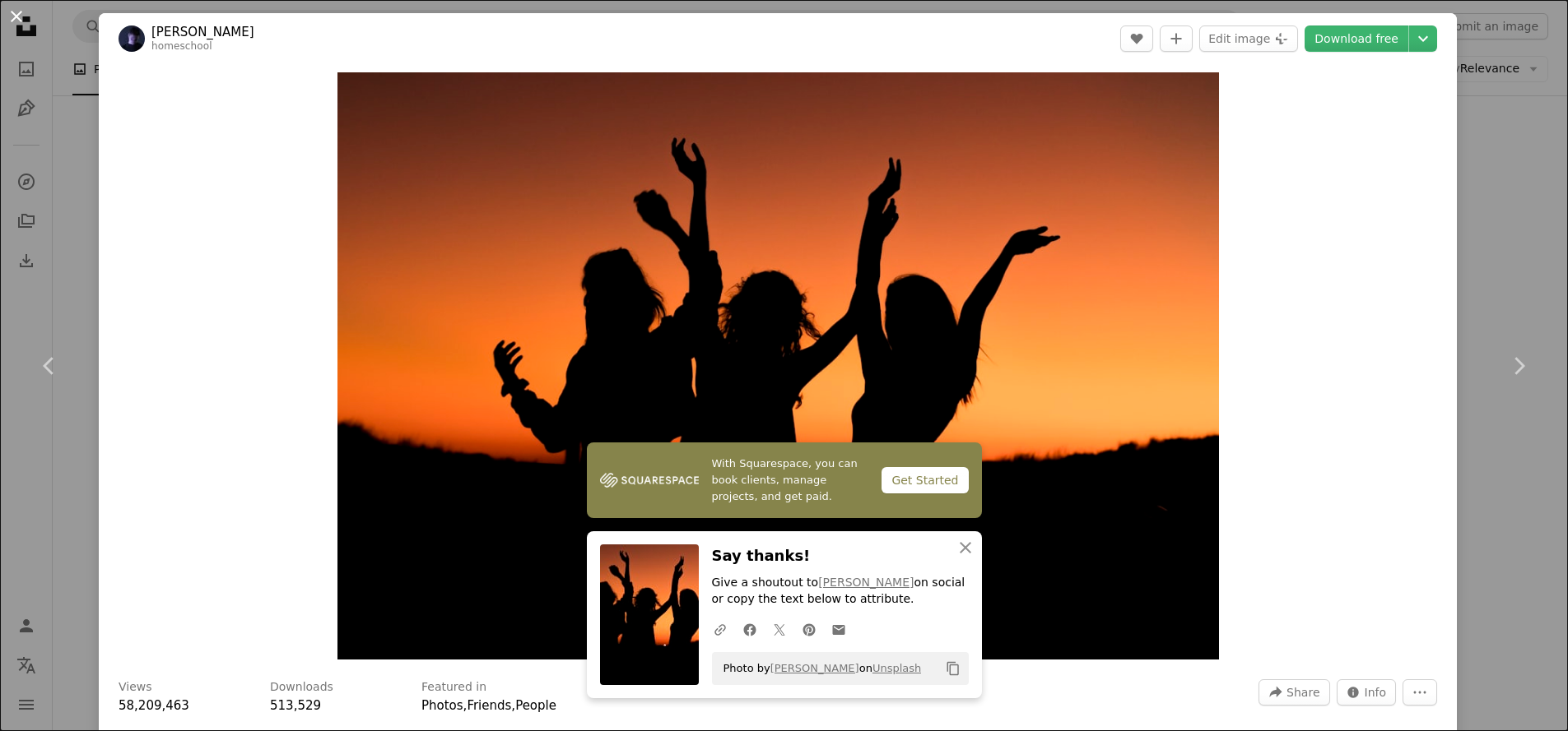
click at [8, 16] on button "An X shape" at bounding box center [16, 16] width 20 height 20
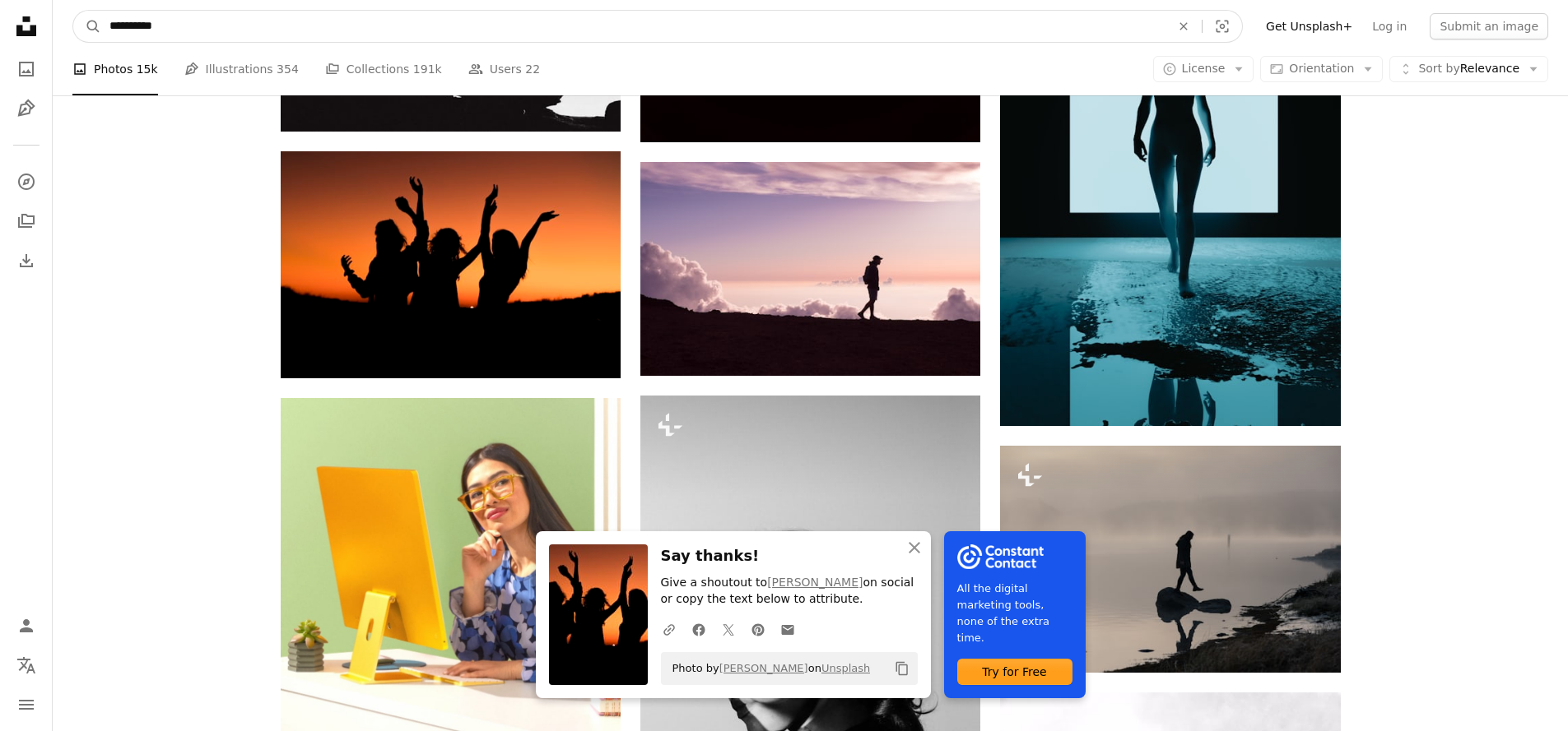
drag, startPoint x: 271, startPoint y: 29, endPoint x: -1, endPoint y: 30, distance: 272.0
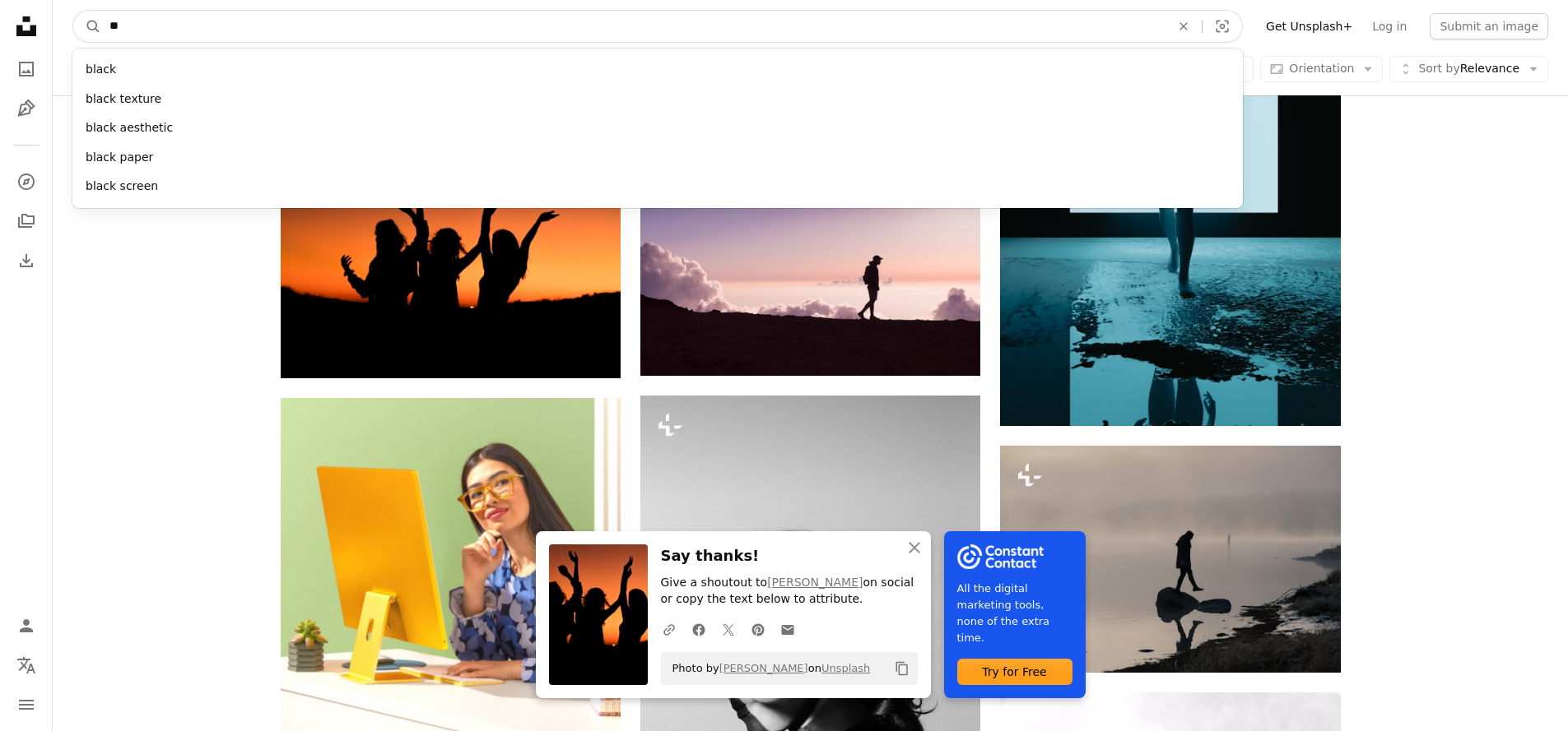
type input "*"
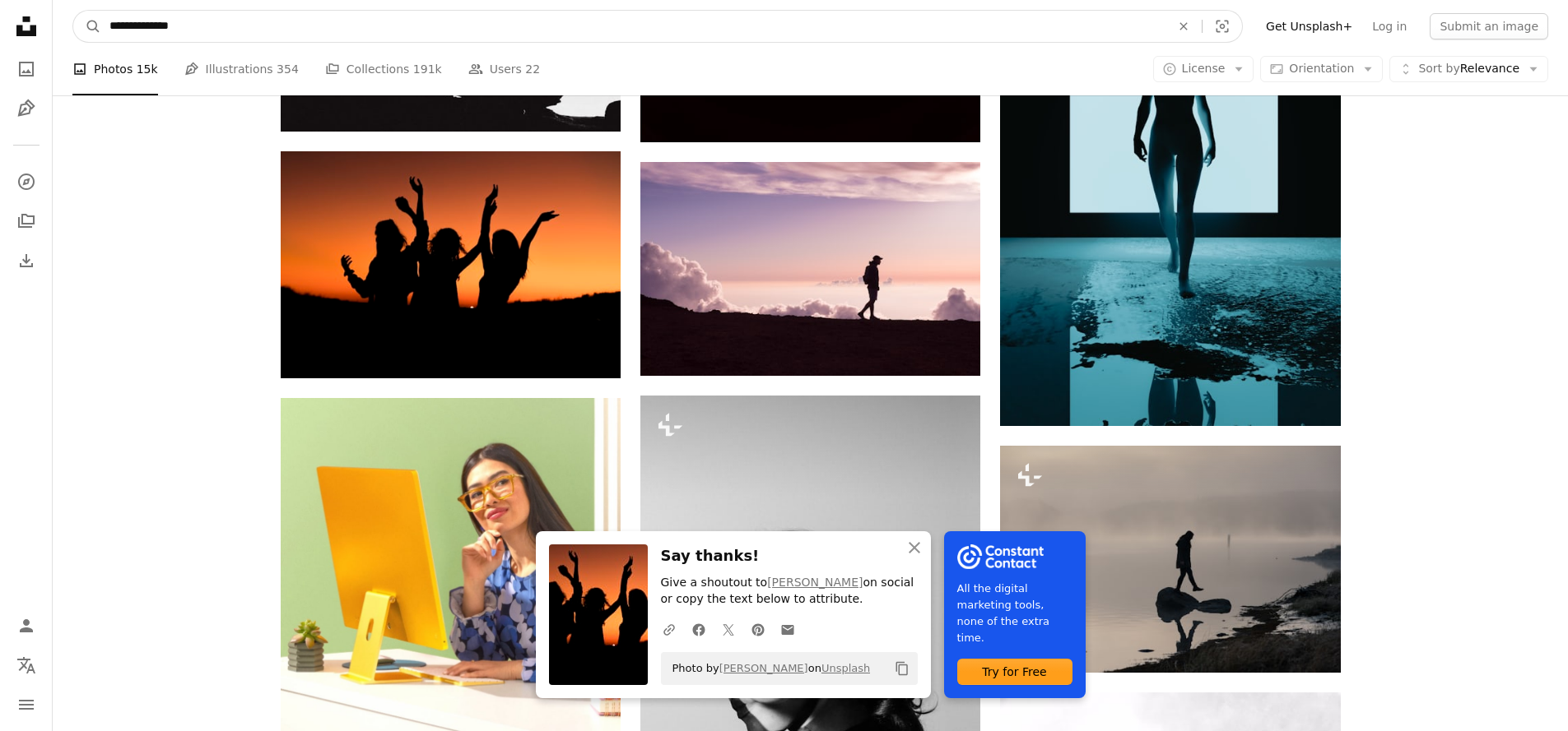
type input "**********"
click at [87, 27] on button "A magnifying glass" at bounding box center [86, 26] width 28 height 31
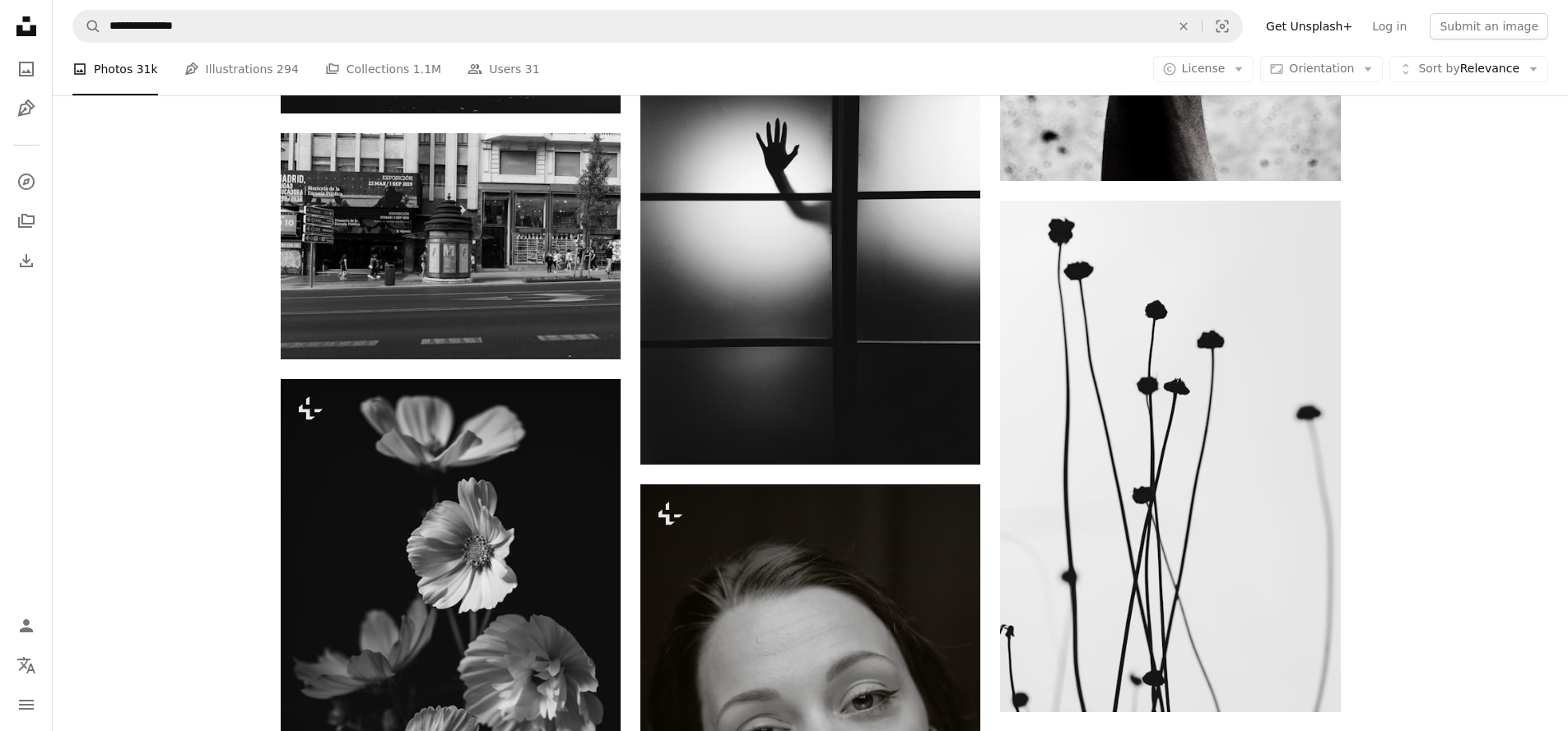
scroll to position [7161, 0]
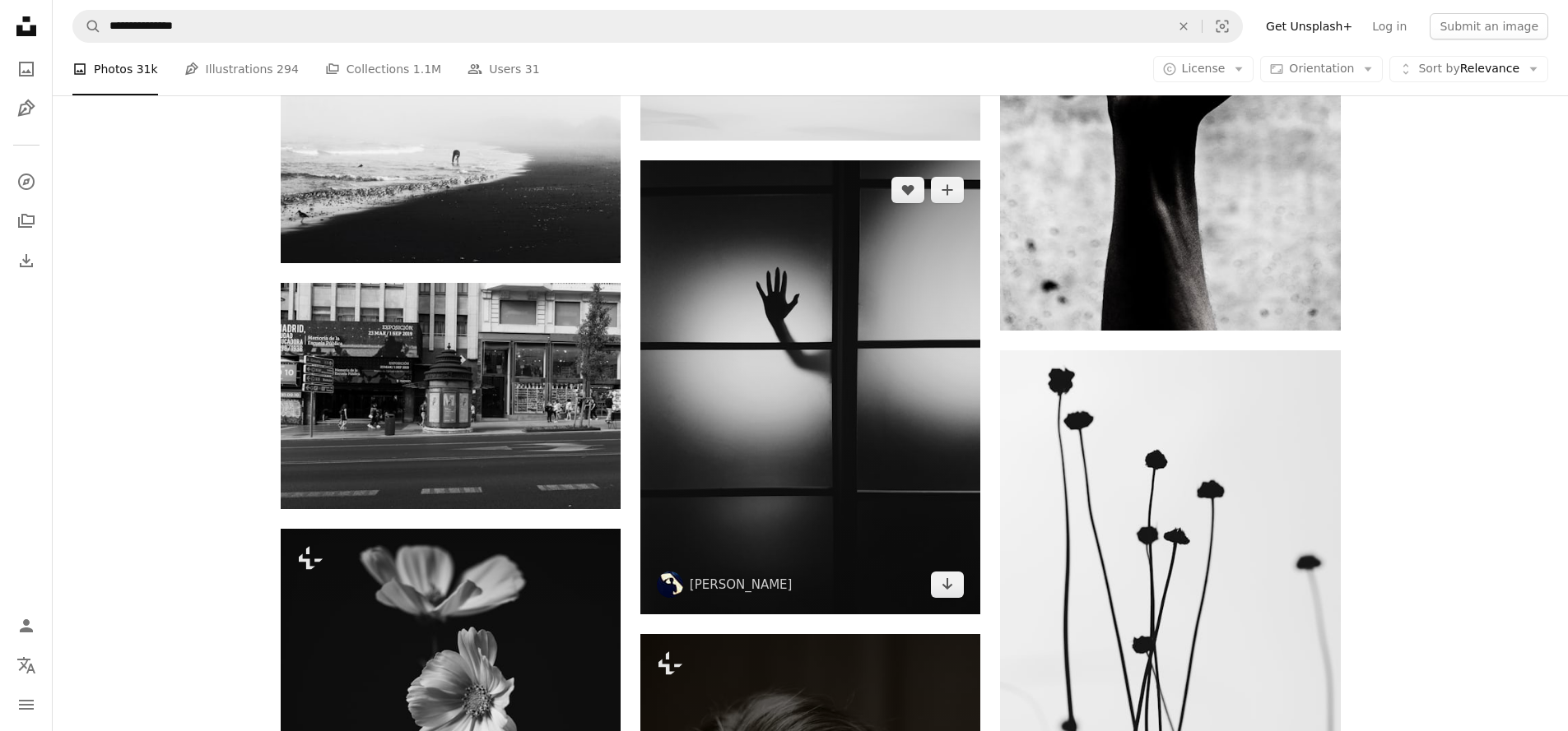
click at [876, 355] on img at bounding box center [811, 386] width 340 height 453
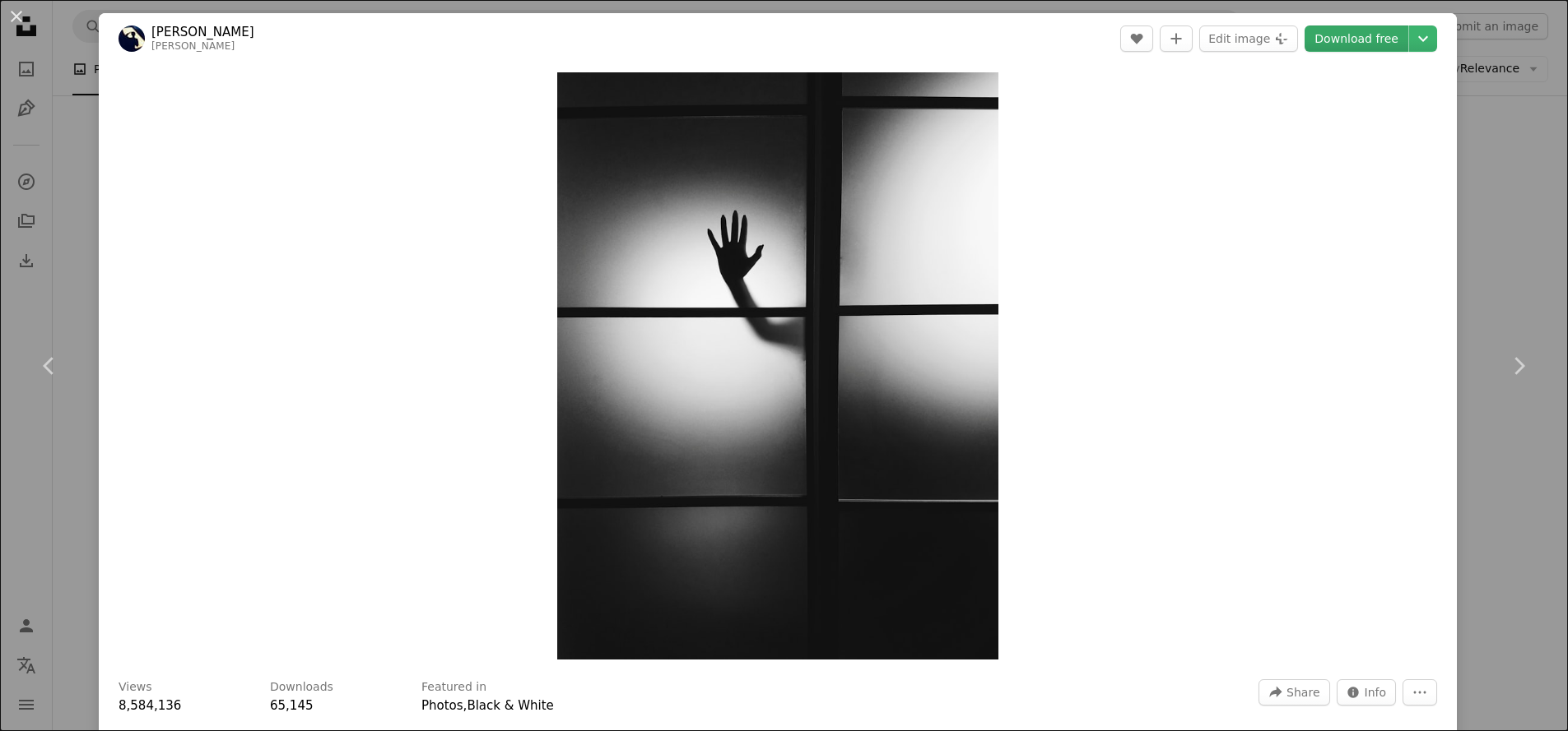
click at [1368, 47] on link "Download free" at bounding box center [1357, 39] width 103 height 27
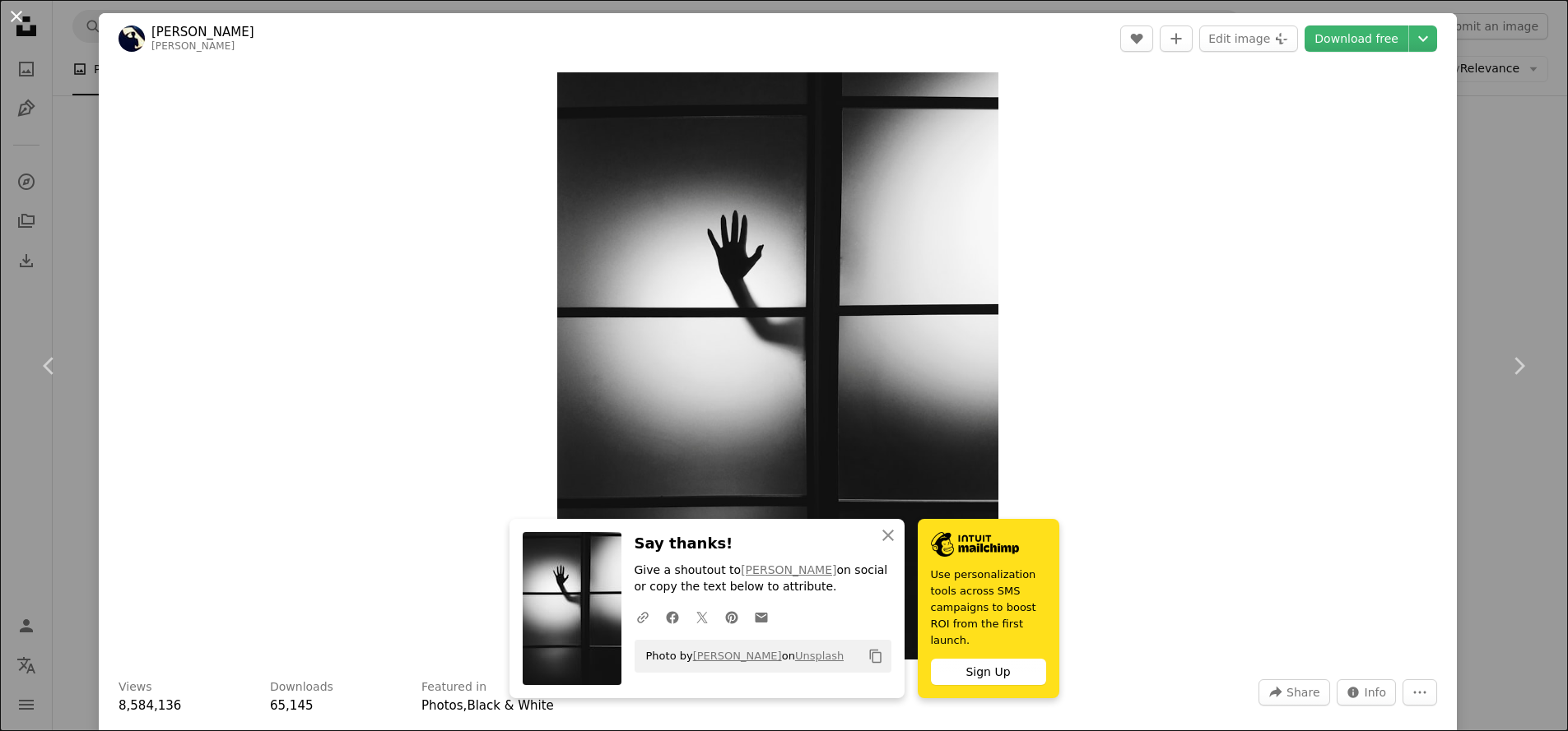
click at [14, 15] on button "An X shape" at bounding box center [16, 16] width 20 height 20
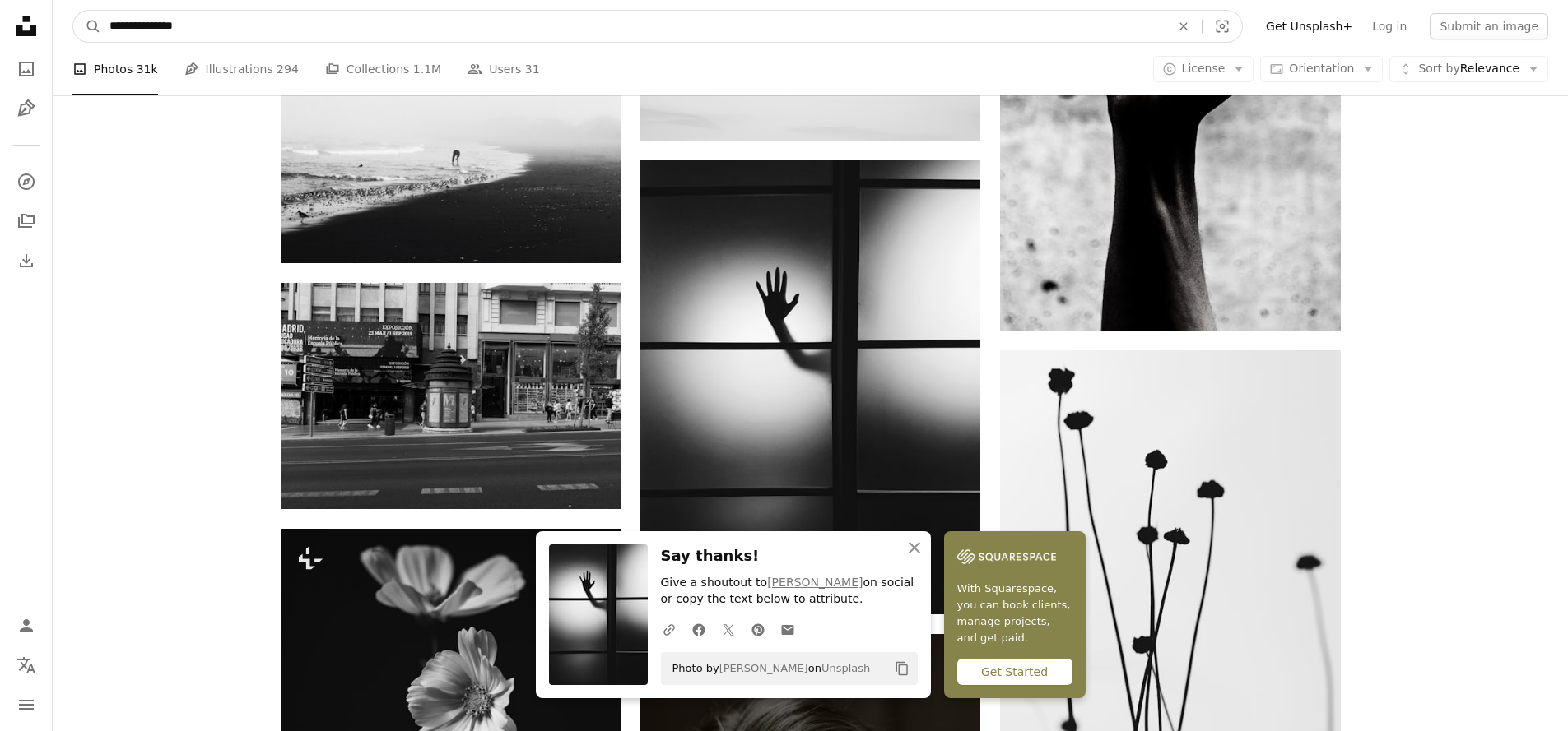
drag, startPoint x: 234, startPoint y: 28, endPoint x: 36, endPoint y: 27, distance: 198.0
type input "**********"
click at [87, 27] on button "A magnifying glass" at bounding box center [86, 26] width 28 height 31
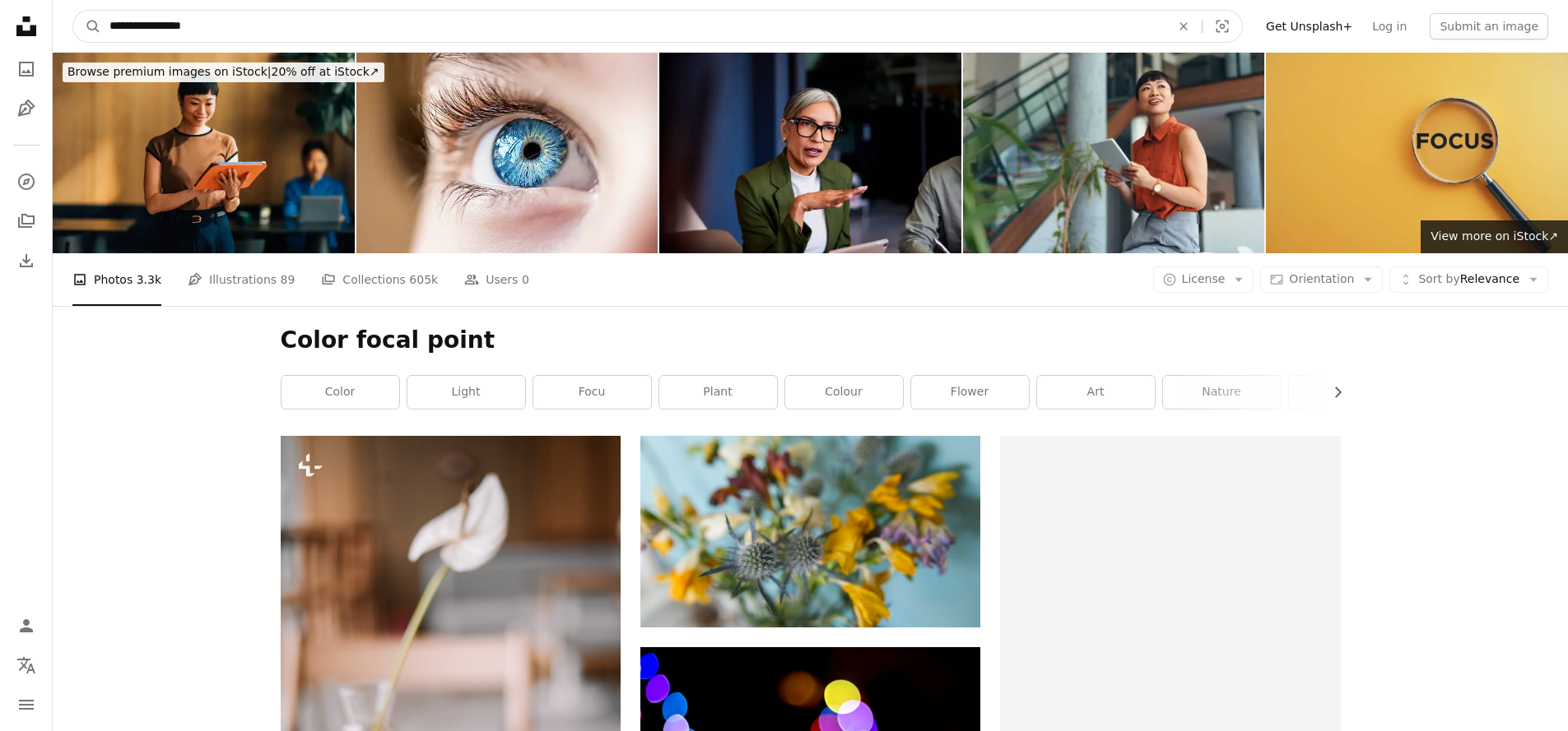
drag, startPoint x: 307, startPoint y: 37, endPoint x: 137, endPoint y: 31, distance: 170.1
click at [137, 31] on input "**********" at bounding box center [633, 26] width 1065 height 31
type input "**********"
click at [87, 27] on button "A magnifying glass" at bounding box center [86, 26] width 28 height 31
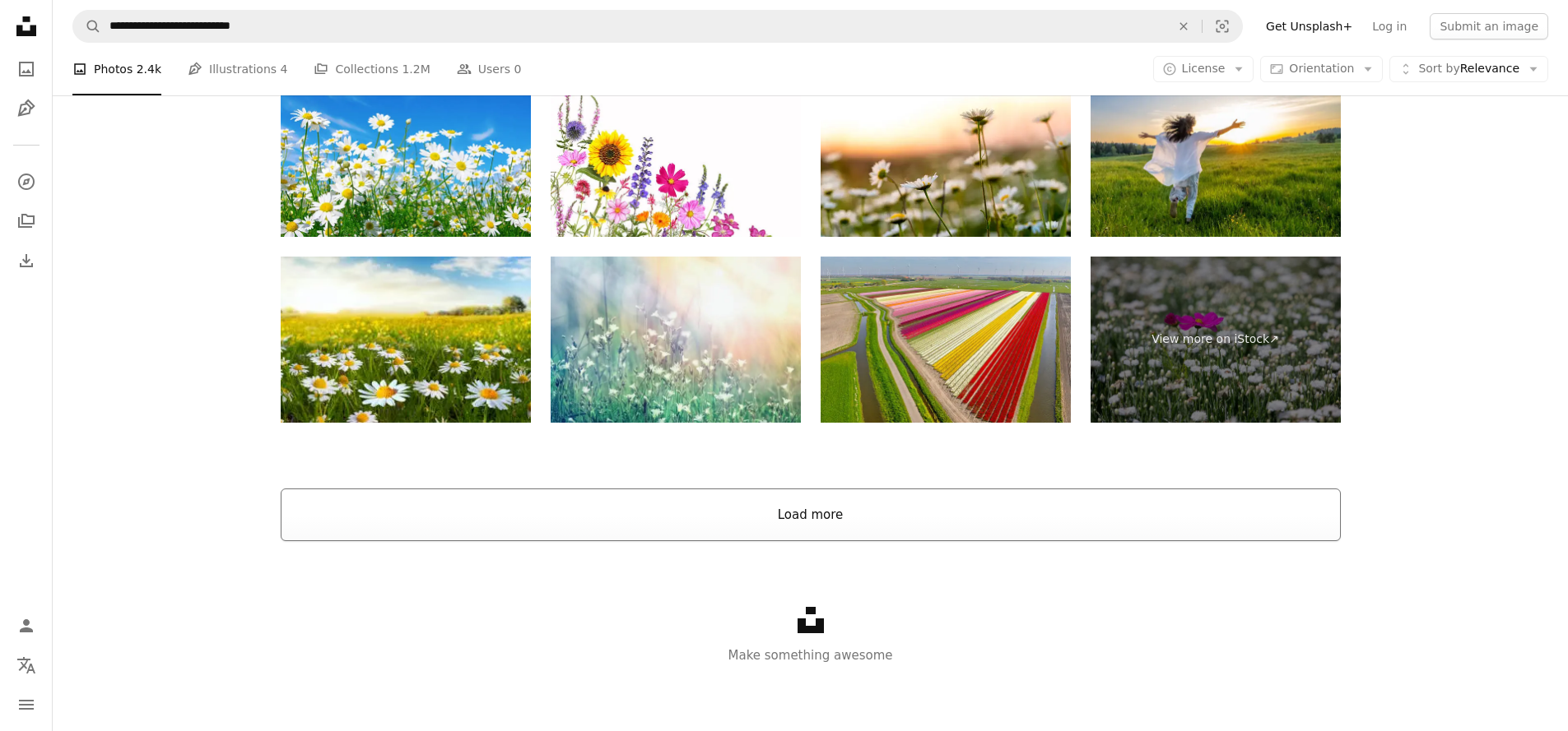
click at [645, 527] on button "Load more" at bounding box center [811, 515] width 1060 height 53
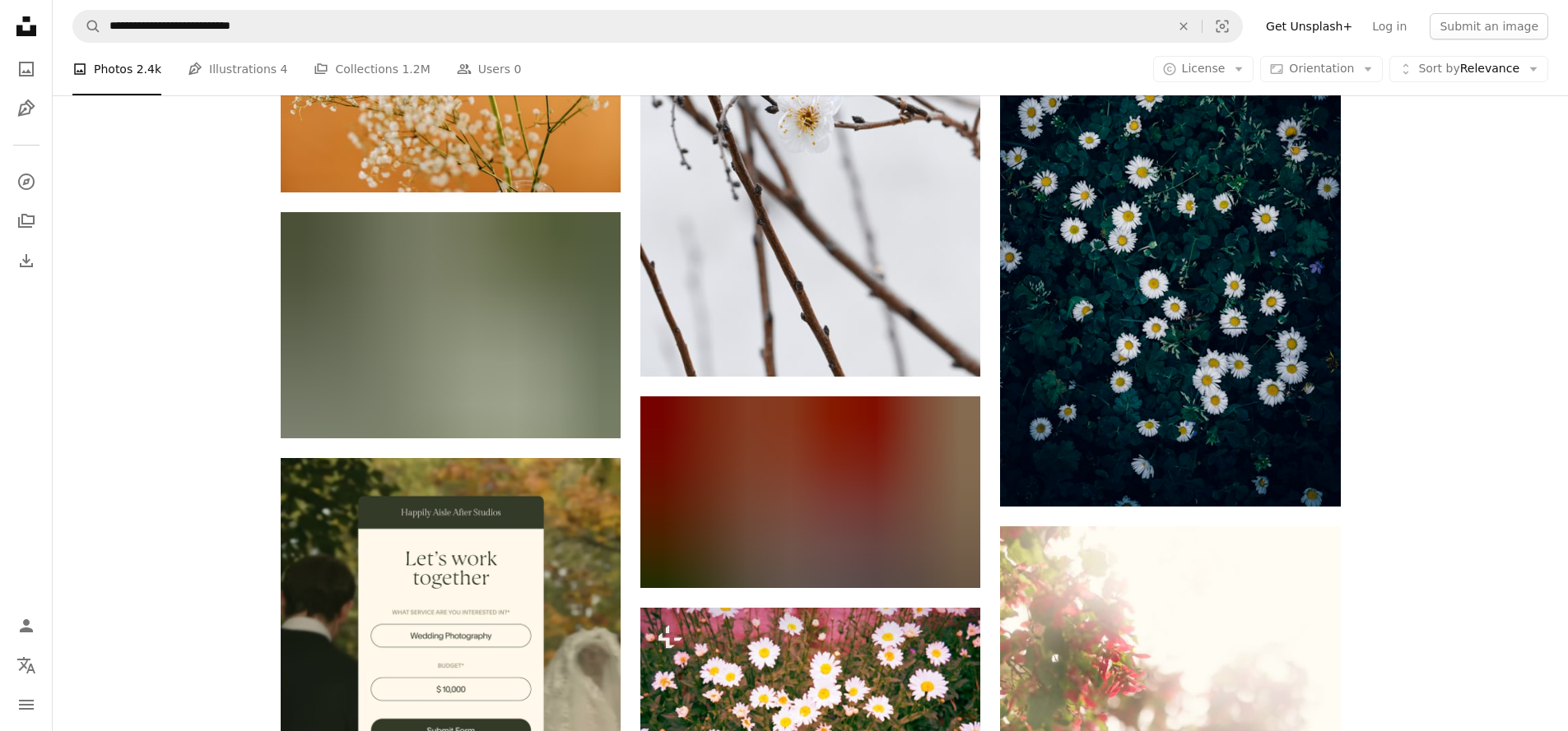
scroll to position [3583, 0]
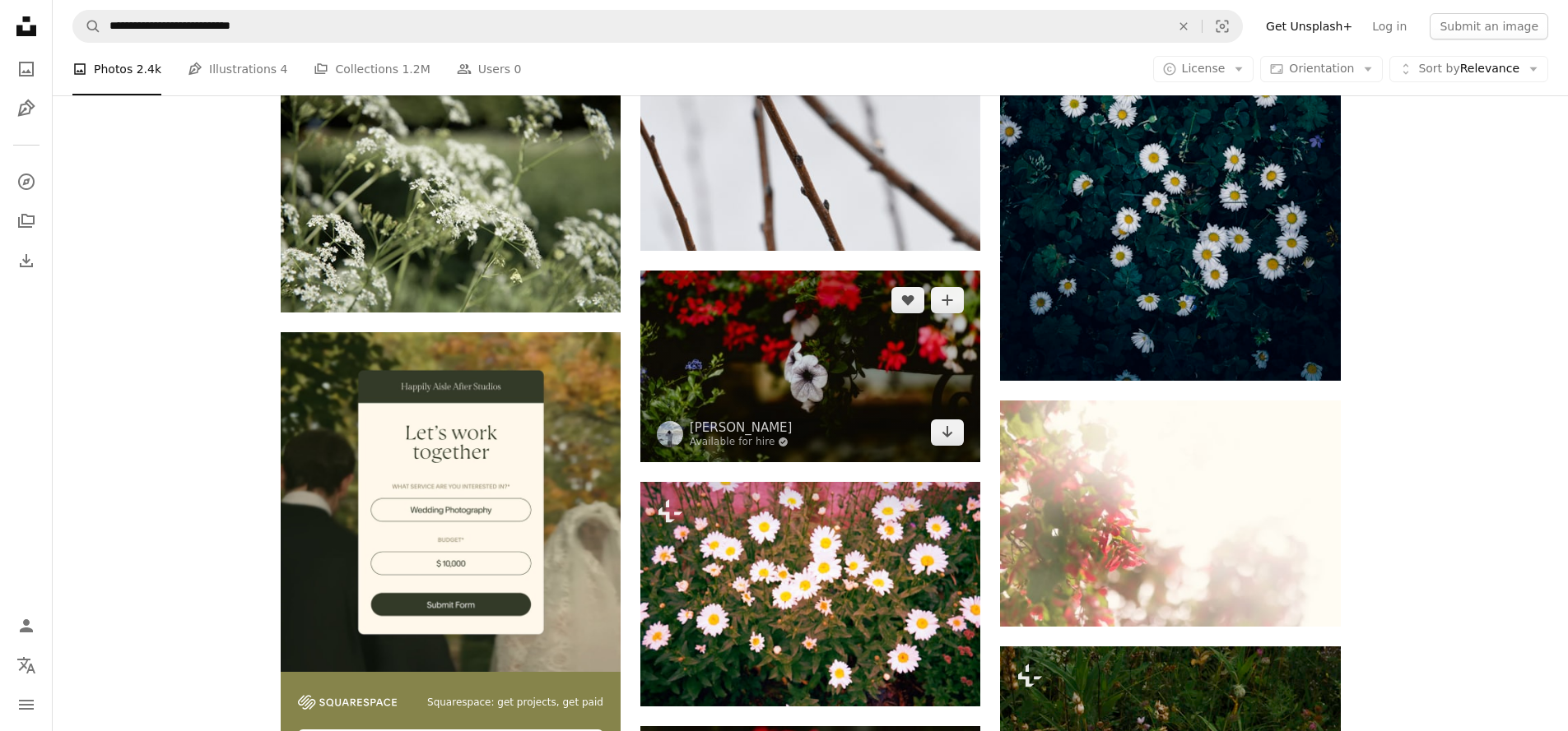
click at [829, 461] on img at bounding box center [811, 366] width 340 height 191
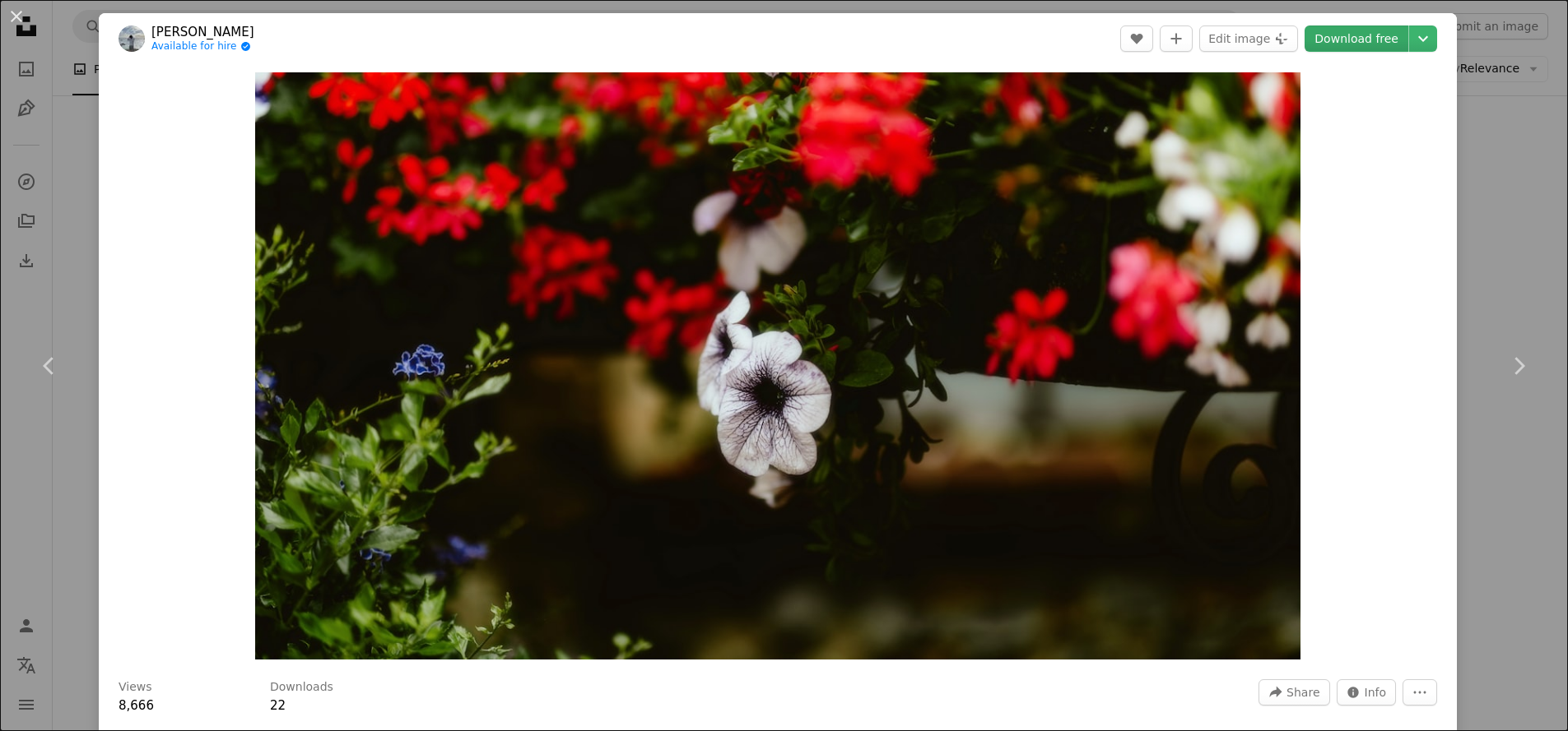
click at [1366, 45] on link "Download free" at bounding box center [1357, 39] width 103 height 27
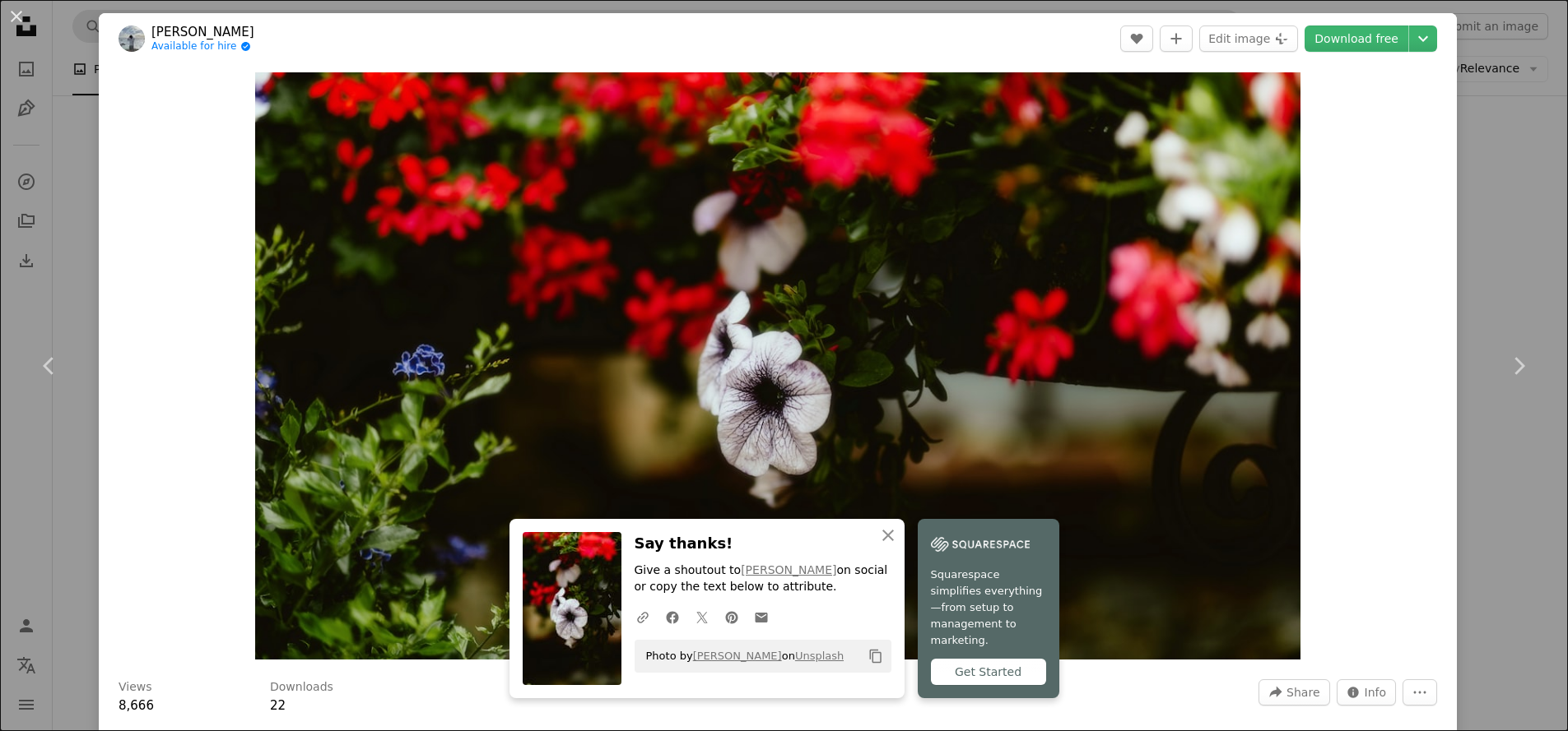
drag, startPoint x: 27, startPoint y: 12, endPoint x: 139, endPoint y: 23, distance: 112.5
click at [27, 12] on button "An X shape" at bounding box center [16, 16] width 20 height 20
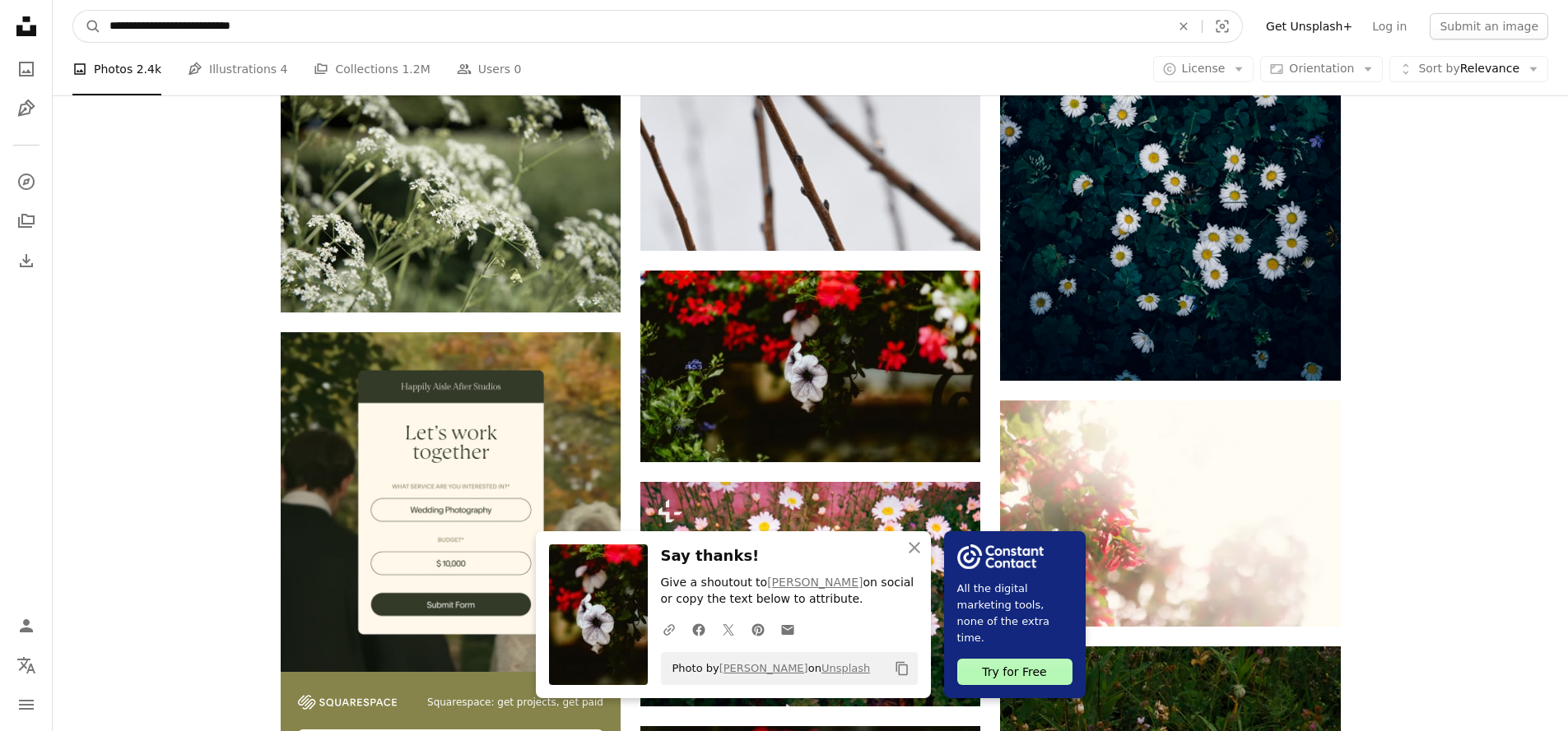
drag, startPoint x: 335, startPoint y: 39, endPoint x: 5, endPoint y: 45, distance: 330.1
drag, startPoint x: 160, startPoint y: 15, endPoint x: -1, endPoint y: 15, distance: 161.0
drag, startPoint x: 334, startPoint y: 20, endPoint x: -1, endPoint y: 17, distance: 335.0
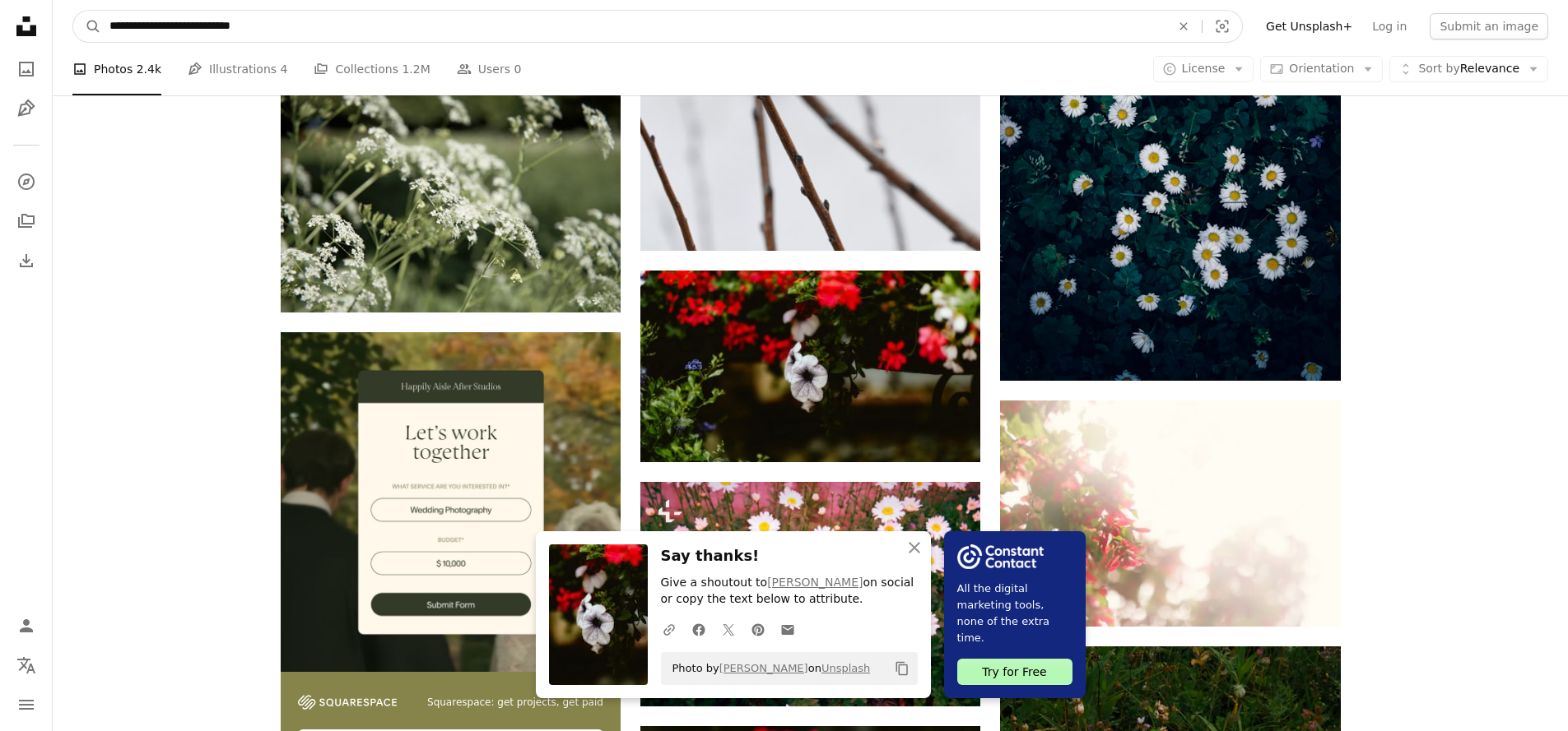
type input "**********"
click at [87, 27] on button "A magnifying glass" at bounding box center [86, 26] width 28 height 31
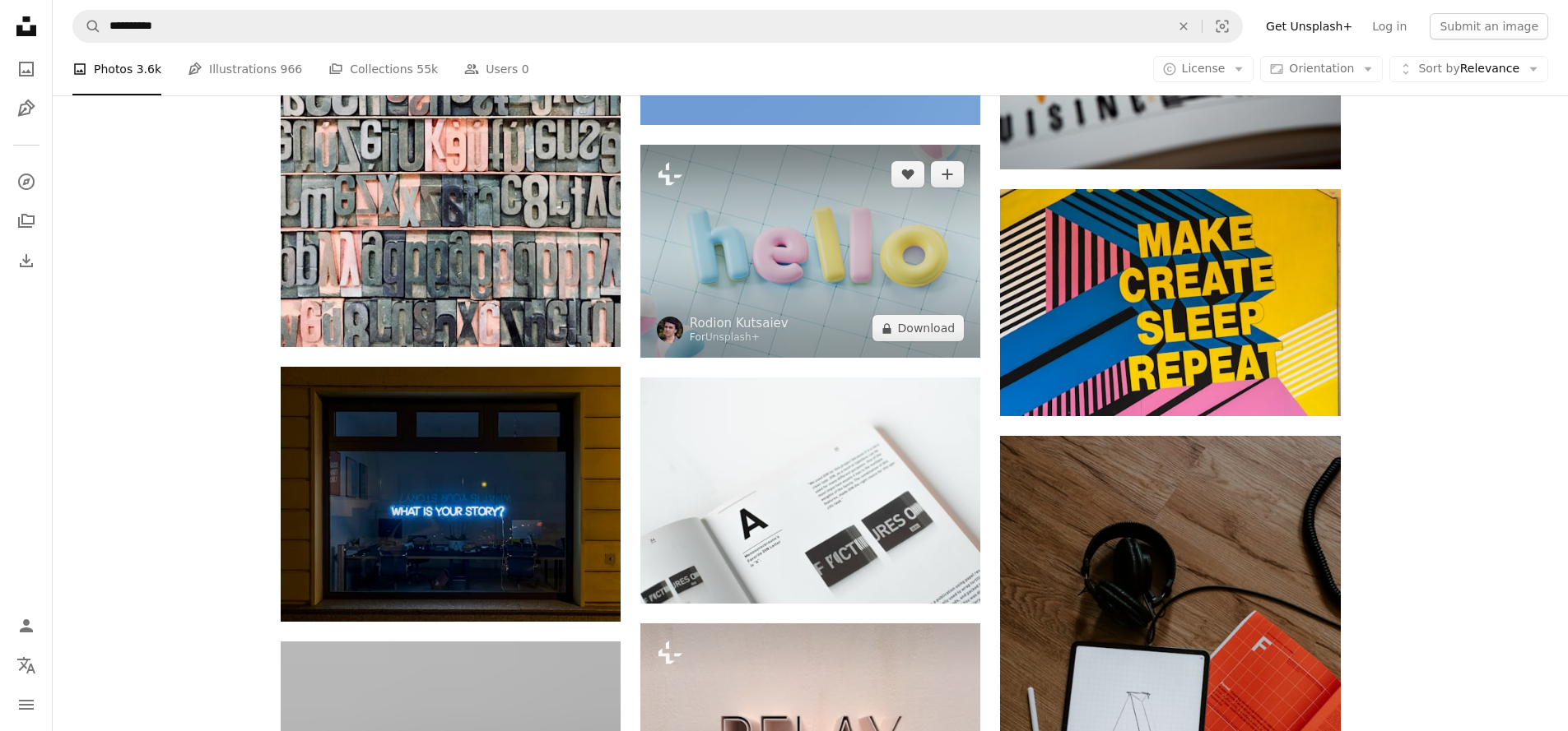
scroll to position [678, 0]
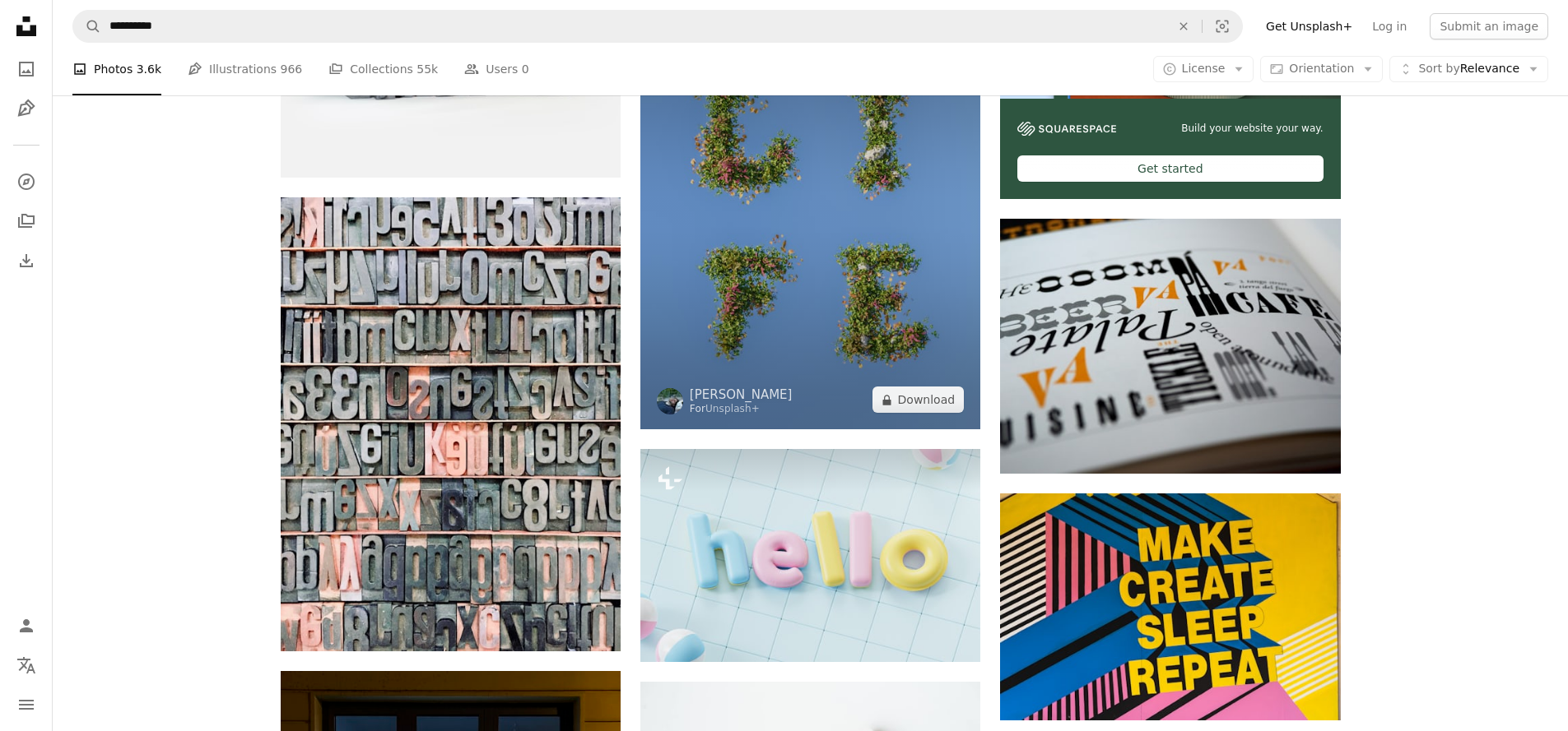
click at [848, 353] on img at bounding box center [811, 218] width 340 height 426
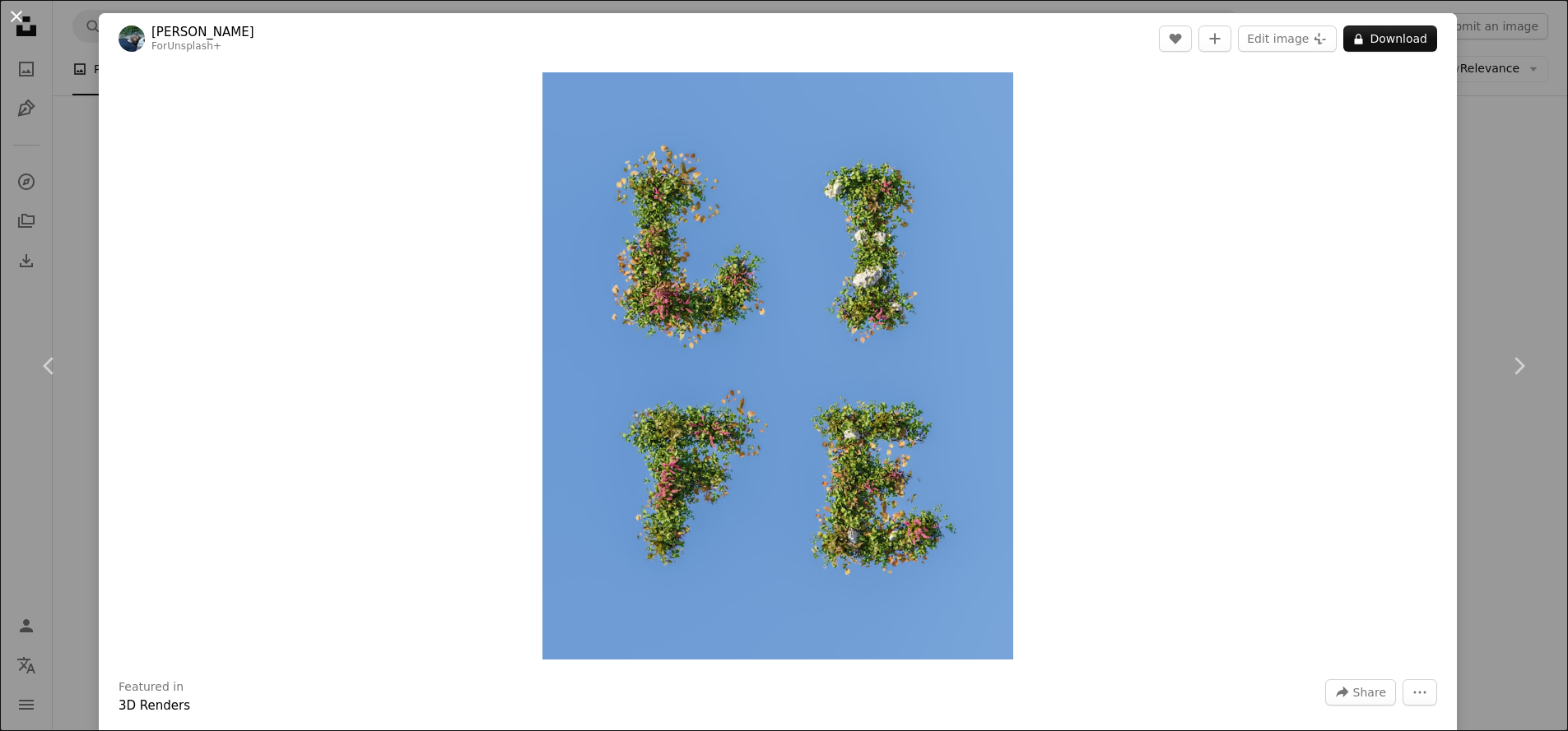
click at [13, 16] on button "An X shape" at bounding box center [16, 16] width 20 height 20
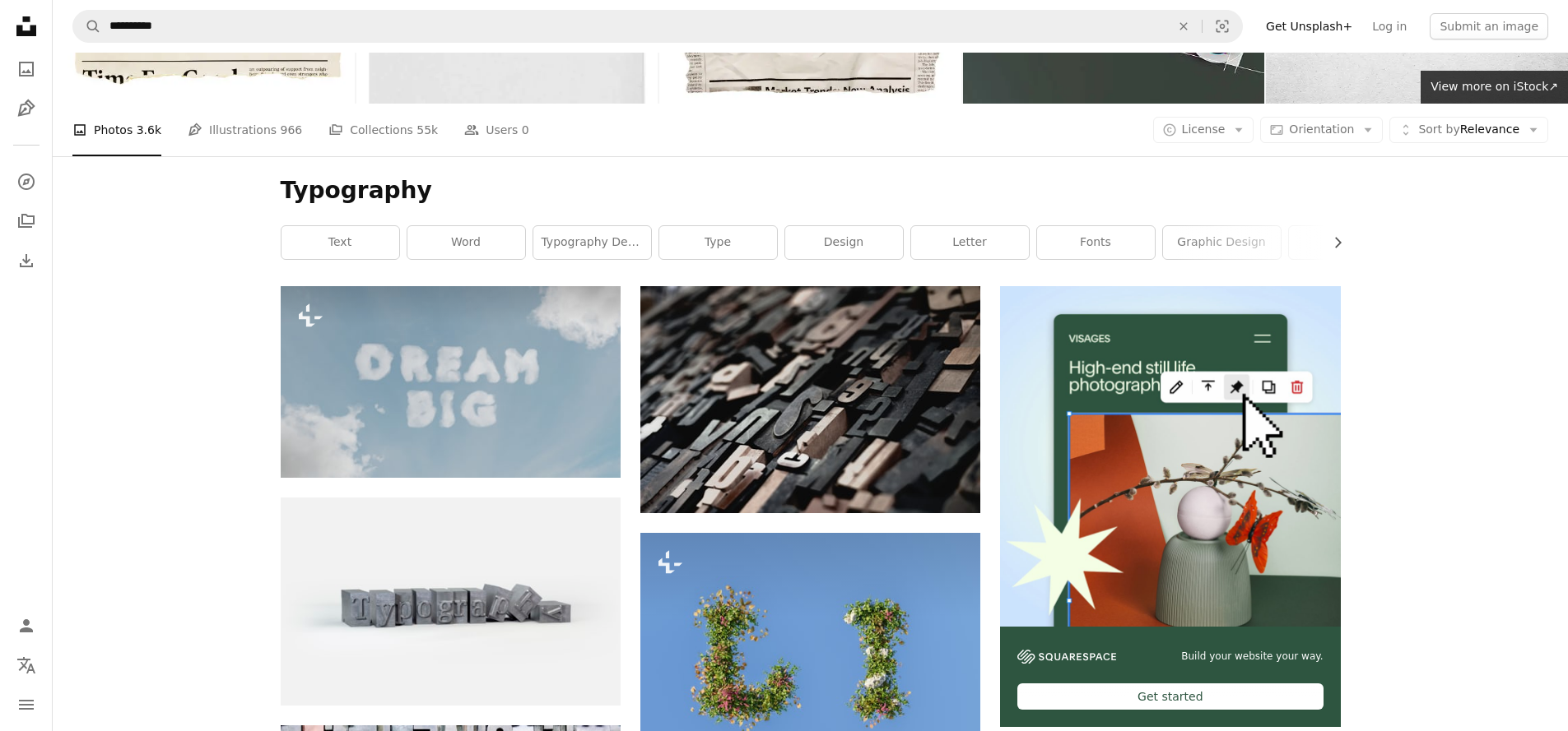
scroll to position [146, 0]
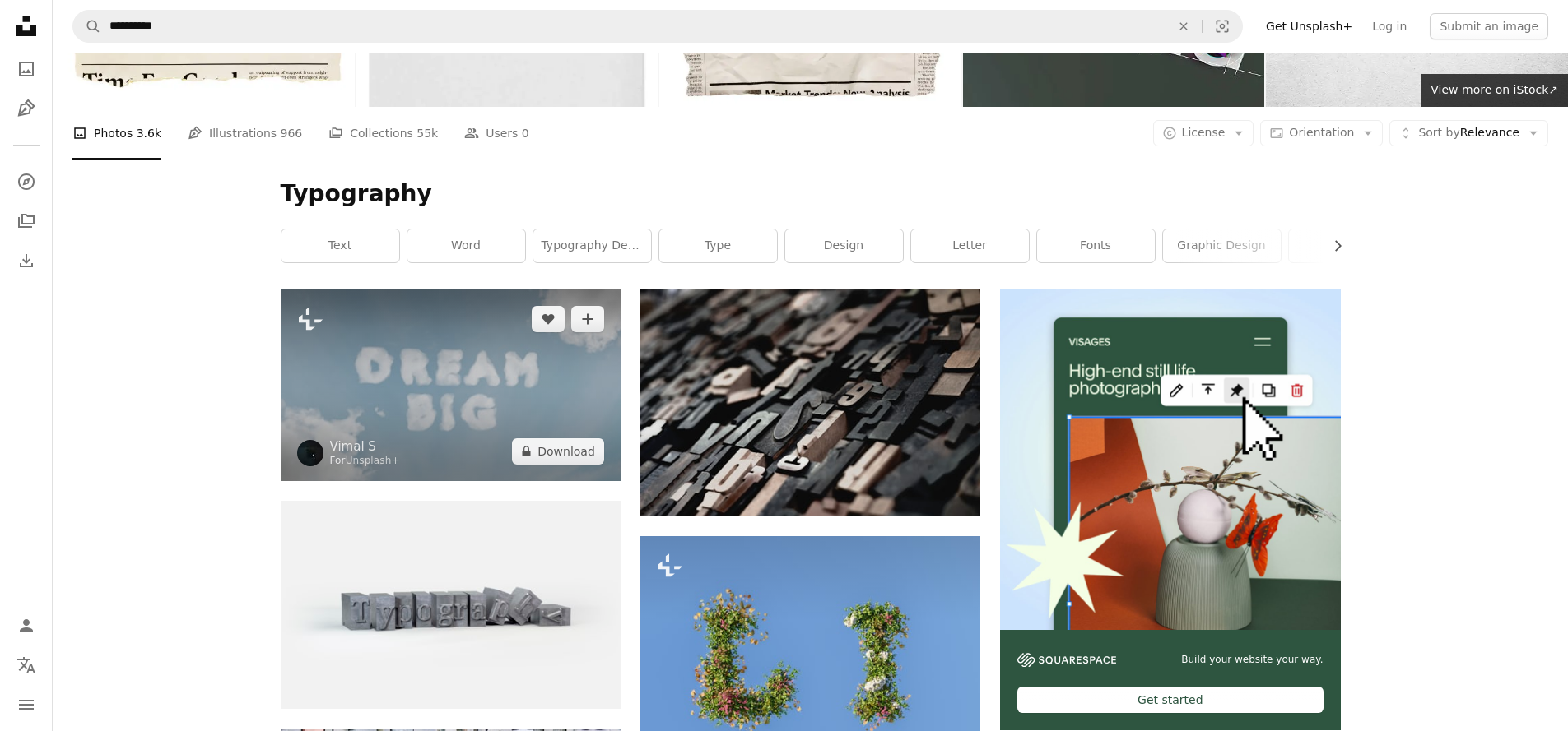
click at [392, 481] on img at bounding box center [451, 385] width 340 height 191
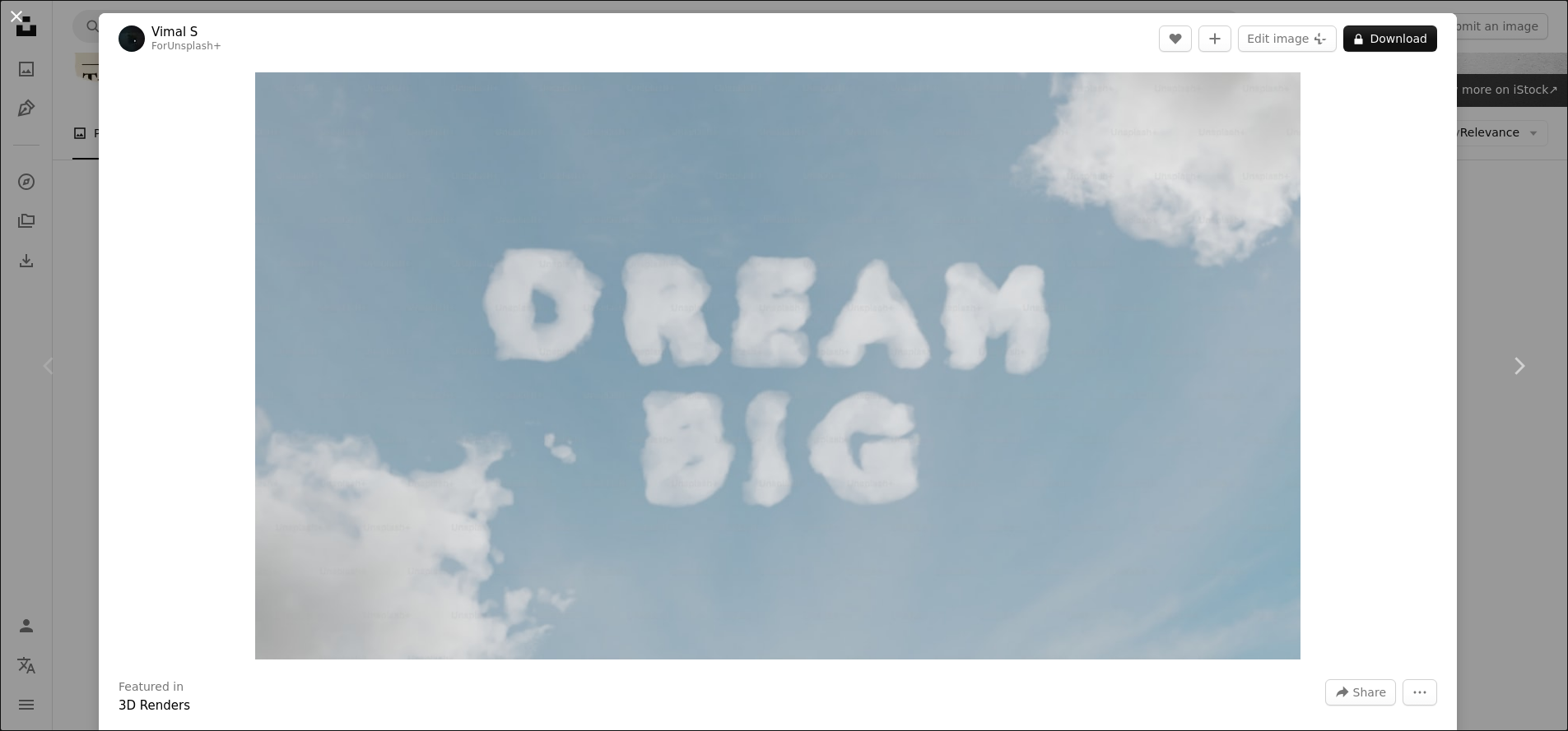
click at [24, 8] on button "An X shape" at bounding box center [16, 16] width 20 height 20
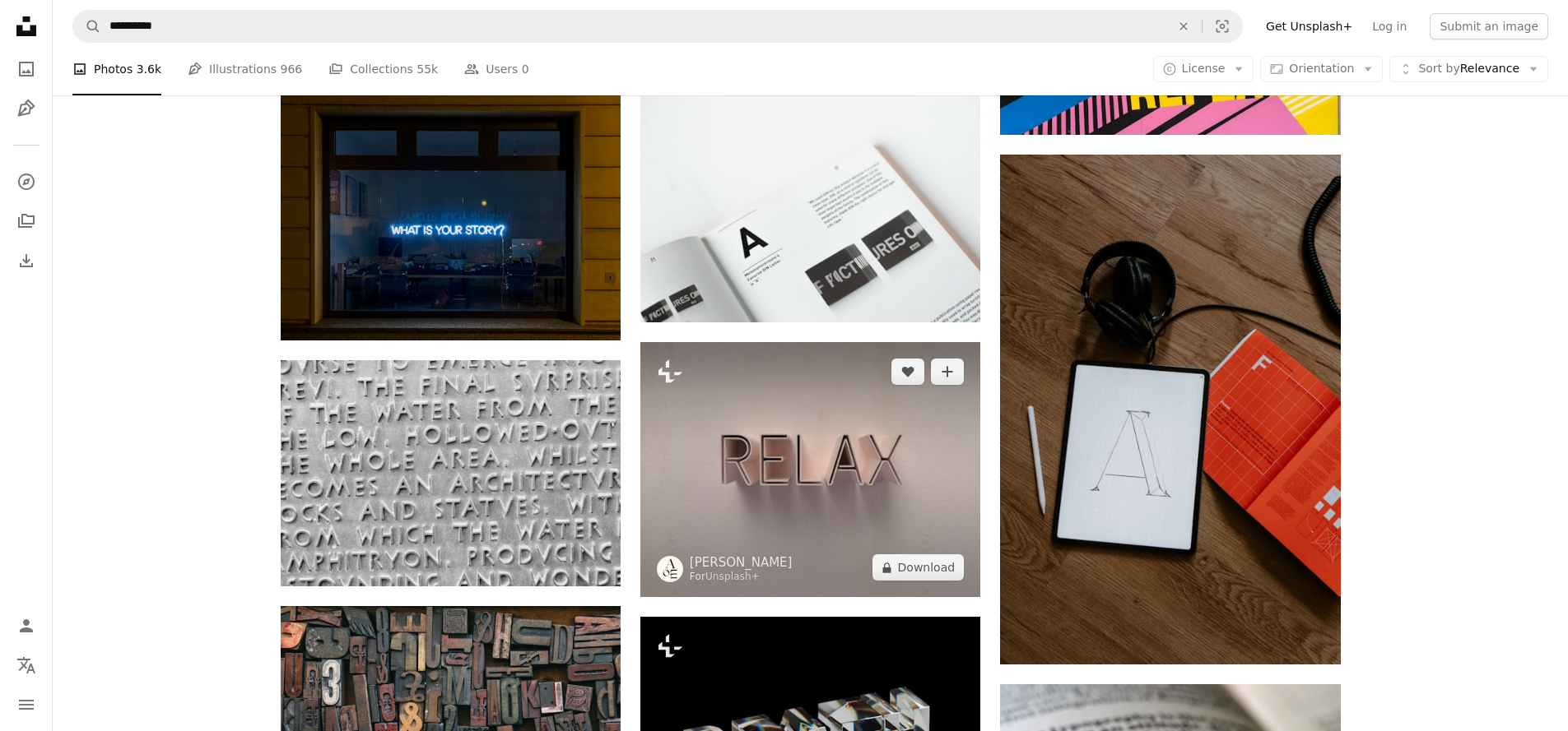
scroll to position [1381, 0]
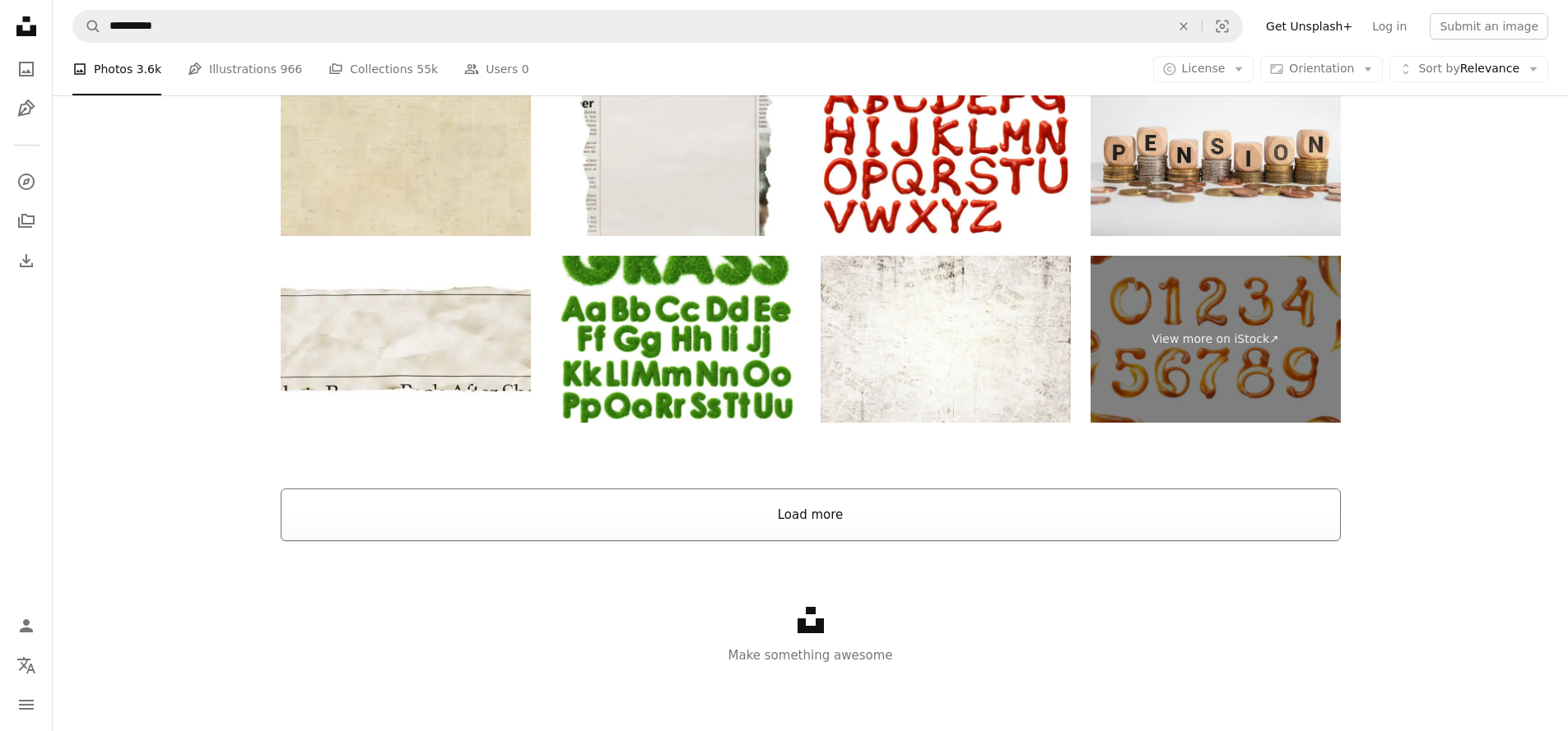
click at [950, 522] on button "Load more" at bounding box center [811, 515] width 1060 height 53
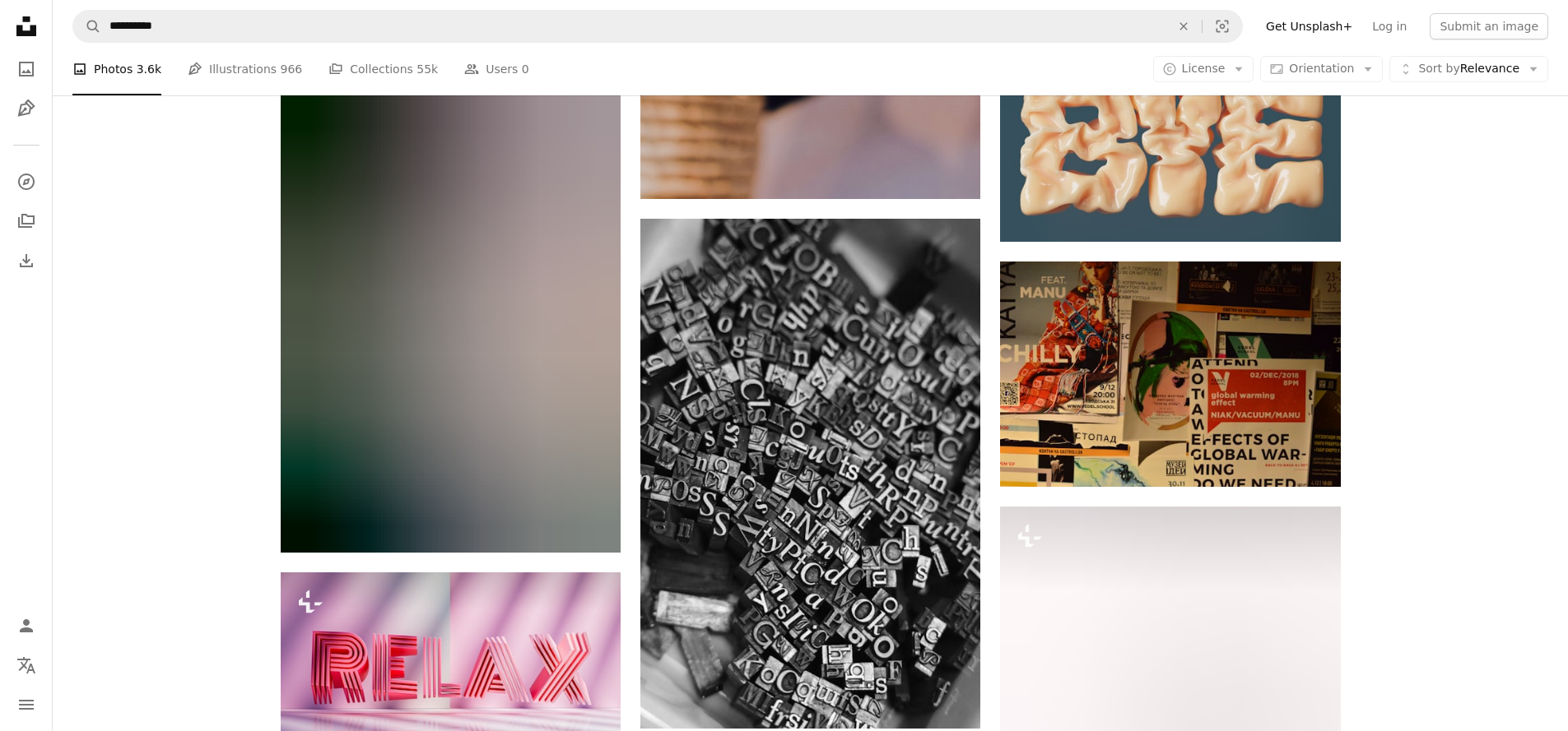
scroll to position [11416, 0]
